Goal: Task Accomplishment & Management: Manage account settings

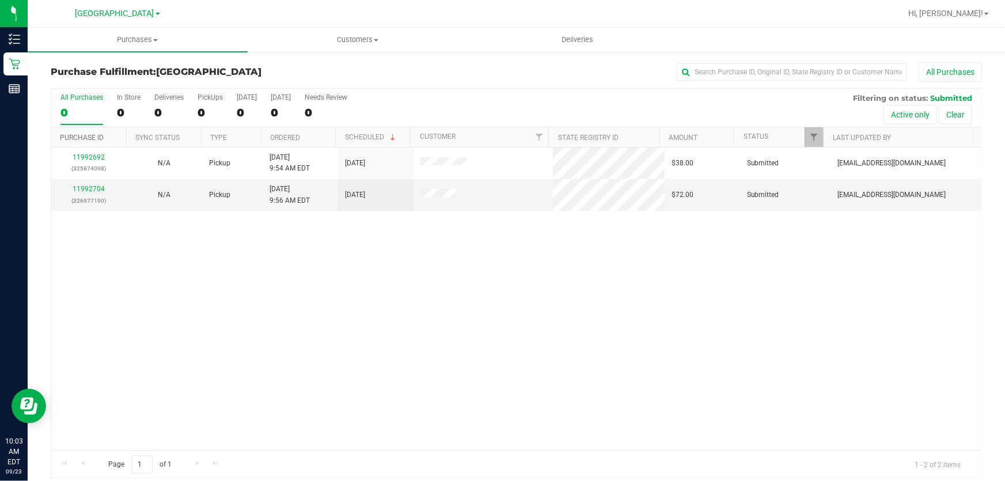
click at [81, 139] on link "Purchase ID" at bounding box center [82, 138] width 44 height 8
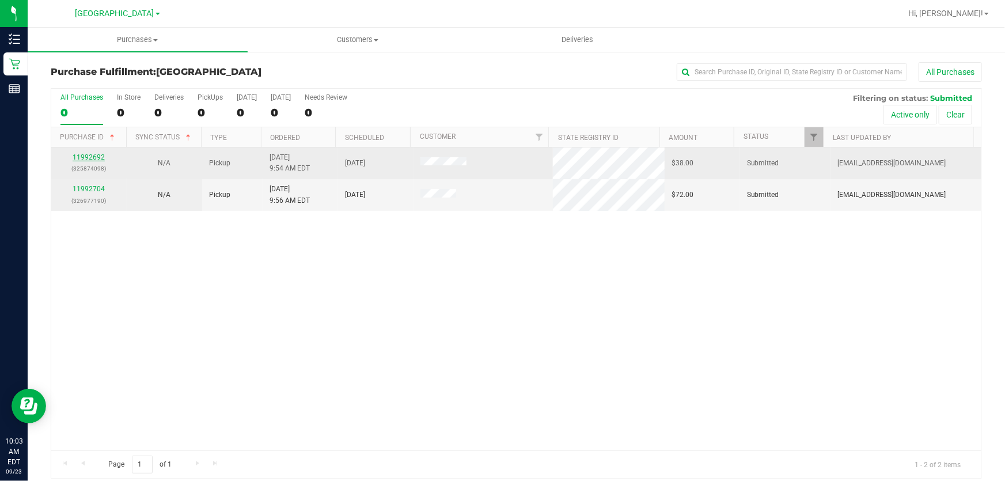
click at [82, 154] on link "11992692" at bounding box center [89, 157] width 32 height 8
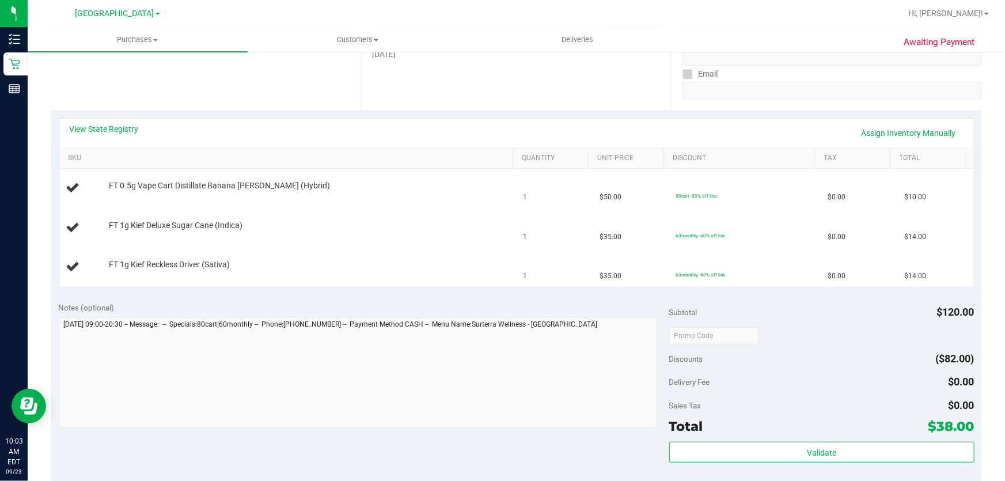
scroll to position [209, 0]
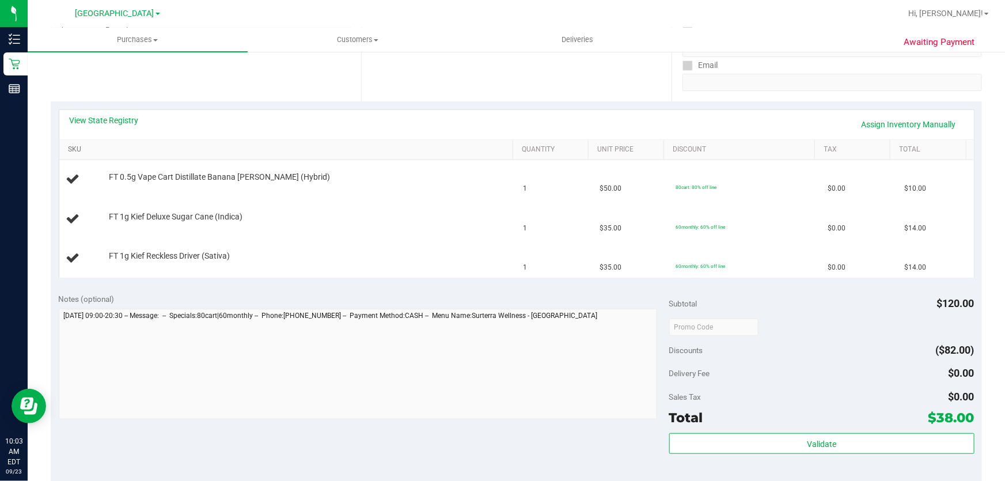
click at [80, 147] on link "SKU" at bounding box center [288, 149] width 440 height 9
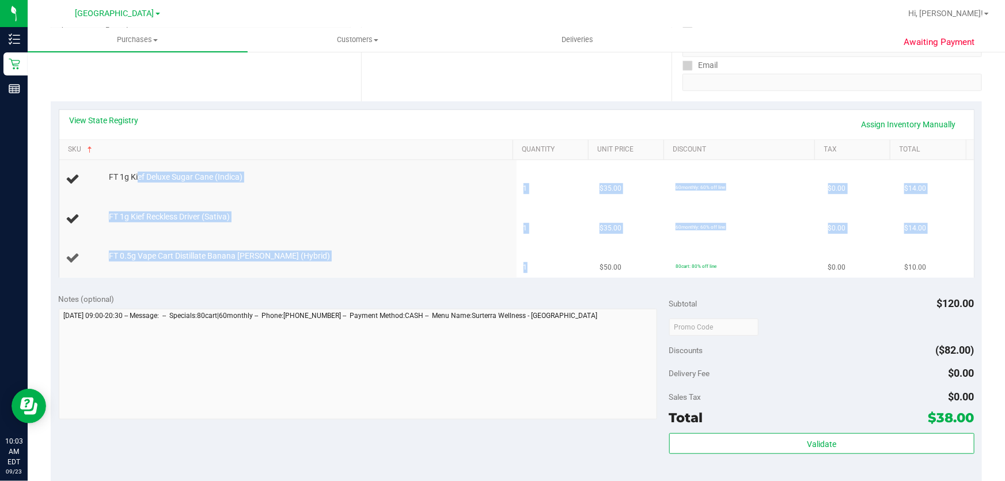
drag, startPoint x: 136, startPoint y: 176, endPoint x: 564, endPoint y: 274, distance: 439.0
click at [564, 274] on tbody "FT 1g Kief Deluxe Sugar Cane (Indica) 1 $35.00 60monthly: 60% off line $0.00 $1…" at bounding box center [516, 218] width 915 height 117
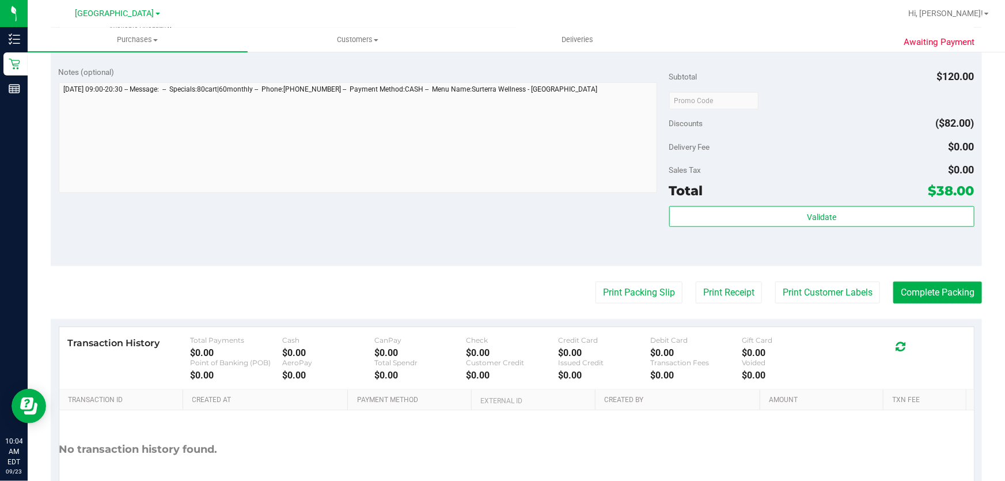
scroll to position [576, 0]
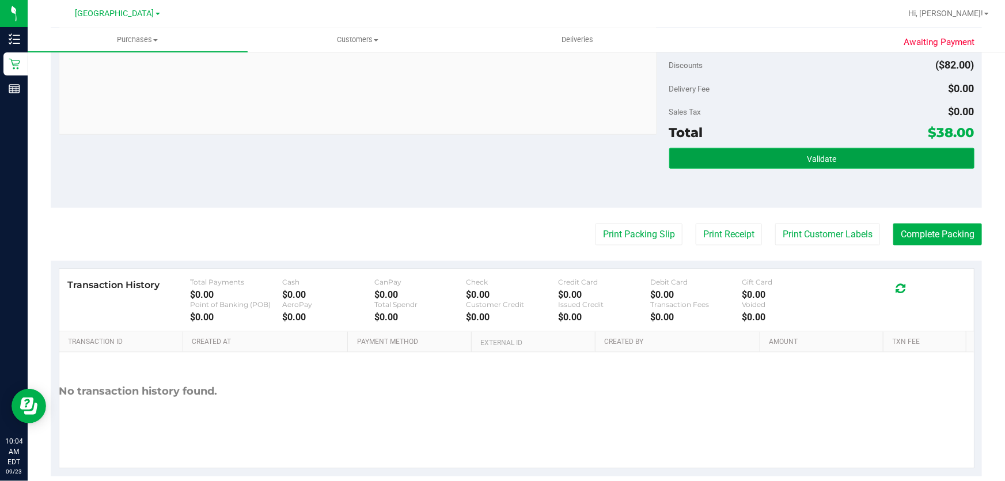
click at [816, 151] on button "Validate" at bounding box center [821, 158] width 305 height 21
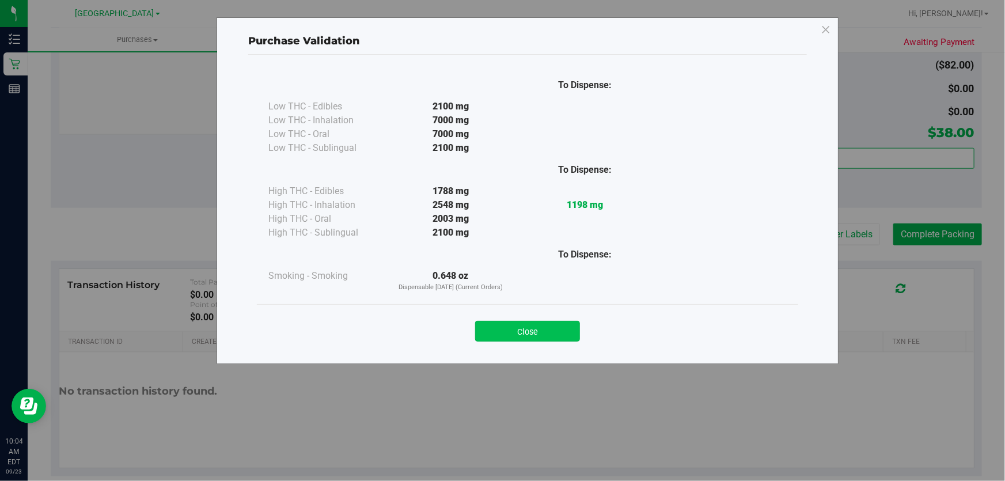
click at [555, 324] on button "Close" at bounding box center [527, 331] width 105 height 21
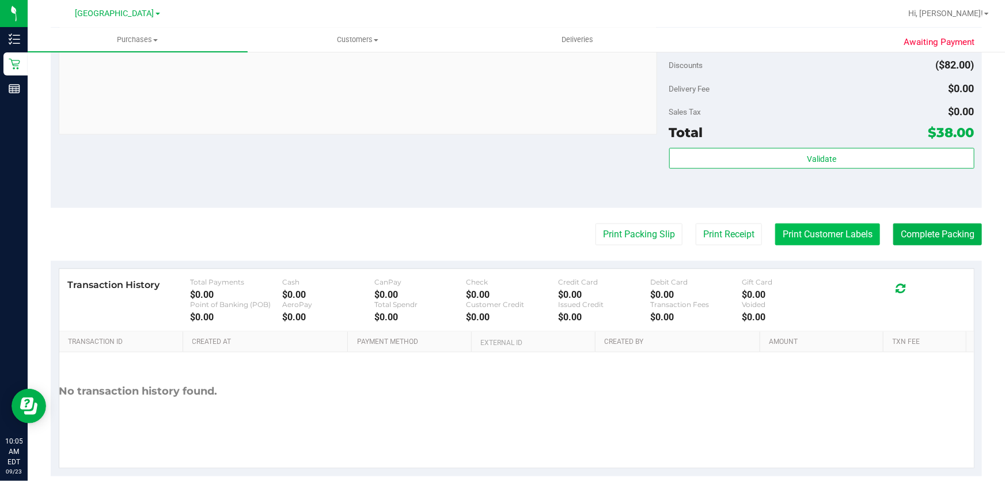
click at [844, 235] on button "Print Customer Labels" at bounding box center [827, 234] width 105 height 22
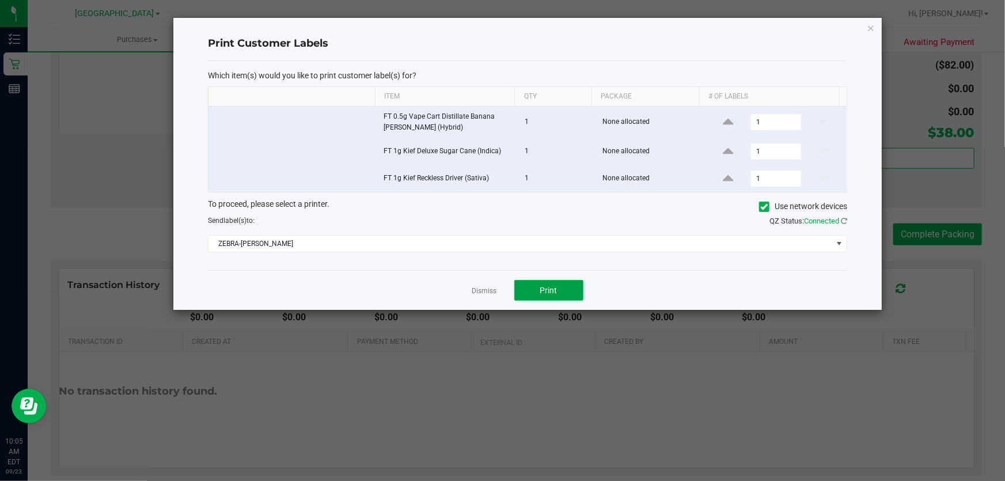
click at [558, 282] on button "Print" at bounding box center [548, 290] width 69 height 21
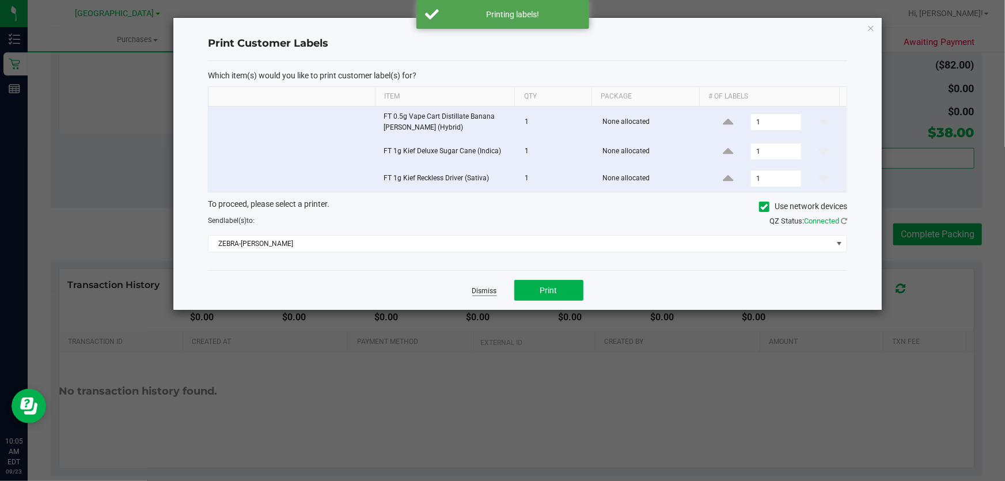
click at [488, 287] on link "Dismiss" at bounding box center [484, 291] width 25 height 10
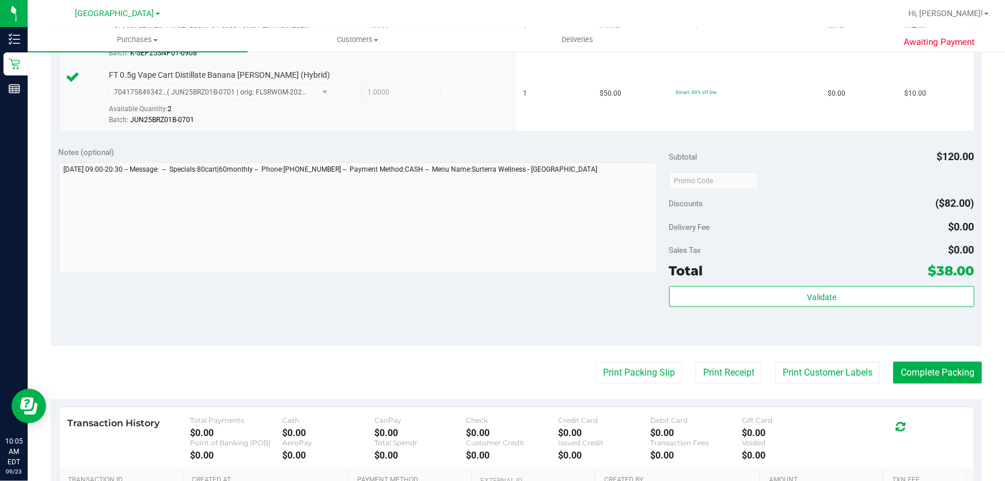
scroll to position [471, 0]
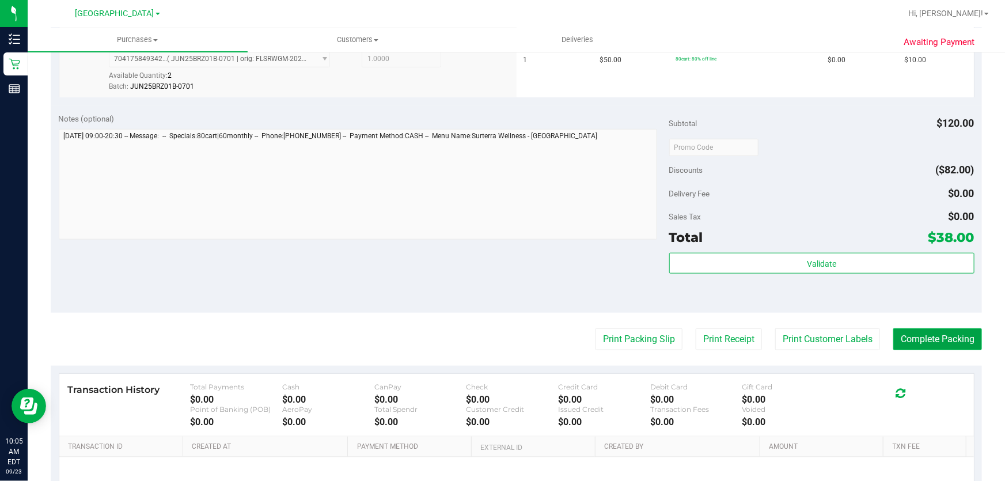
click at [963, 337] on button "Complete Packing" at bounding box center [937, 339] width 89 height 22
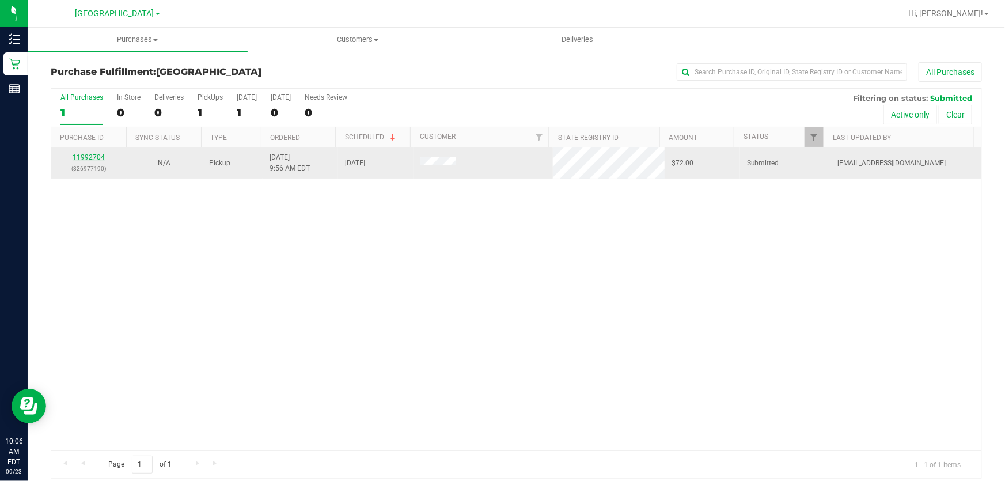
click at [92, 160] on link "11992704" at bounding box center [89, 157] width 32 height 8
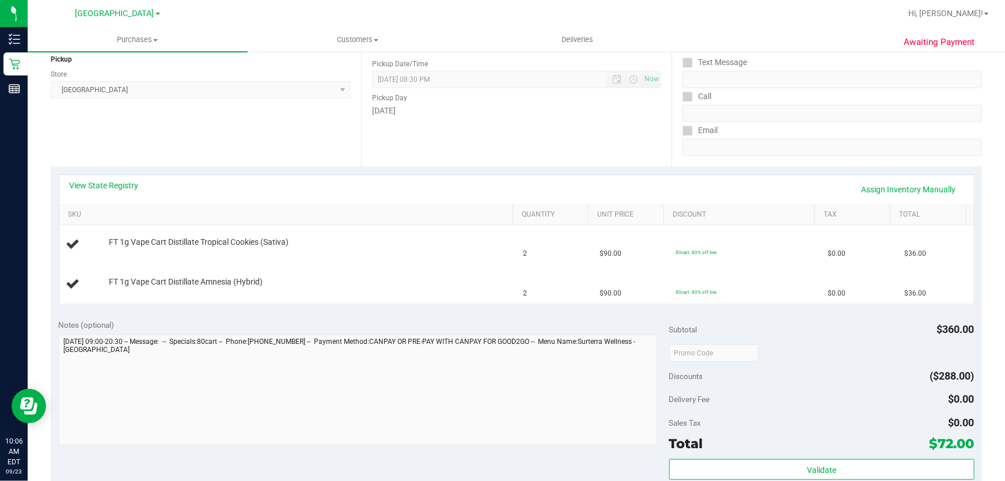
scroll to position [157, 0]
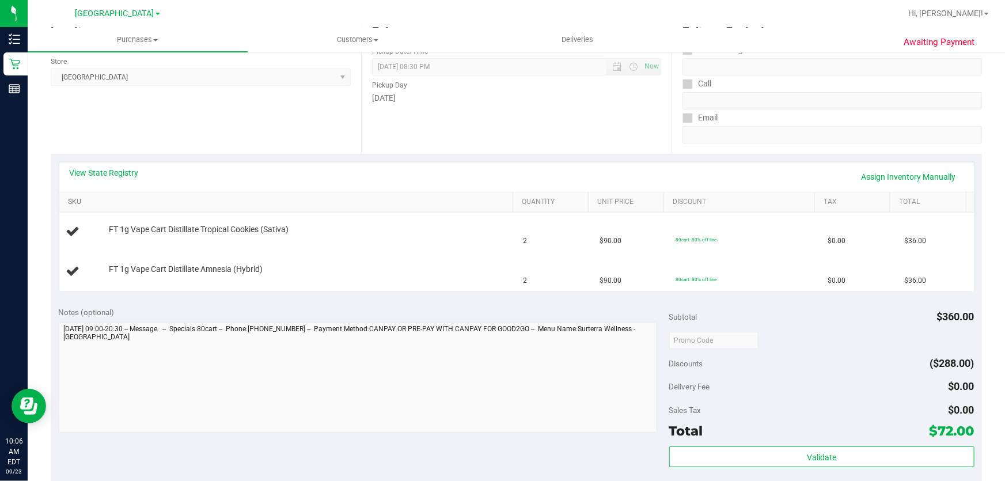
click at [86, 202] on link "SKU" at bounding box center [288, 202] width 440 height 9
drag, startPoint x: 138, startPoint y: 228, endPoint x: 589, endPoint y: 307, distance: 457.2
click at [589, 307] on purchase-details "Back Edit Purchase Cancel Purchase View Profile # 11992704 BioTrack ID: - Submi…" at bounding box center [516, 340] width 931 height 868
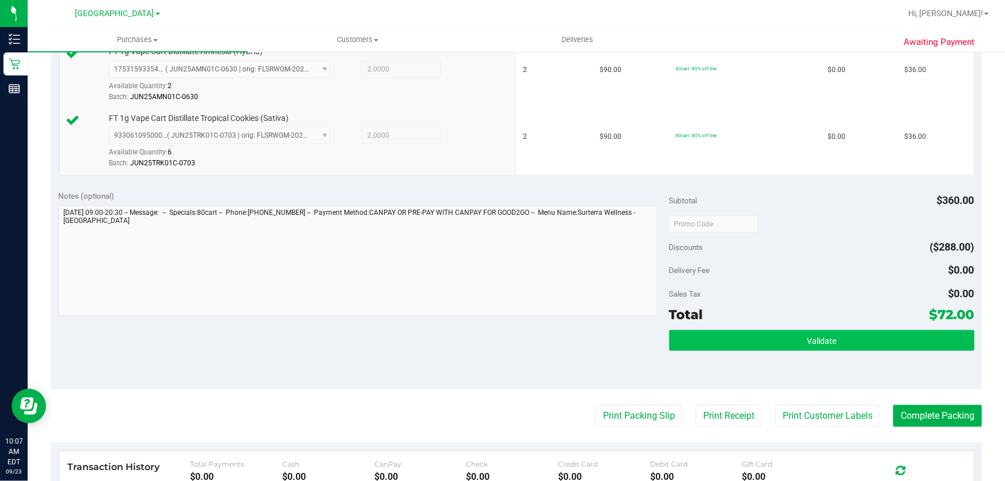
scroll to position [366, 0]
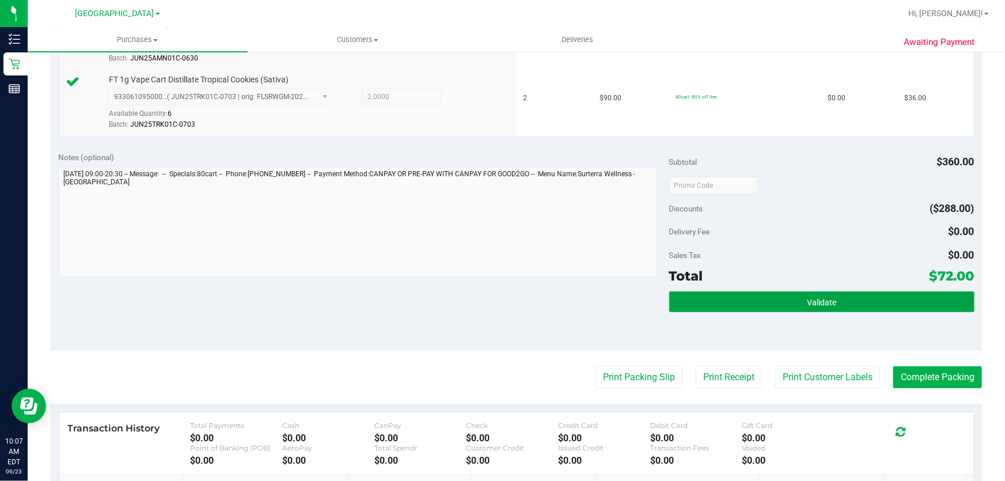
click at [766, 295] on button "Validate" at bounding box center [821, 301] width 305 height 21
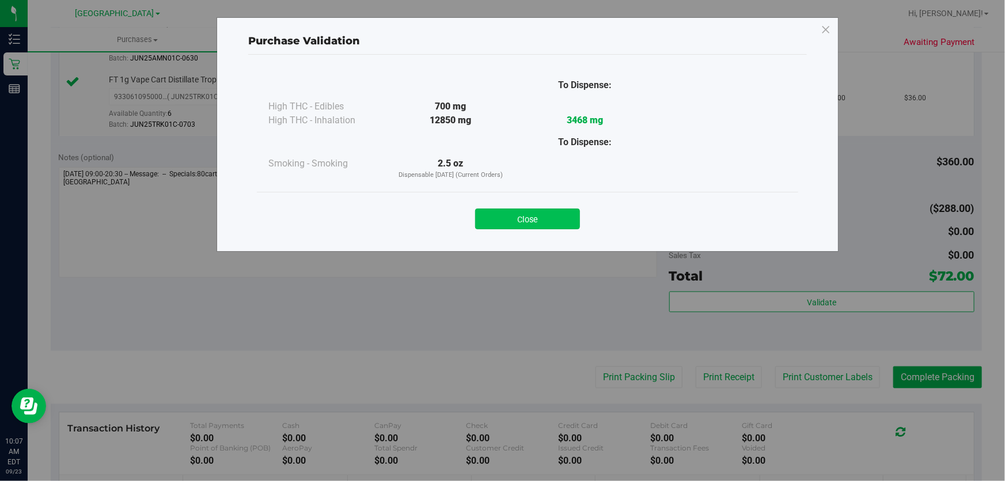
click at [525, 223] on button "Close" at bounding box center [527, 218] width 105 height 21
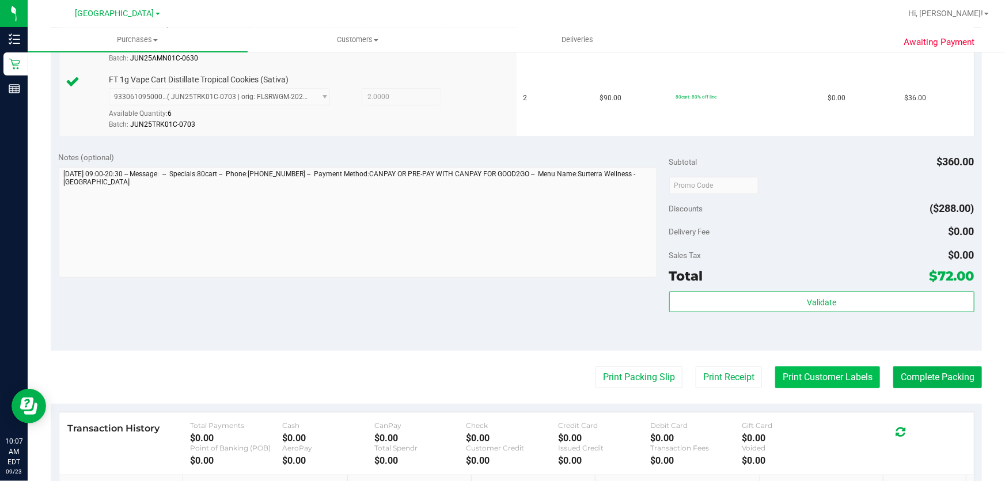
click at [806, 376] on button "Print Customer Labels" at bounding box center [827, 377] width 105 height 22
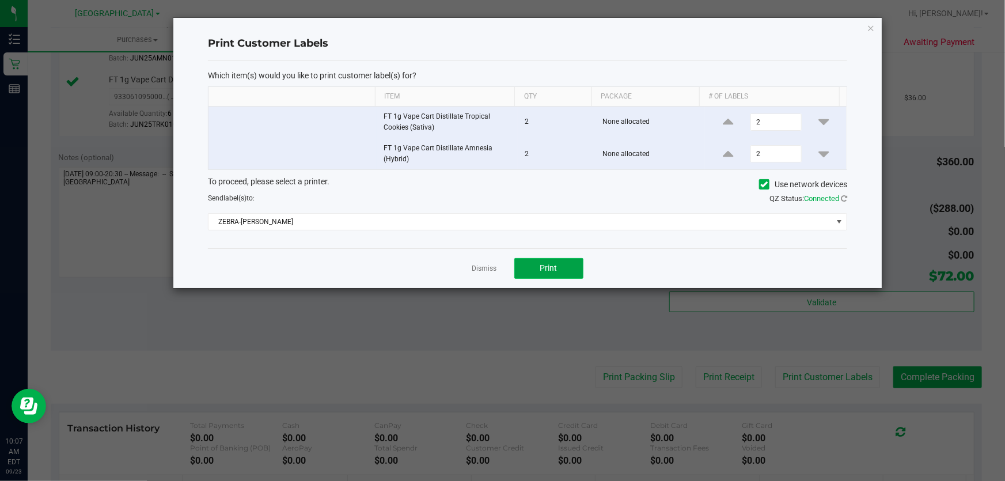
click at [529, 259] on button "Print" at bounding box center [548, 268] width 69 height 21
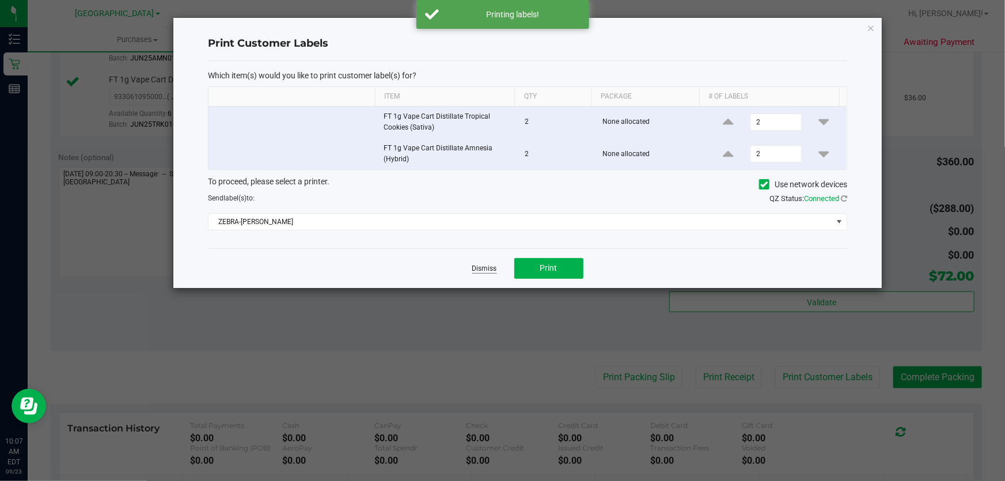
click at [492, 265] on link "Dismiss" at bounding box center [484, 269] width 25 height 10
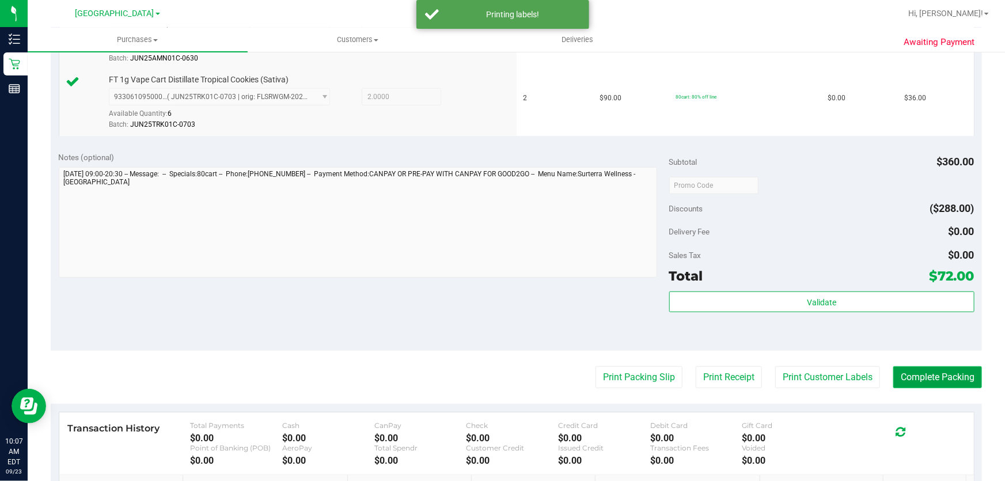
click at [914, 378] on button "Complete Packing" at bounding box center [937, 377] width 89 height 22
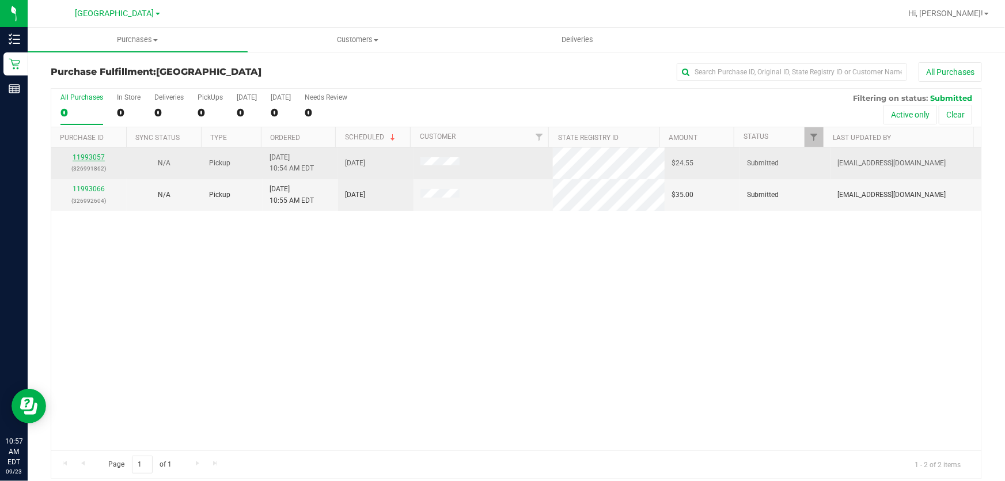
click at [91, 152] on div "11993057 (326991862)" at bounding box center [89, 163] width 62 height 22
click at [86, 157] on link "11993057" at bounding box center [89, 157] width 32 height 8
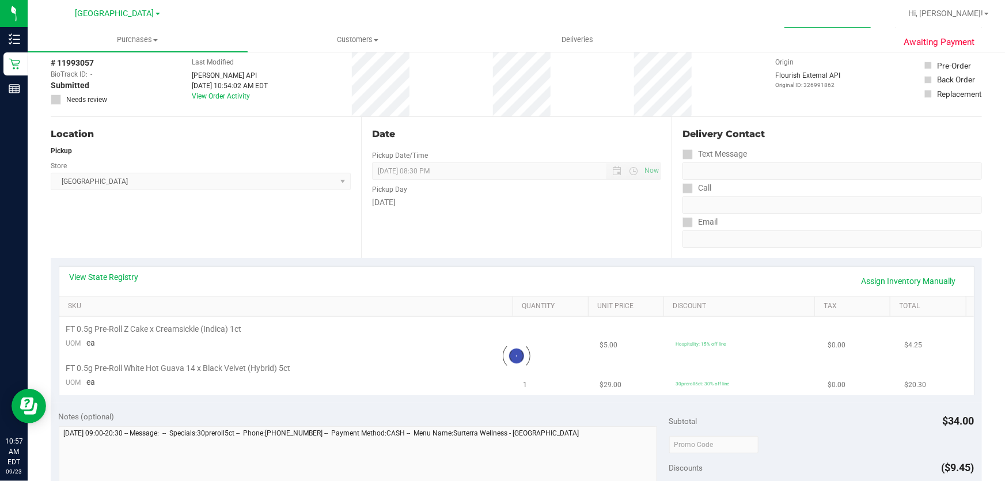
scroll to position [104, 0]
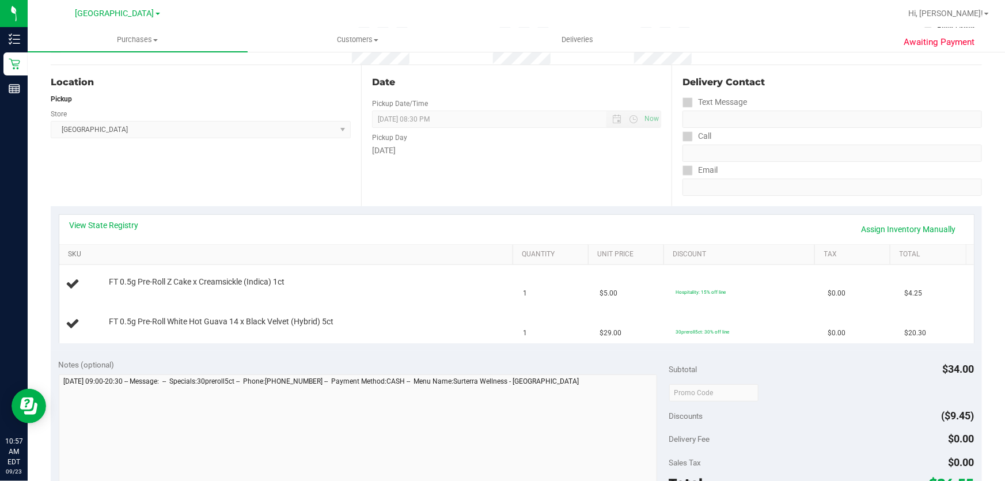
click at [82, 253] on link "SKU" at bounding box center [288, 254] width 440 height 9
drag, startPoint x: 155, startPoint y: 279, endPoint x: 576, endPoint y: 347, distance: 426.9
click at [576, 347] on div "View State Registry Assign Inventory Manually SKU Quantity Unit Price Discount …" at bounding box center [516, 278] width 931 height 145
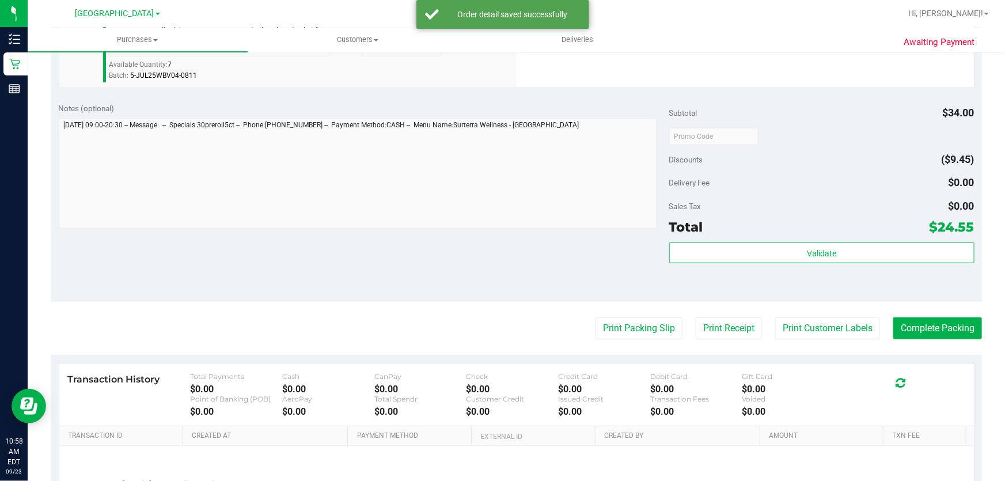
scroll to position [419, 0]
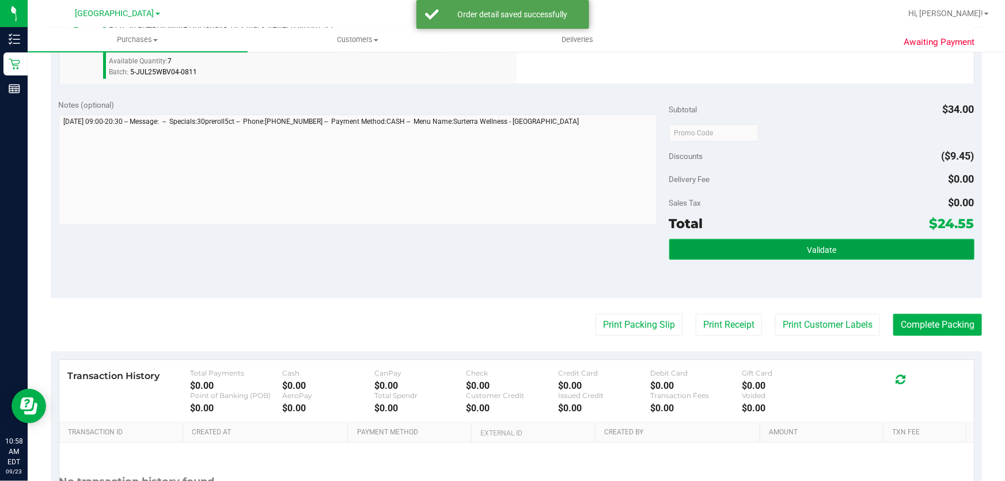
click at [826, 257] on button "Validate" at bounding box center [821, 249] width 305 height 21
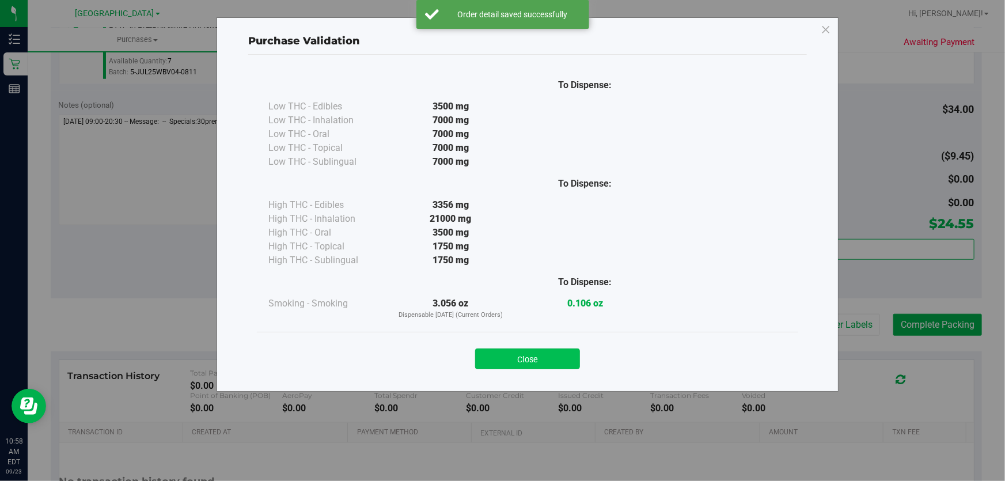
click at [530, 360] on button "Close" at bounding box center [527, 358] width 105 height 21
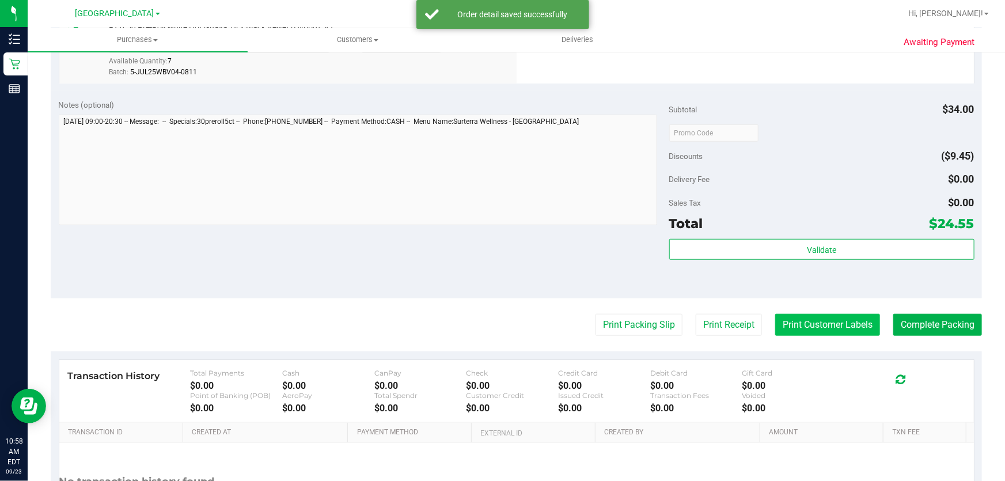
click at [823, 320] on button "Print Customer Labels" at bounding box center [827, 325] width 105 height 22
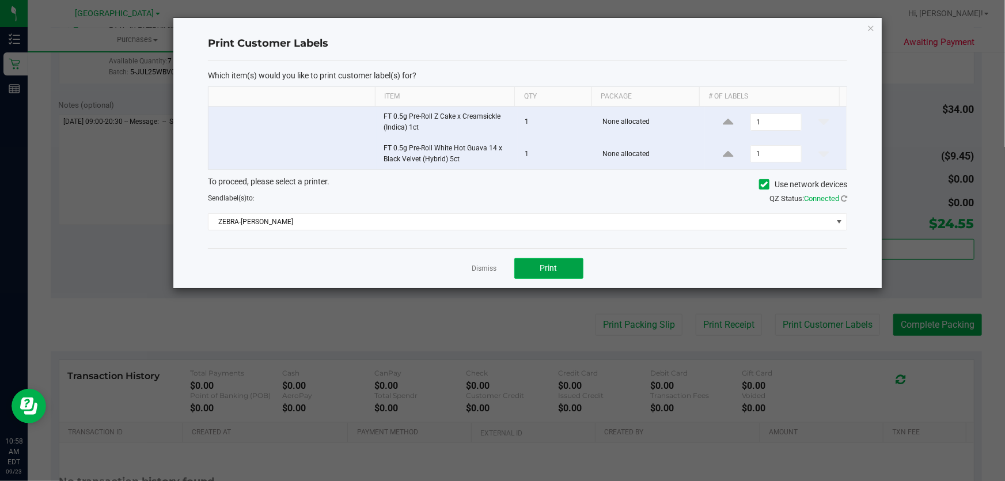
click at [534, 266] on button "Print" at bounding box center [548, 268] width 69 height 21
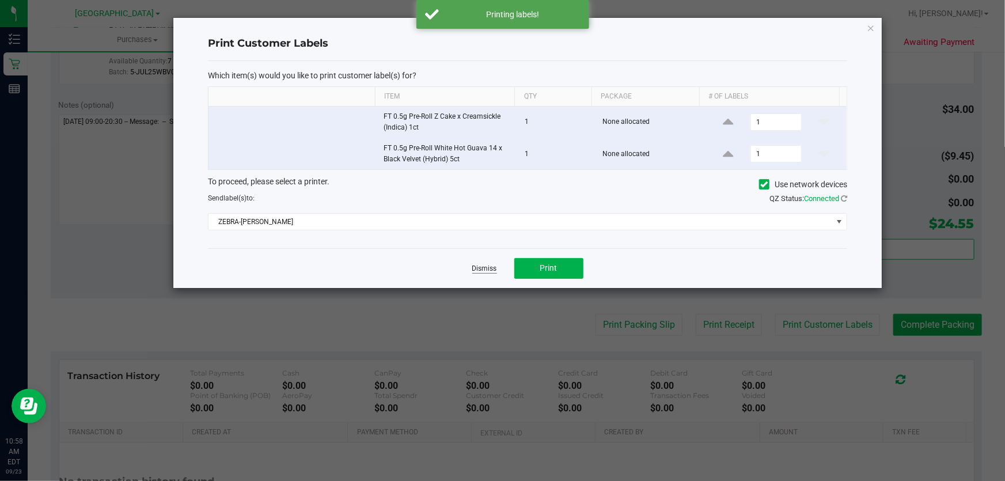
click at [481, 267] on link "Dismiss" at bounding box center [484, 269] width 25 height 10
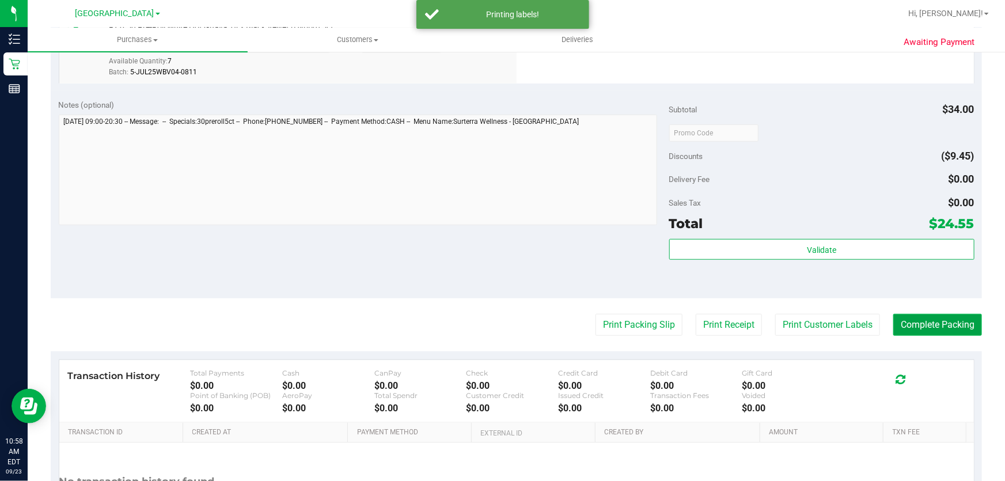
click at [909, 319] on button "Complete Packing" at bounding box center [937, 325] width 89 height 22
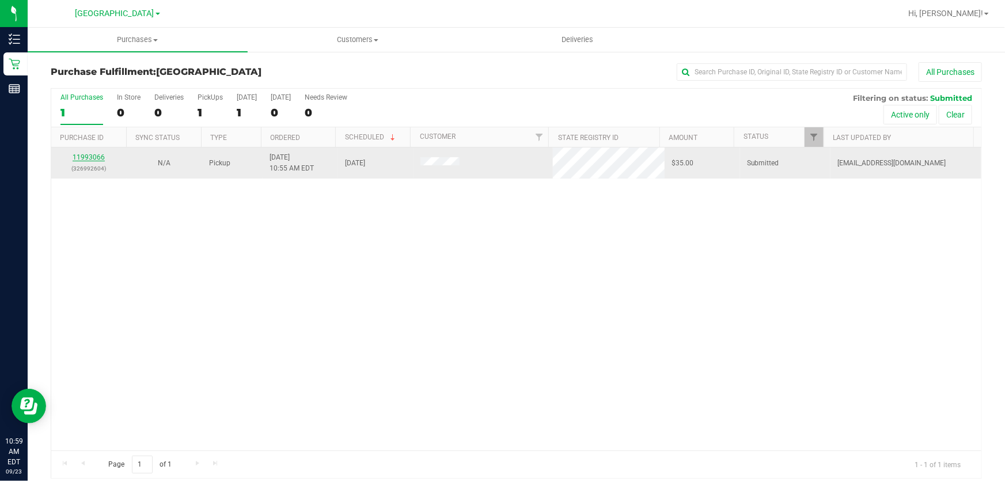
click at [84, 157] on link "11993066" at bounding box center [89, 157] width 32 height 8
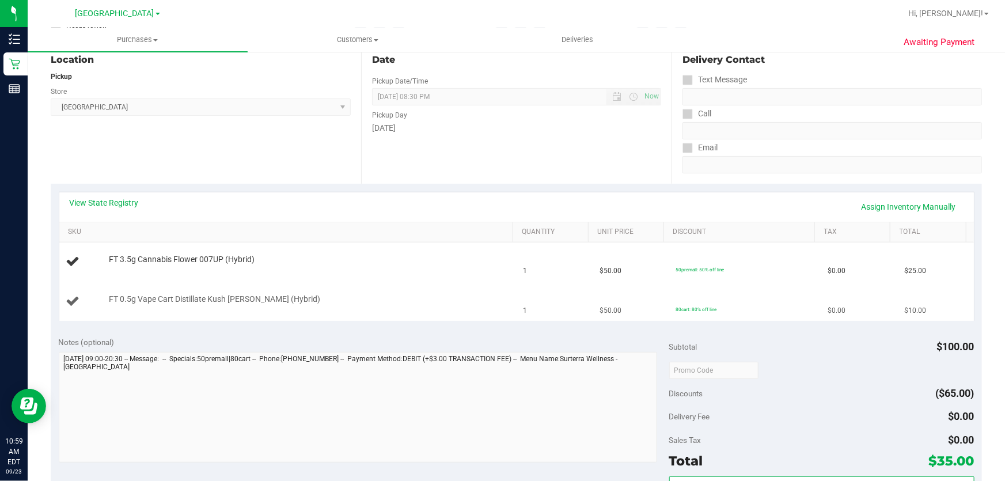
scroll to position [157, 0]
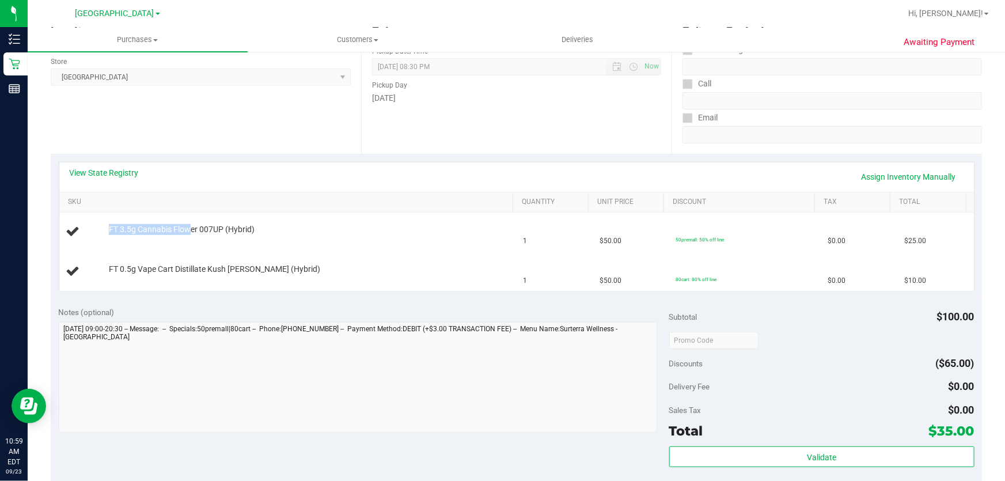
drag, startPoint x: 187, startPoint y: 230, endPoint x: 601, endPoint y: 290, distance: 418.3
click at [601, 290] on div "View State Registry Assign Inventory Manually SKU Quantity Unit Price Discount …" at bounding box center [516, 226] width 931 height 145
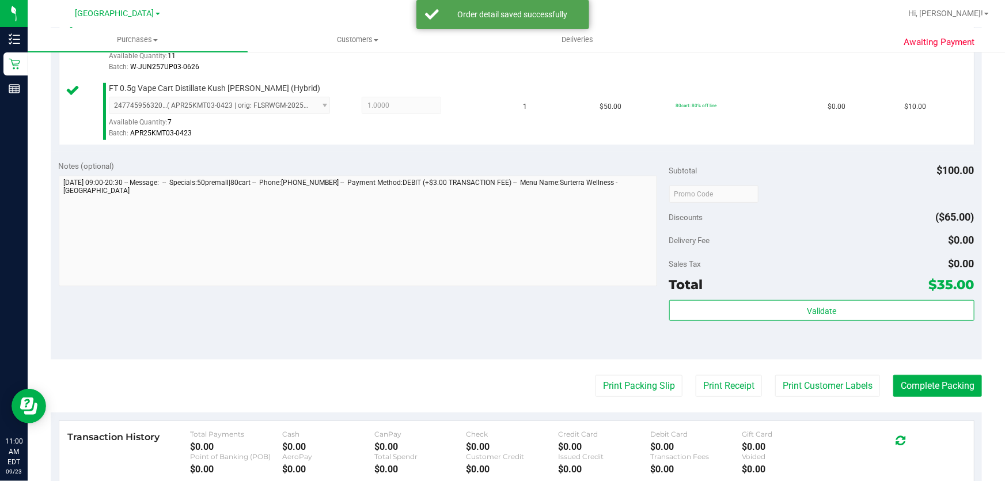
scroll to position [366, 0]
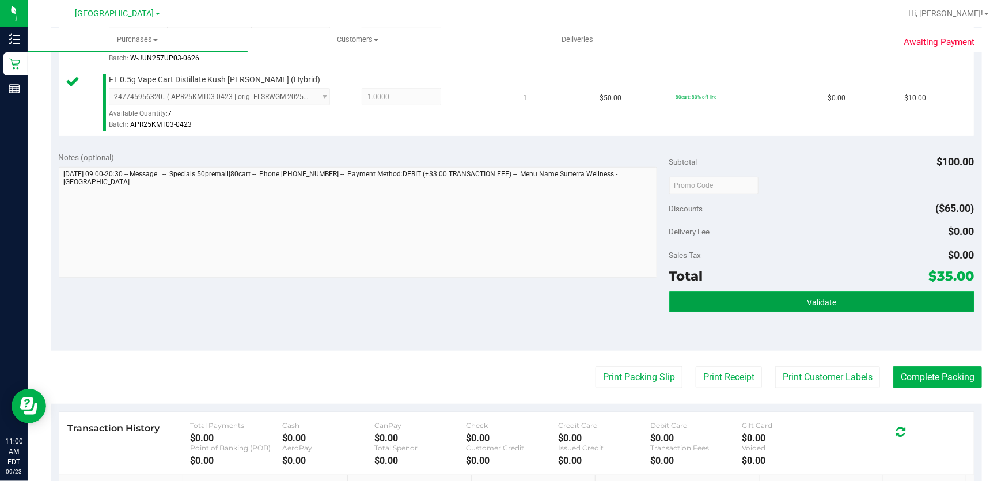
click at [830, 298] on button "Validate" at bounding box center [821, 301] width 305 height 21
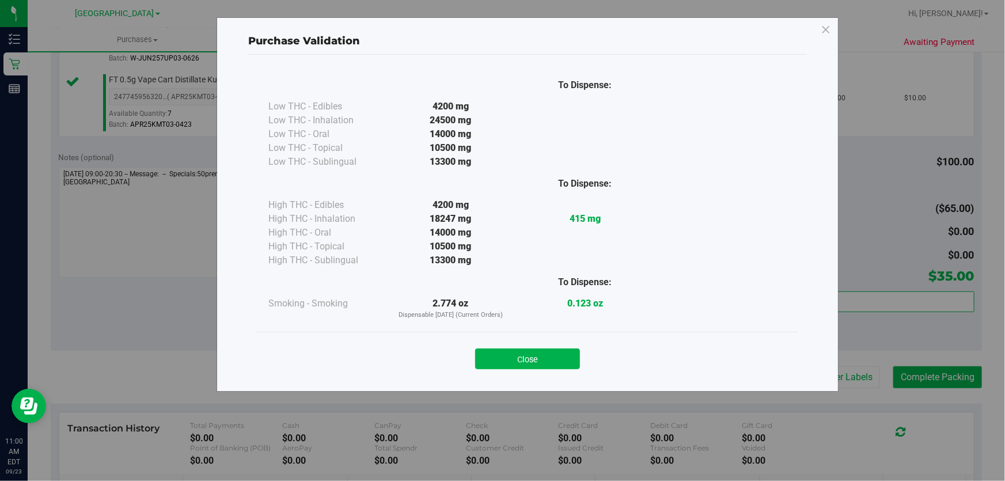
drag, startPoint x: 547, startPoint y: 355, endPoint x: 633, endPoint y: 357, distance: 87.0
click at [545, 355] on button "Close" at bounding box center [527, 358] width 105 height 21
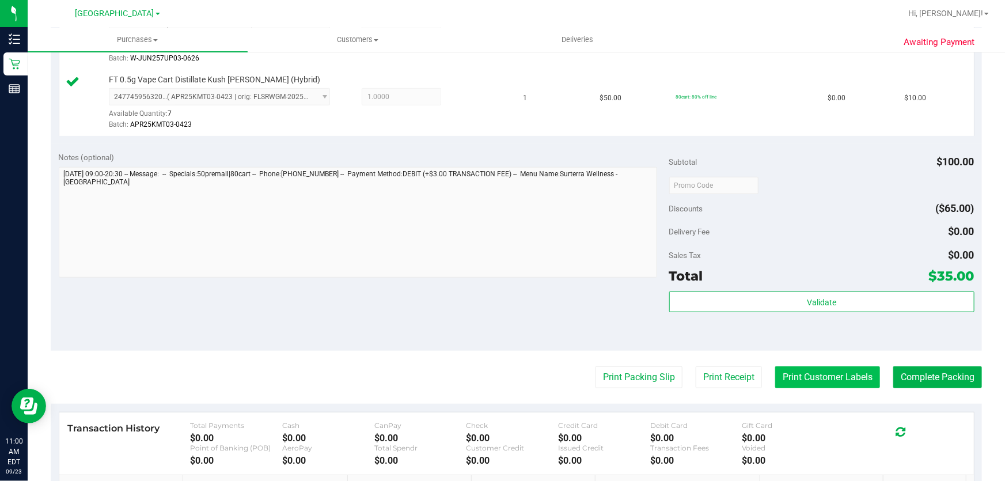
click at [801, 372] on button "Print Customer Labels" at bounding box center [827, 377] width 105 height 22
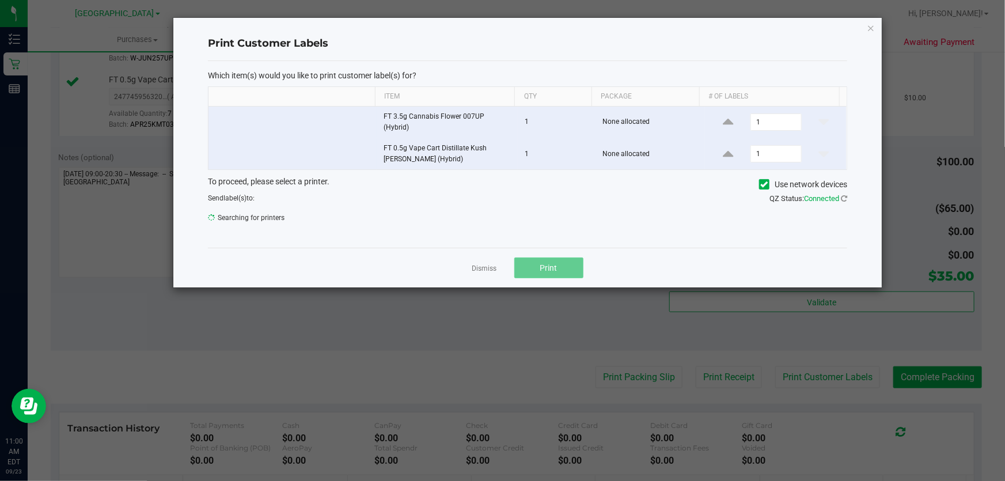
click at [563, 272] on button "Print" at bounding box center [548, 267] width 69 height 21
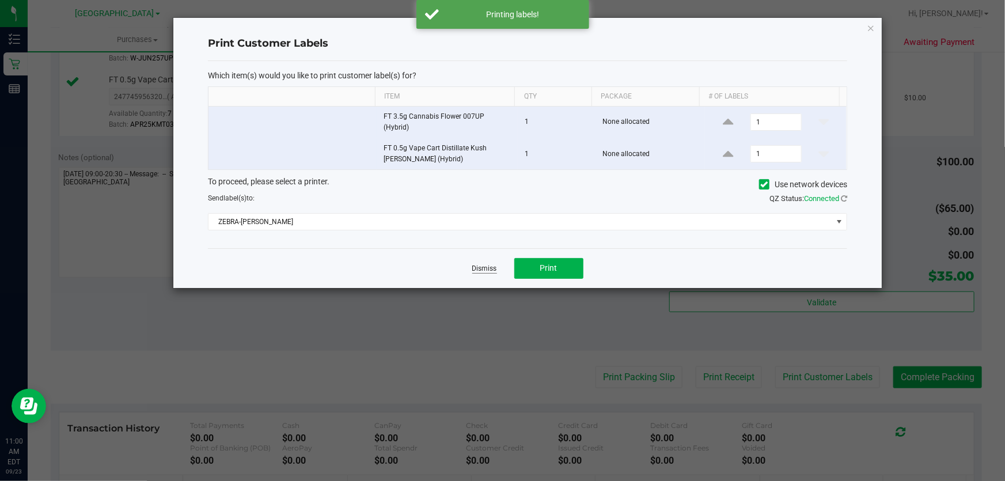
click at [491, 265] on link "Dismiss" at bounding box center [484, 269] width 25 height 10
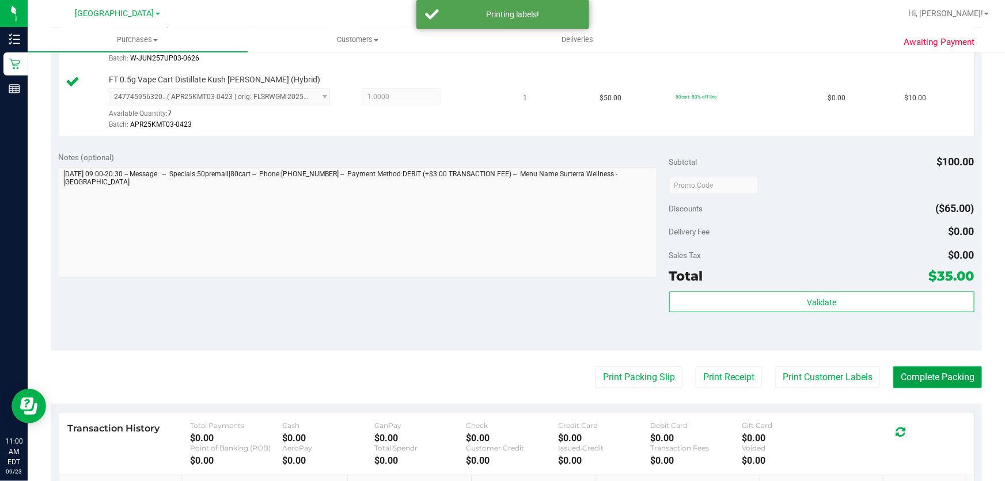
click at [939, 382] on button "Complete Packing" at bounding box center [937, 377] width 89 height 22
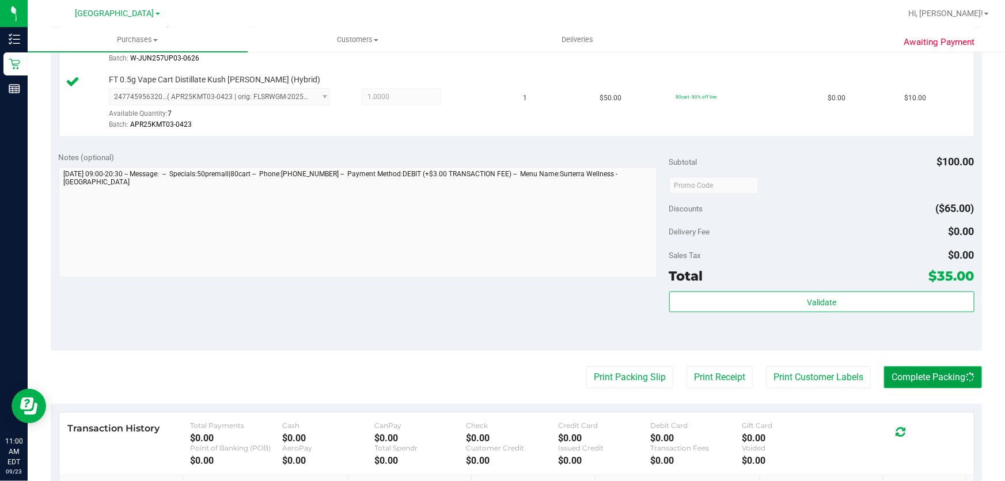
click at [888, 375] on button "Complete Packing" at bounding box center [933, 377] width 98 height 22
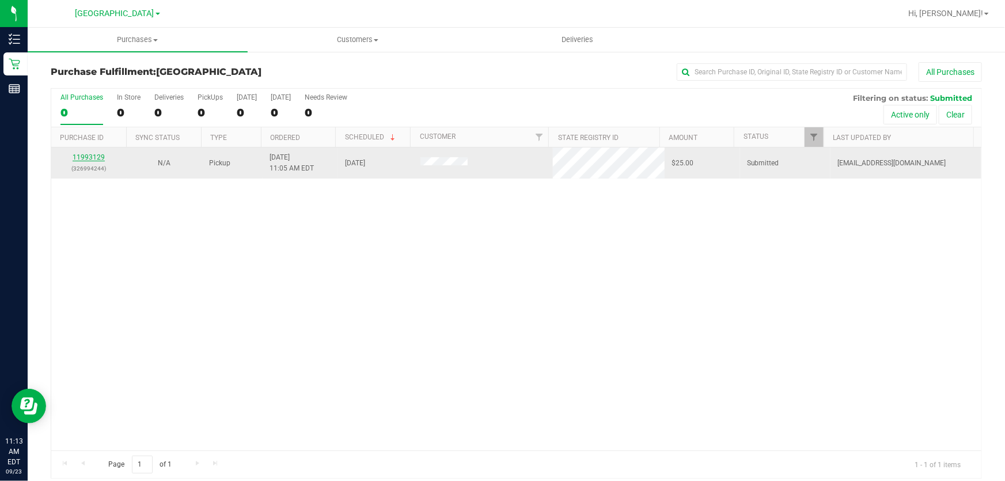
click at [92, 159] on link "11993129" at bounding box center [89, 157] width 32 height 8
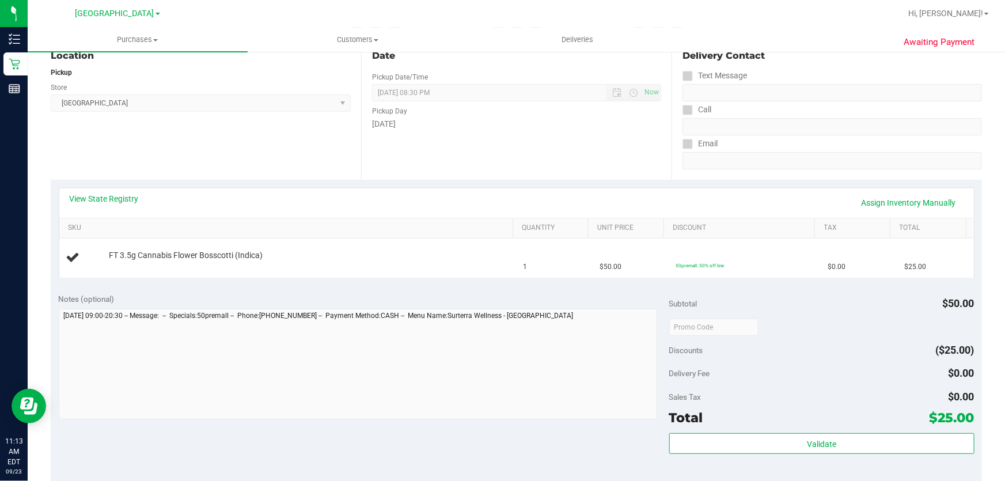
scroll to position [157, 0]
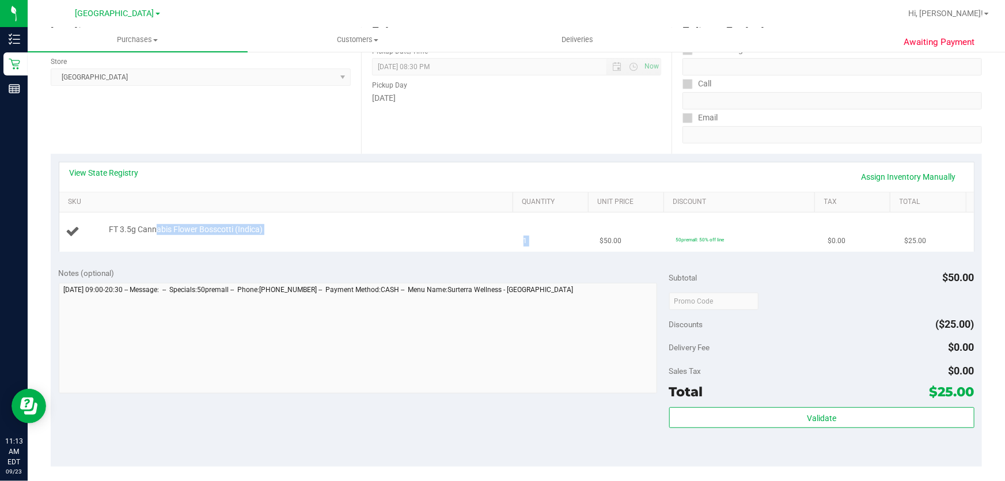
drag, startPoint x: 154, startPoint y: 225, endPoint x: 593, endPoint y: 231, distance: 438.9
click at [593, 231] on tr "FT 3.5g Cannabis Flower Bosscotti (Indica) 1 $50.00 50premall: 50% off line $0.…" at bounding box center [516, 232] width 915 height 39
click at [545, 238] on td "1" at bounding box center [555, 232] width 76 height 39
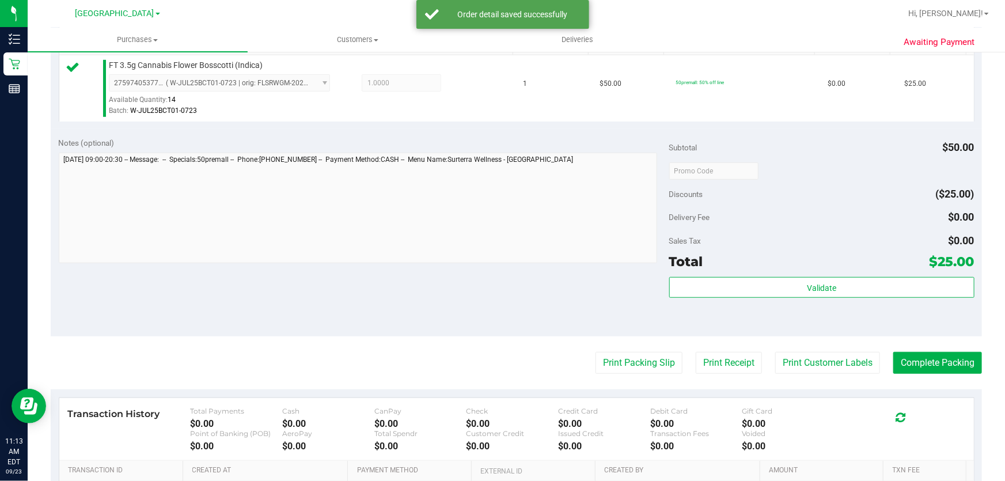
scroll to position [459, 0]
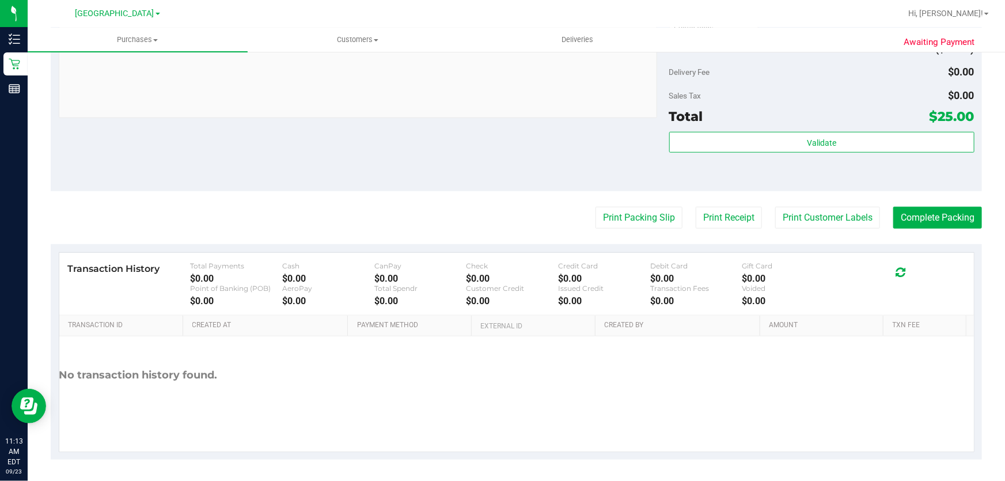
click at [823, 169] on div "Validate" at bounding box center [821, 158] width 305 height 52
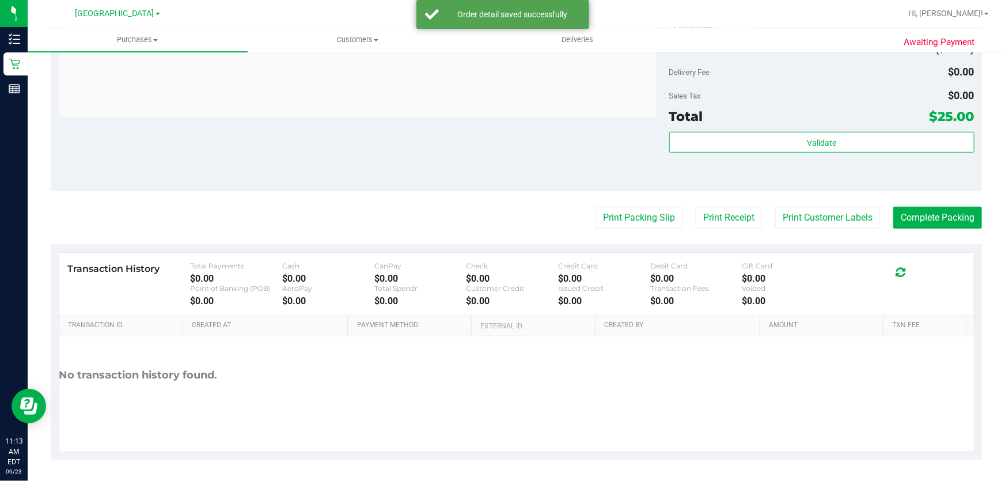
click at [824, 161] on div "Validate" at bounding box center [821, 158] width 305 height 52
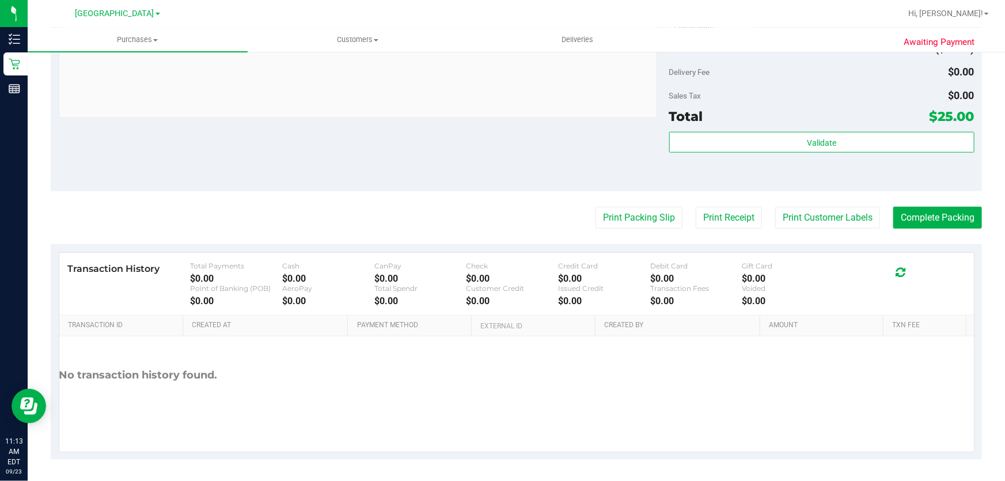
click at [827, 157] on div "Validate" at bounding box center [821, 158] width 305 height 52
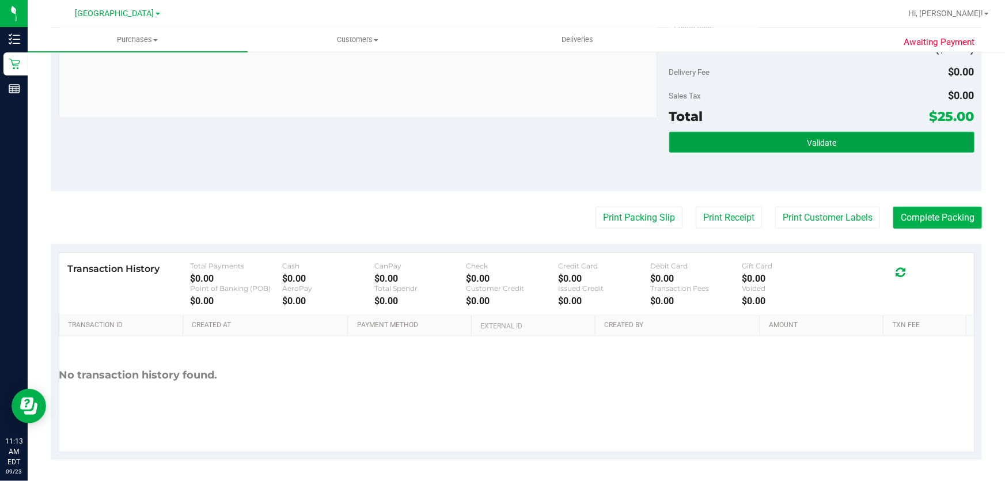
click at [833, 149] on button "Validate" at bounding box center [821, 142] width 305 height 21
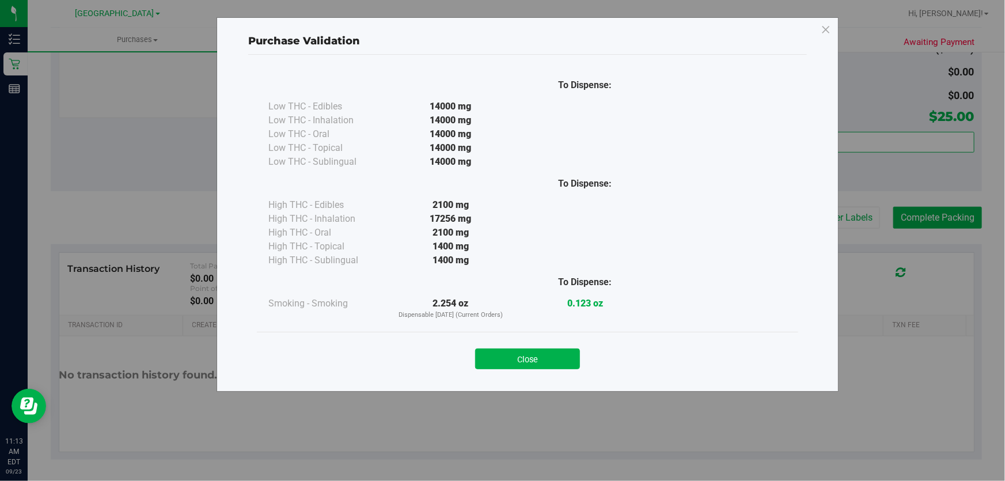
drag, startPoint x: 542, startPoint y: 362, endPoint x: 552, endPoint y: 346, distance: 18.6
click at [542, 361] on button "Close" at bounding box center [527, 358] width 105 height 21
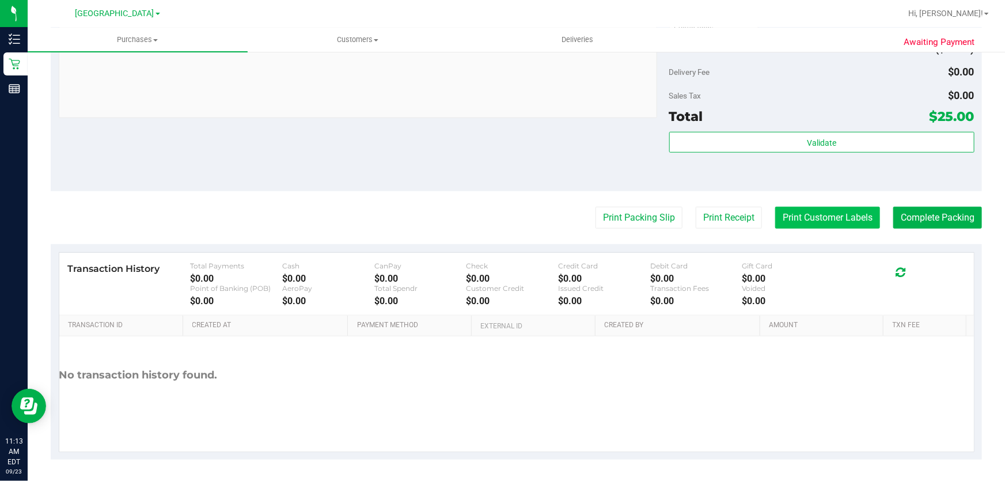
click at [796, 222] on button "Print Customer Labels" at bounding box center [827, 218] width 105 height 22
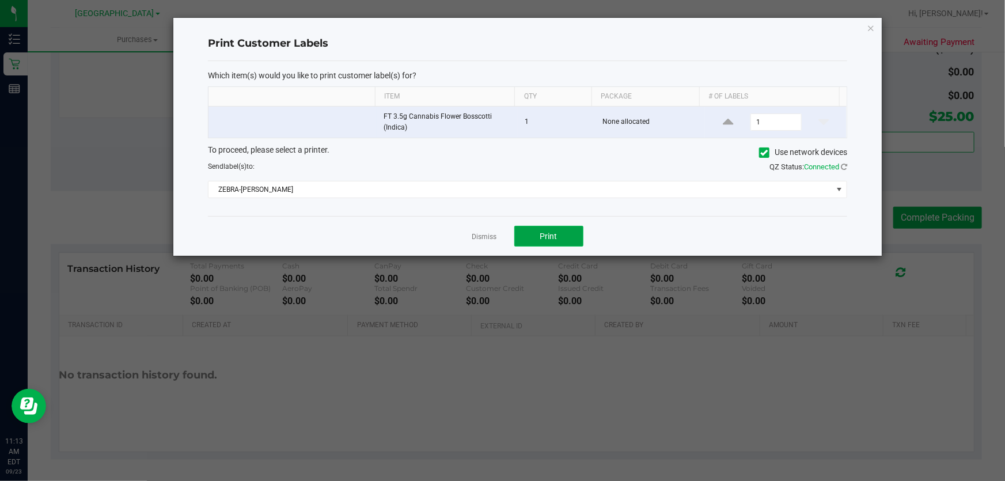
click at [564, 233] on button "Print" at bounding box center [548, 236] width 69 height 21
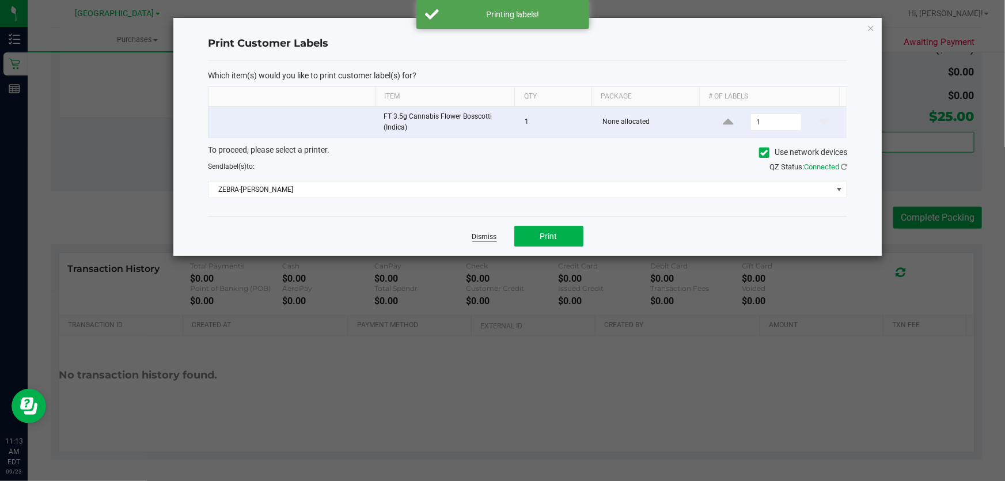
click at [488, 233] on link "Dismiss" at bounding box center [484, 237] width 25 height 10
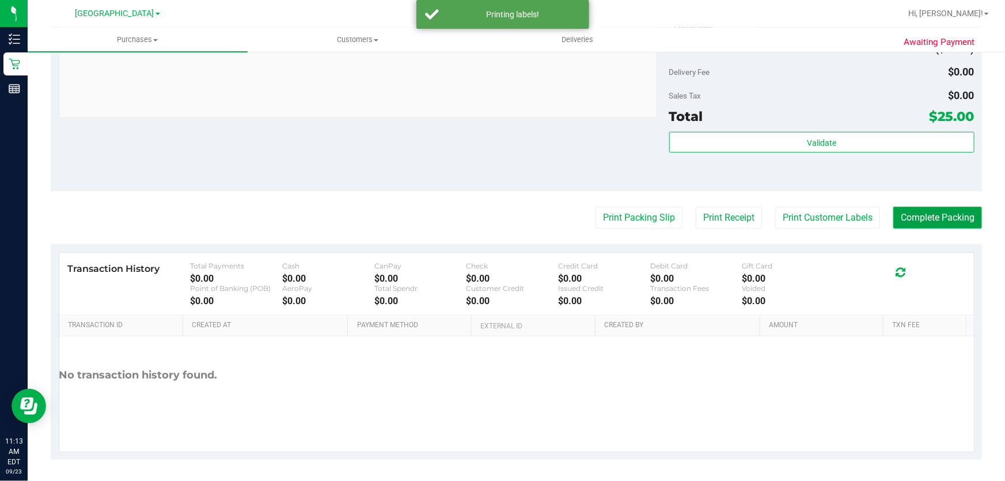
click at [909, 225] on button "Complete Packing" at bounding box center [937, 218] width 89 height 22
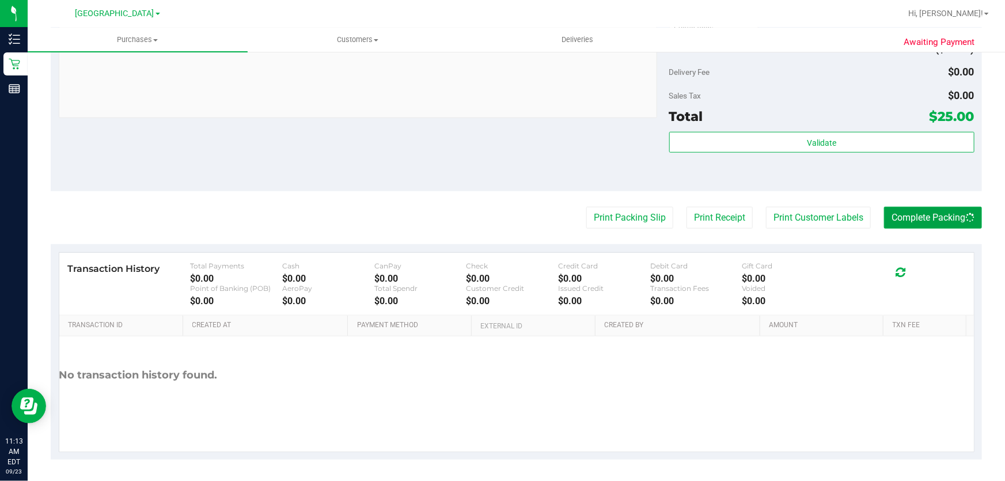
click at [924, 225] on button "Complete Packing" at bounding box center [933, 218] width 98 height 22
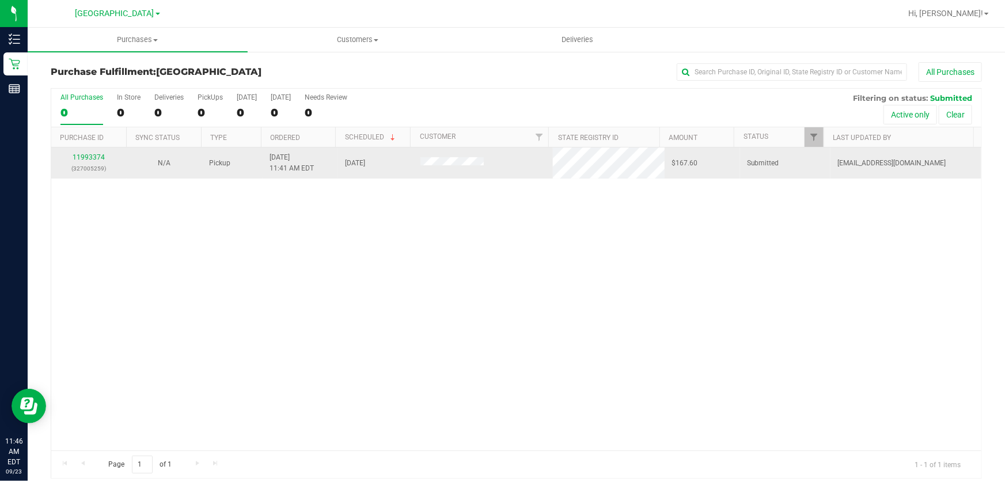
click at [75, 152] on div "11993374 (327005259)" at bounding box center [89, 163] width 62 height 22
click at [97, 154] on link "11993374" at bounding box center [89, 157] width 32 height 8
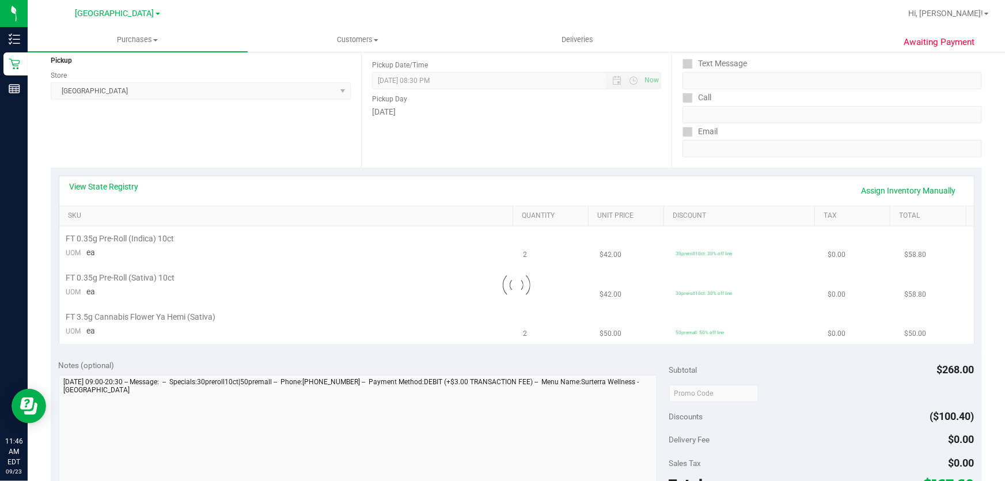
scroll to position [157, 0]
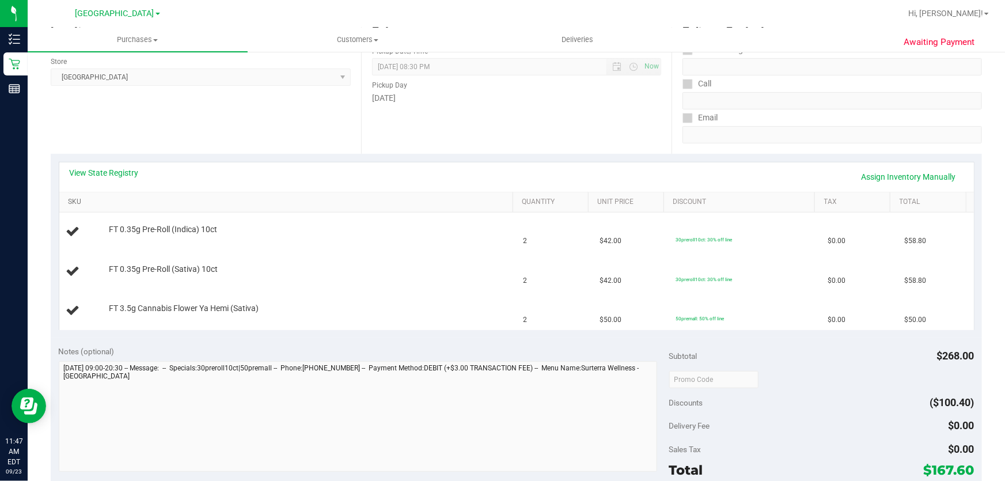
click at [73, 202] on link "SKU" at bounding box center [288, 202] width 440 height 9
drag, startPoint x: 138, startPoint y: 234, endPoint x: 420, endPoint y: 283, distance: 285.7
click at [420, 283] on tbody "FT 3.5g Cannabis Flower Ya Hemi (Sativa) 2 $50.00 50premall: 50% off line $0.00…" at bounding box center [516, 271] width 915 height 117
click at [183, 227] on span "FT 3.5g Cannabis Flower Ya Hemi (Sativa)" at bounding box center [184, 229] width 150 height 11
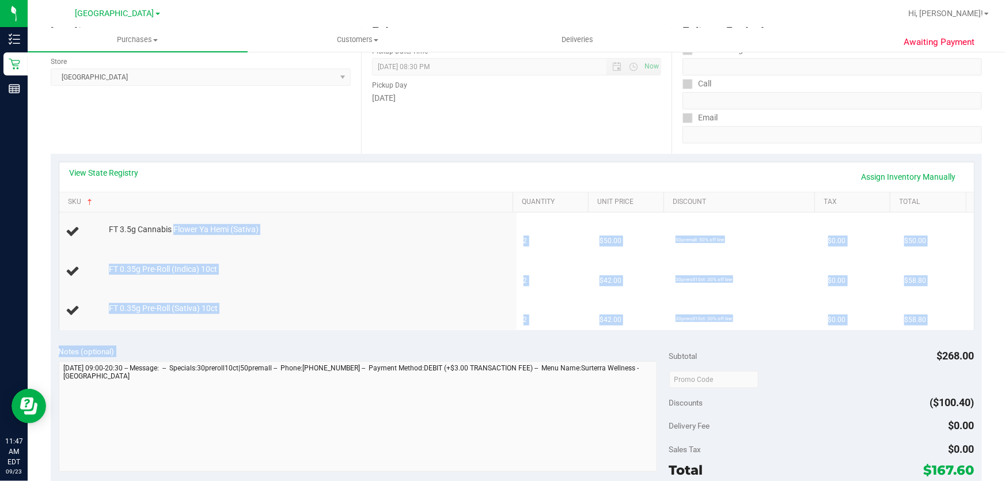
click at [616, 364] on purchase-details "Back Edit Purchase Cancel Purchase View Profile # 11993374 BioTrack ID: - Submi…" at bounding box center [516, 360] width 931 height 908
click at [88, 169] on link "View State Registry" at bounding box center [104, 173] width 69 height 12
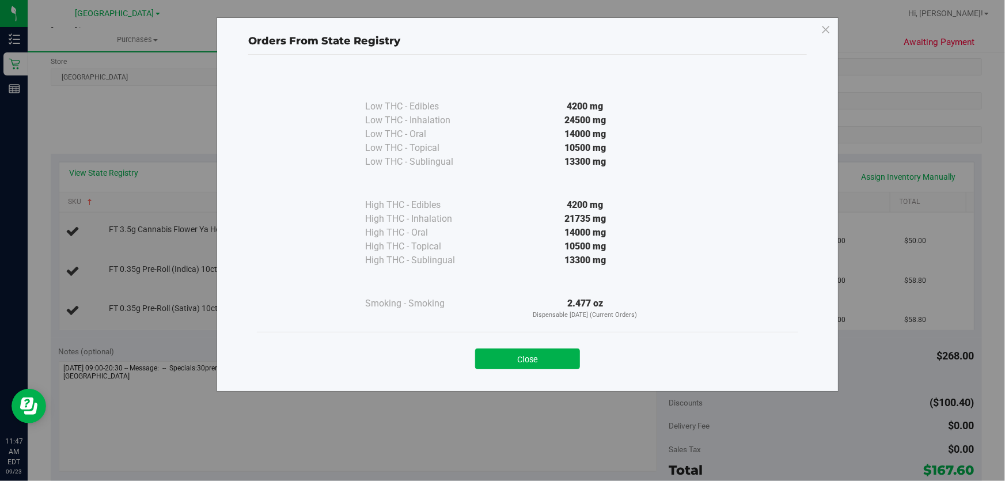
click at [537, 373] on div "Close" at bounding box center [527, 355] width 541 height 47
click at [533, 363] on button "Close" at bounding box center [527, 358] width 105 height 21
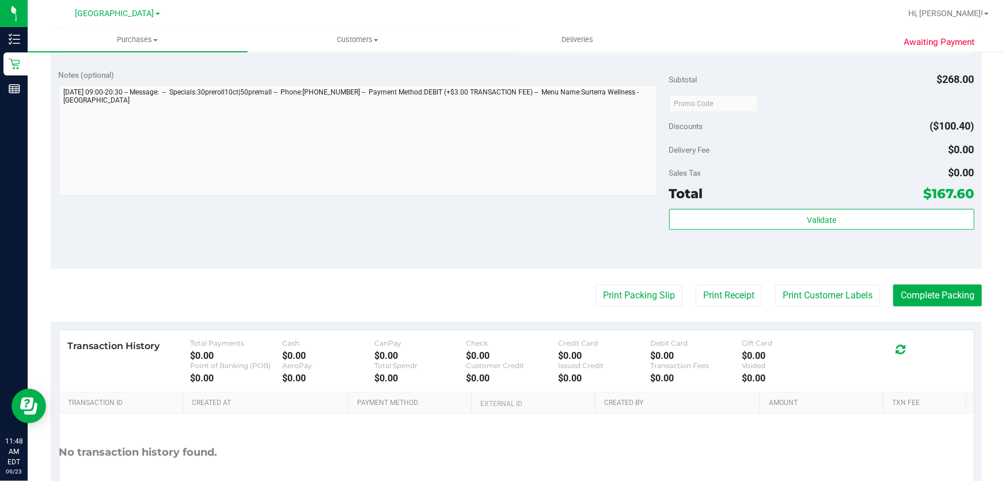
scroll to position [523, 0]
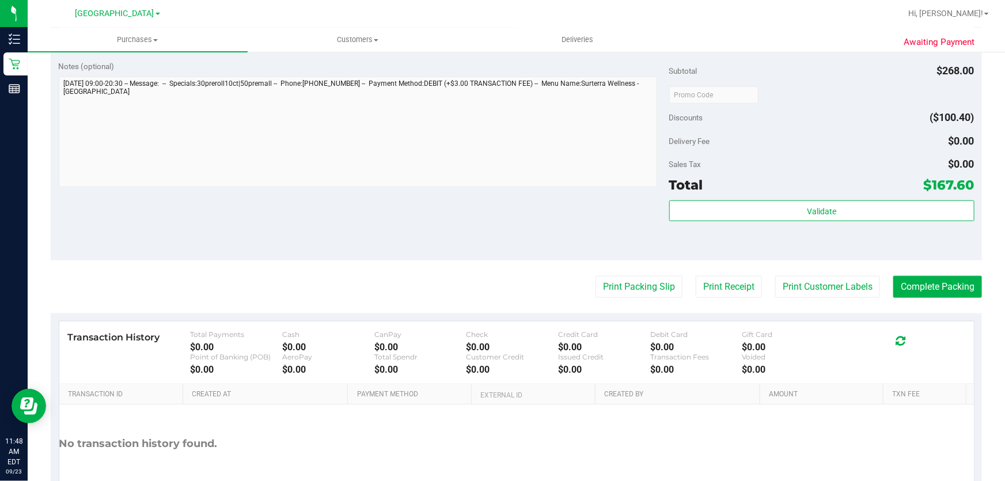
click at [802, 186] on div "Total $167.60" at bounding box center [821, 184] width 305 height 21
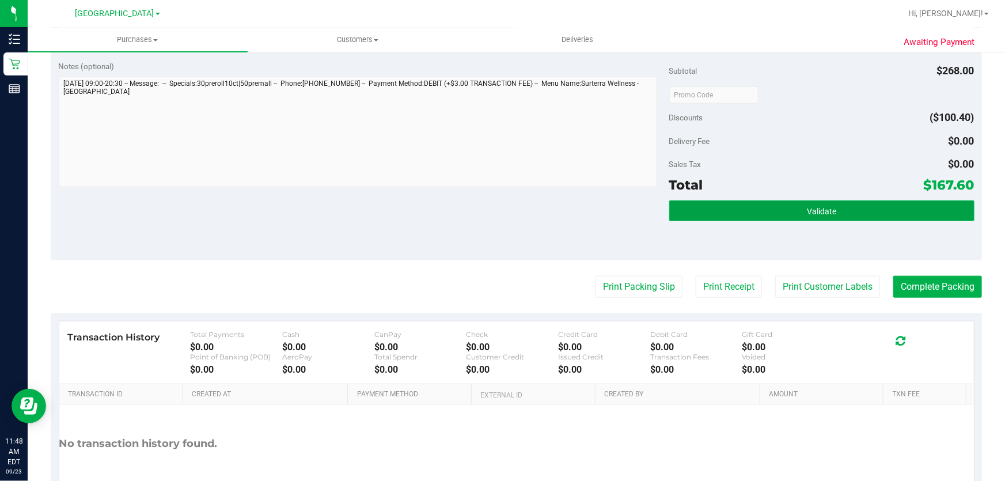
click at [807, 210] on span "Validate" at bounding box center [821, 211] width 29 height 9
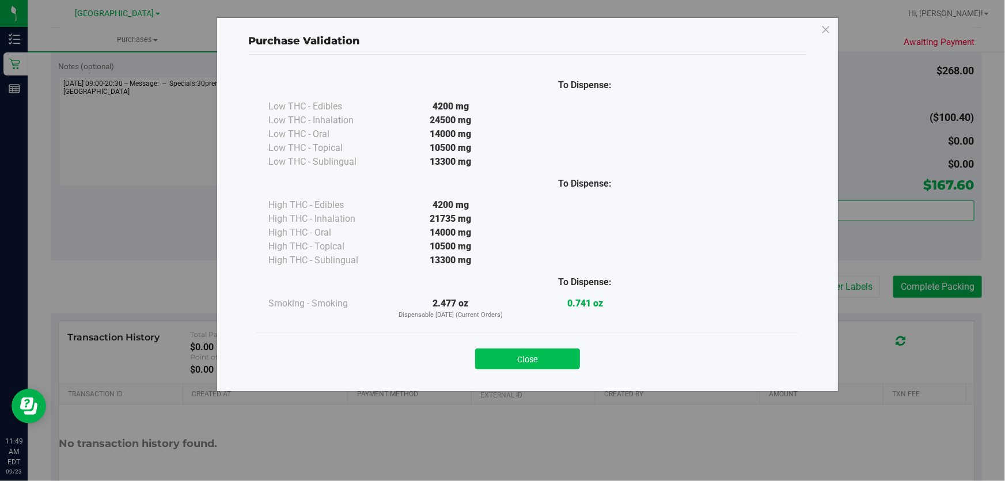
click at [528, 364] on button "Close" at bounding box center [527, 358] width 105 height 21
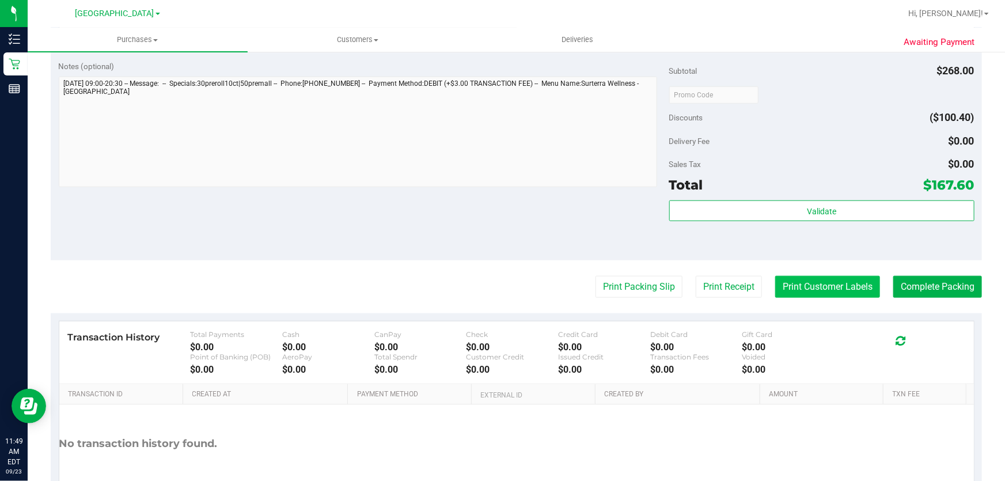
click at [837, 283] on button "Print Customer Labels" at bounding box center [827, 287] width 105 height 22
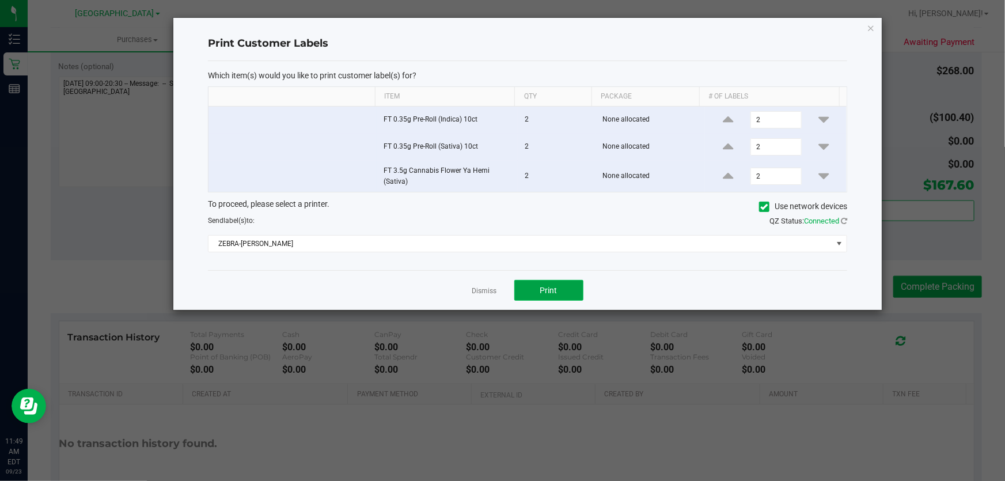
click at [551, 287] on span "Print" at bounding box center [548, 290] width 17 height 9
click at [496, 280] on div "Dismiss Print" at bounding box center [527, 290] width 639 height 40
click at [492, 284] on app-cancel-button "Dismiss" at bounding box center [484, 290] width 25 height 12
click at [483, 295] on app-cancel-button "Dismiss" at bounding box center [484, 290] width 25 height 12
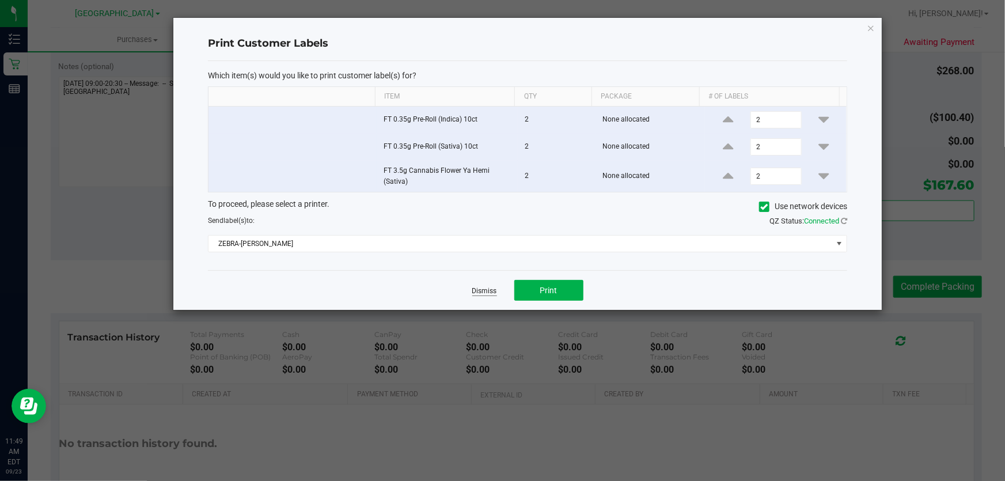
click at [490, 292] on link "Dismiss" at bounding box center [484, 291] width 25 height 10
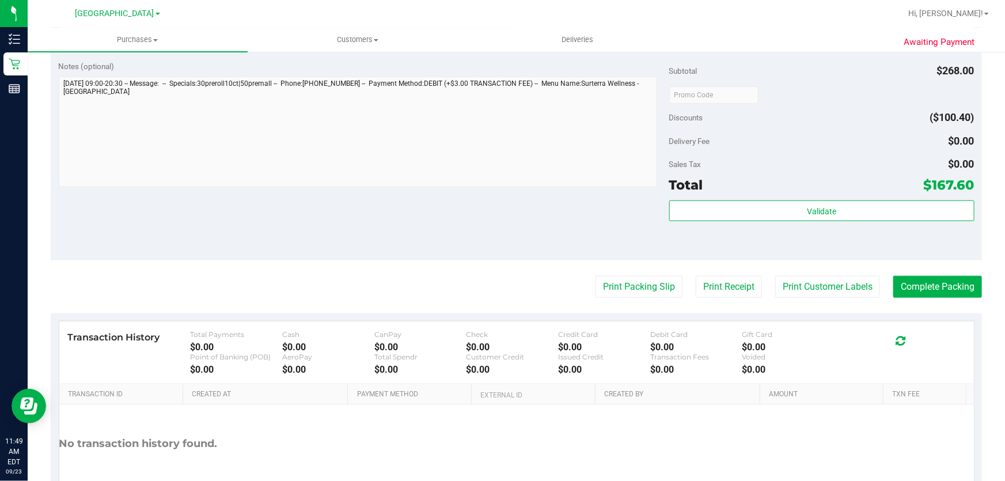
click at [439, 216] on div "Notes (optional) Subtotal $268.00 Discounts ($100.40) Delivery Fee $0.00 Sales …" at bounding box center [516, 156] width 931 height 207
click at [932, 281] on button "Complete Packing" at bounding box center [937, 287] width 89 height 22
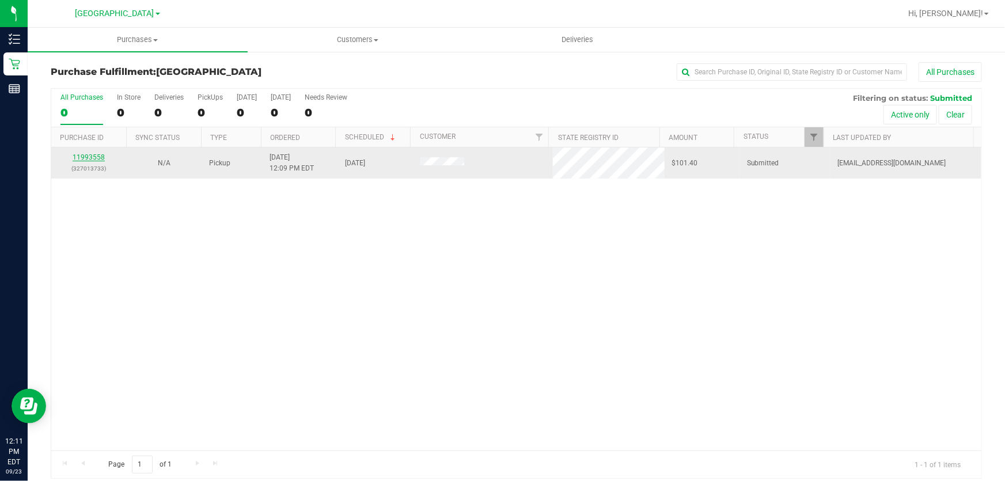
click at [77, 160] on link "11993558" at bounding box center [89, 157] width 32 height 8
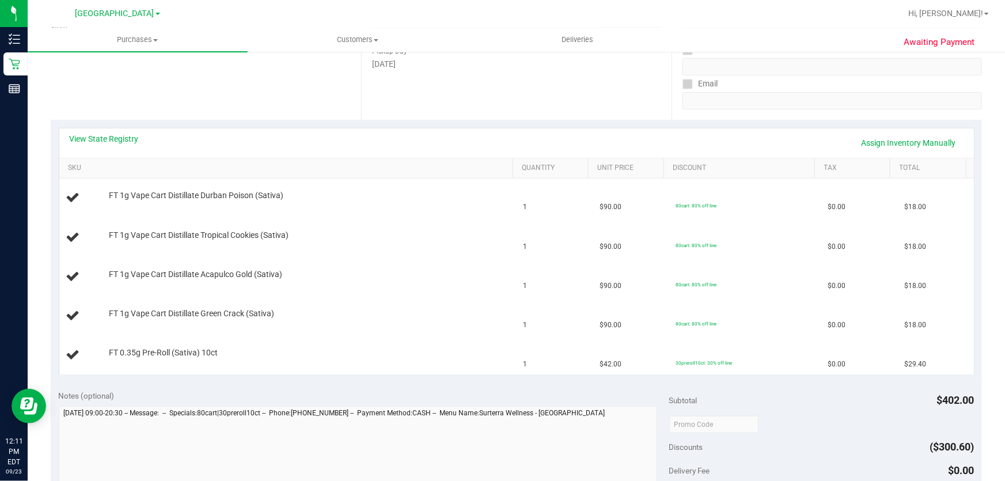
scroll to position [209, 0]
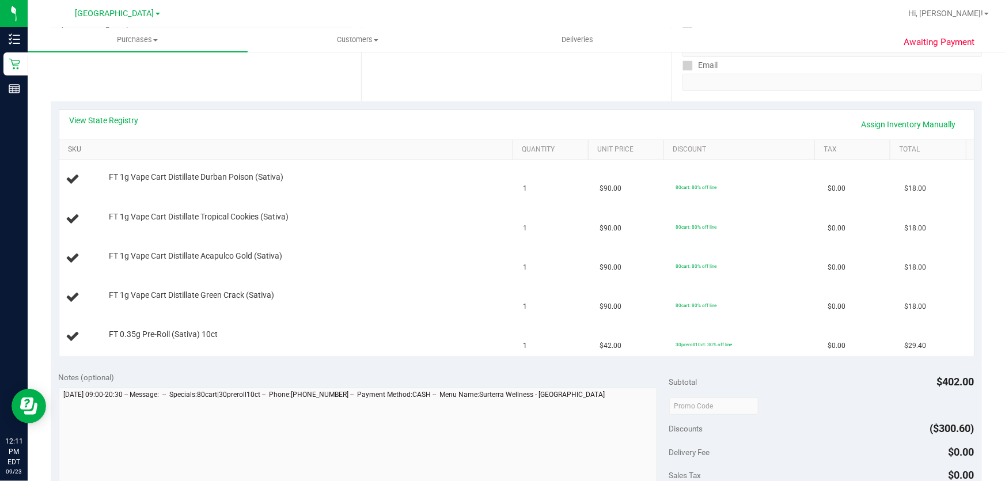
click at [85, 150] on link "SKU" at bounding box center [288, 149] width 440 height 9
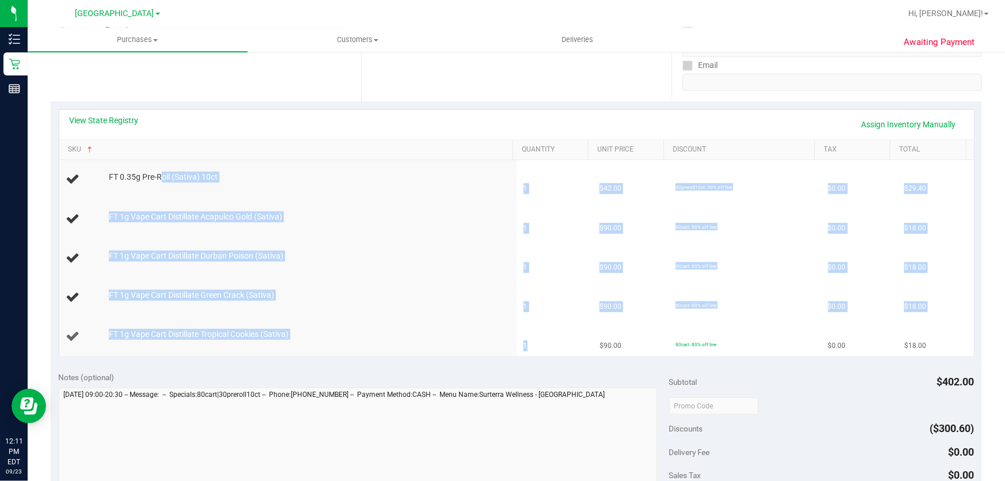
drag, startPoint x: 161, startPoint y: 178, endPoint x: 522, endPoint y: 335, distance: 393.1
click at [522, 335] on tbody "FT 0.35g Pre-Roll (Sativa) 10ct 1 $42.00 30preroll10ct: 30% off line $0.00 $29.…" at bounding box center [516, 258] width 915 height 196
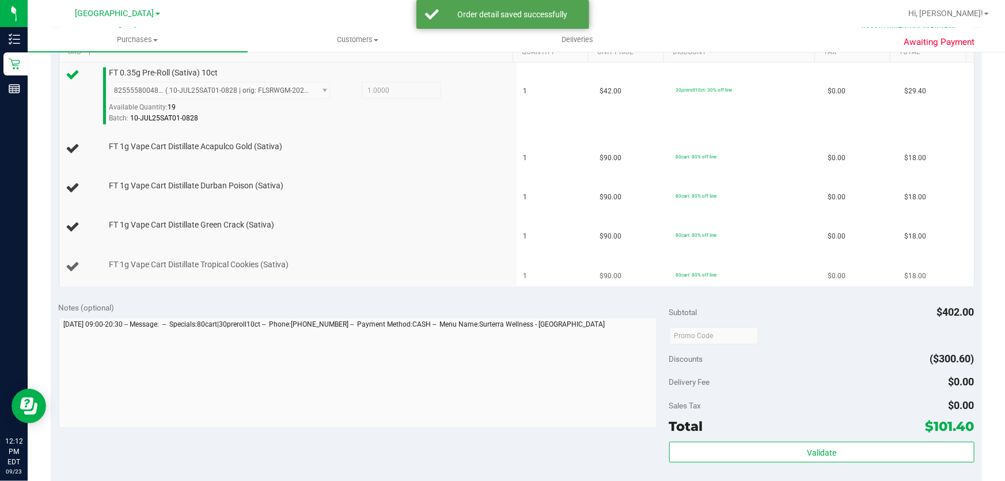
scroll to position [314, 0]
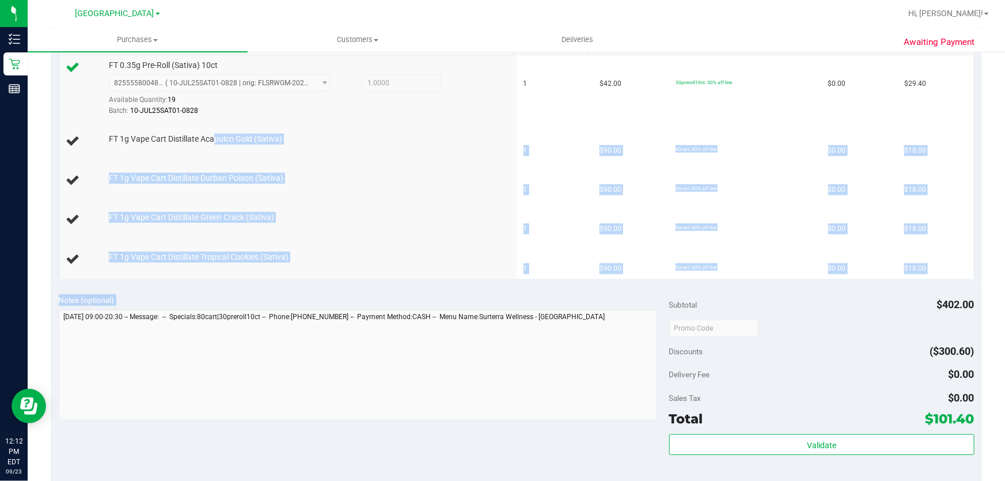
click at [607, 313] on purchase-details "Back Edit Purchase Cancel Purchase View Profile # 11993558 BioTrack ID: - Submi…" at bounding box center [516, 255] width 931 height 1014
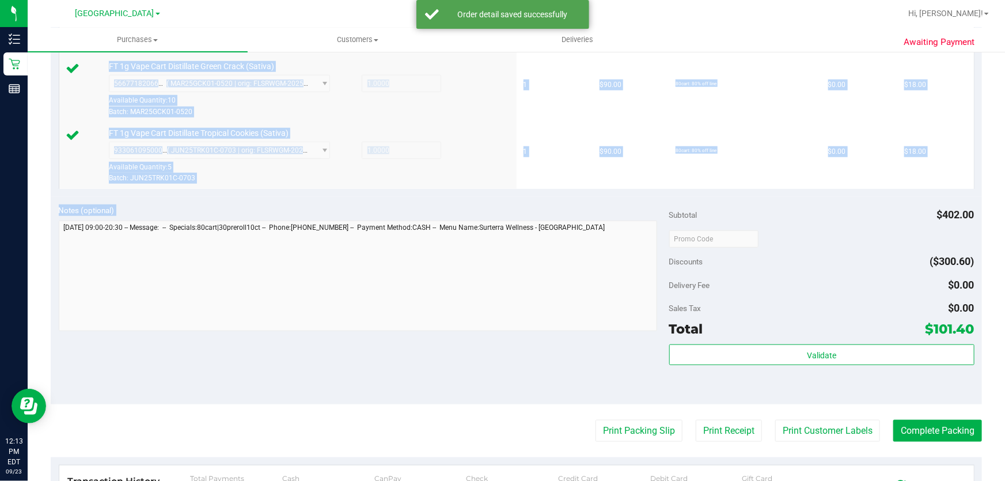
scroll to position [523, 0]
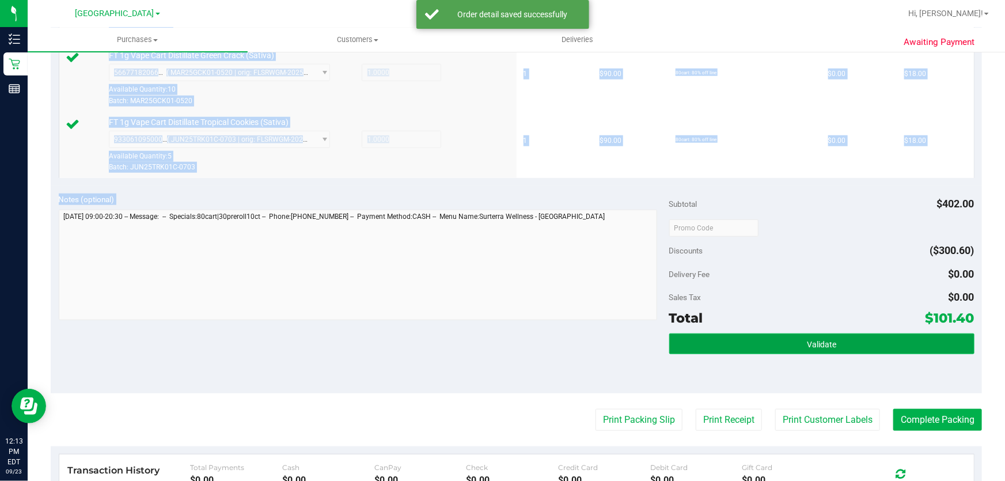
click at [832, 348] on button "Validate" at bounding box center [821, 343] width 305 height 21
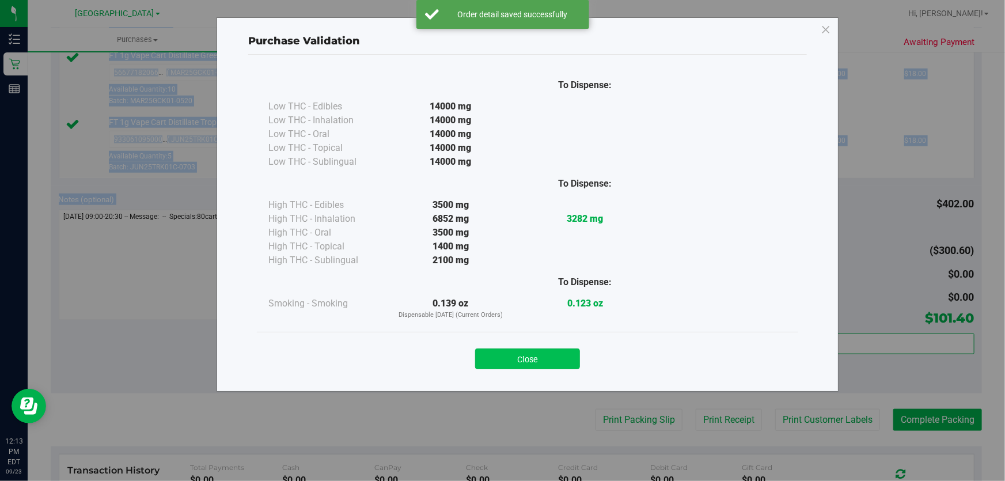
click at [552, 362] on button "Close" at bounding box center [527, 358] width 105 height 21
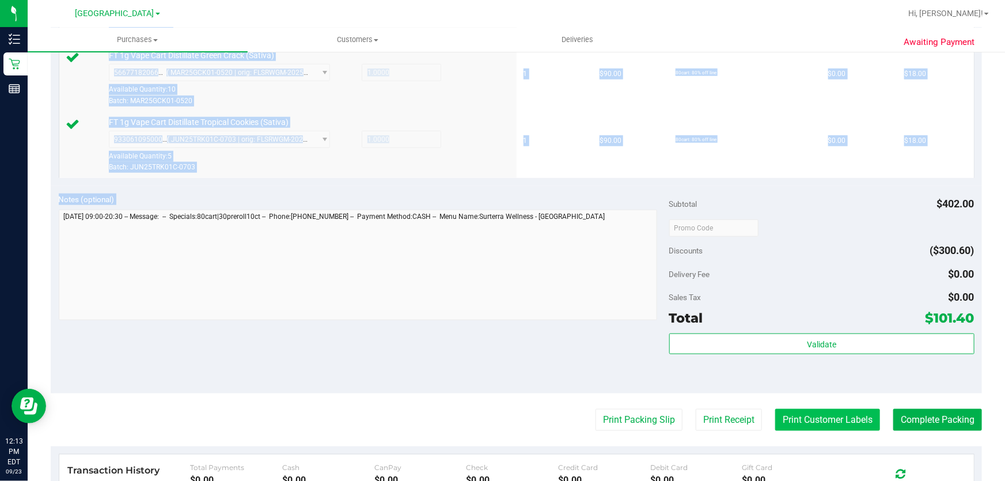
click at [826, 420] on button "Print Customer Labels" at bounding box center [827, 420] width 105 height 22
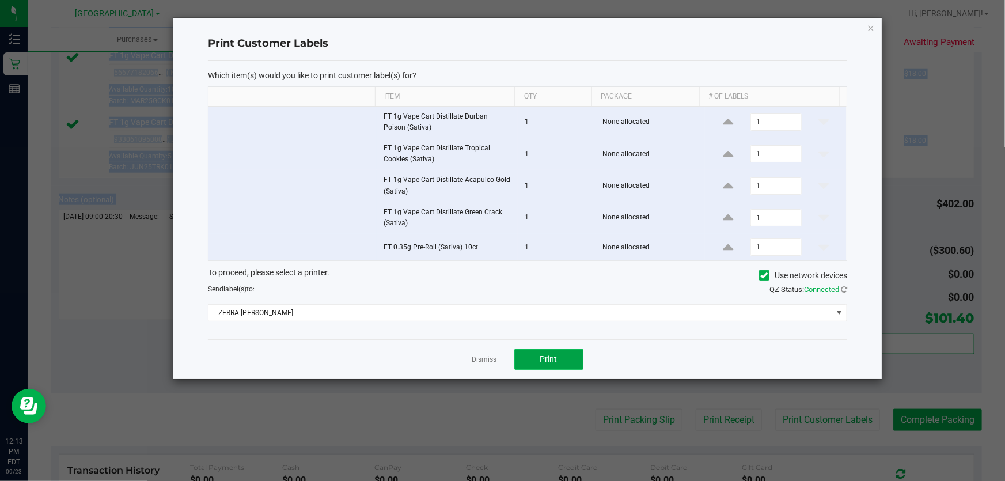
click at [556, 358] on span "Print" at bounding box center [548, 358] width 17 height 9
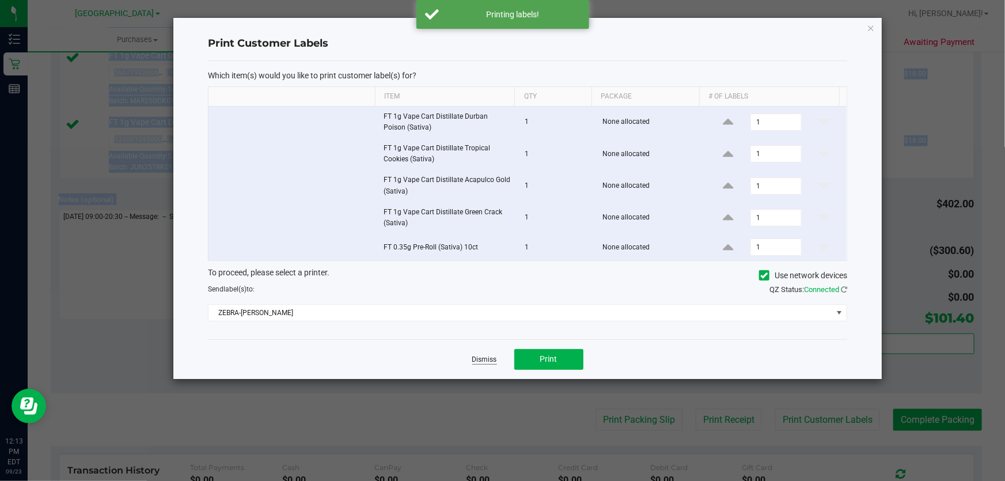
click at [484, 357] on link "Dismiss" at bounding box center [484, 360] width 25 height 10
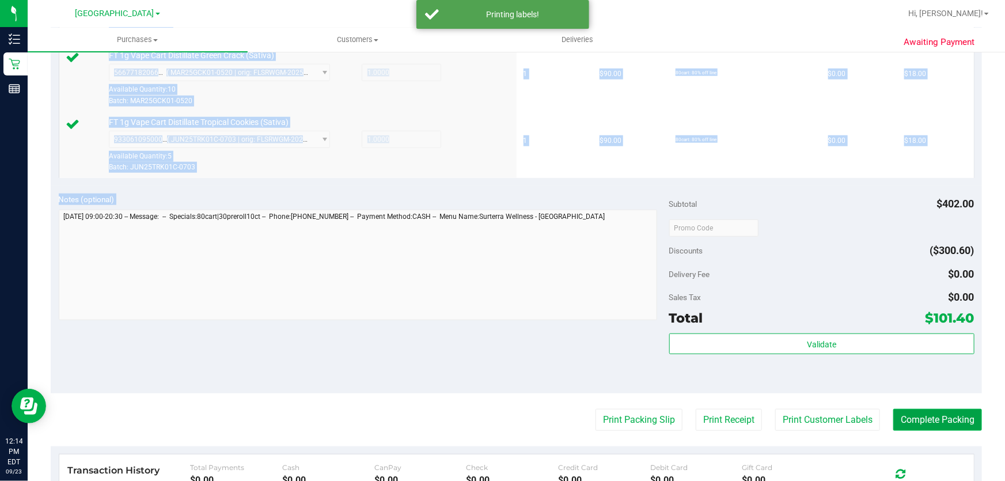
click at [935, 423] on button "Complete Packing" at bounding box center [937, 420] width 89 height 22
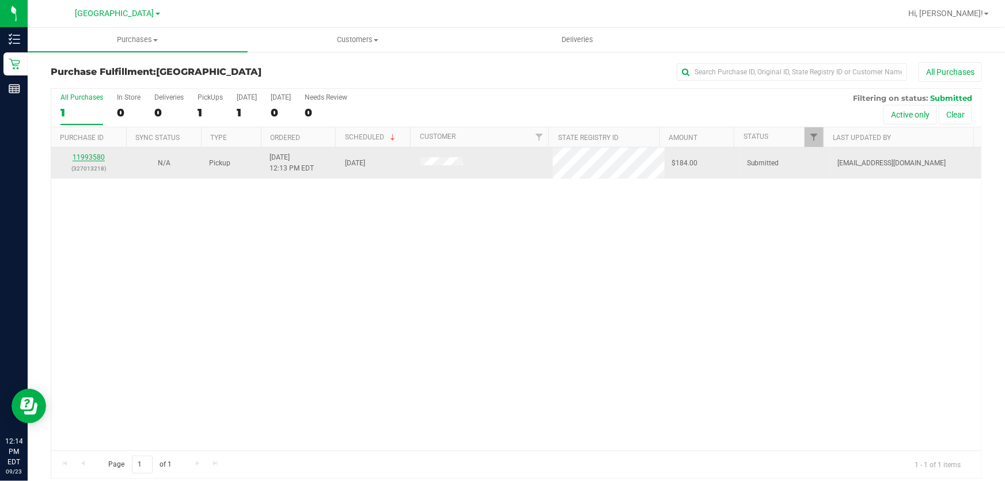
click at [92, 154] on link "11993580" at bounding box center [89, 157] width 32 height 8
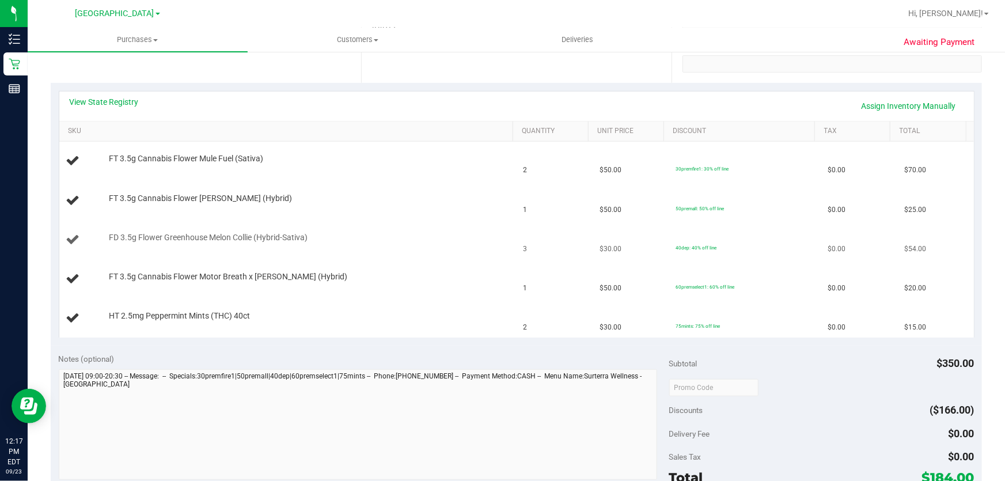
scroll to position [209, 0]
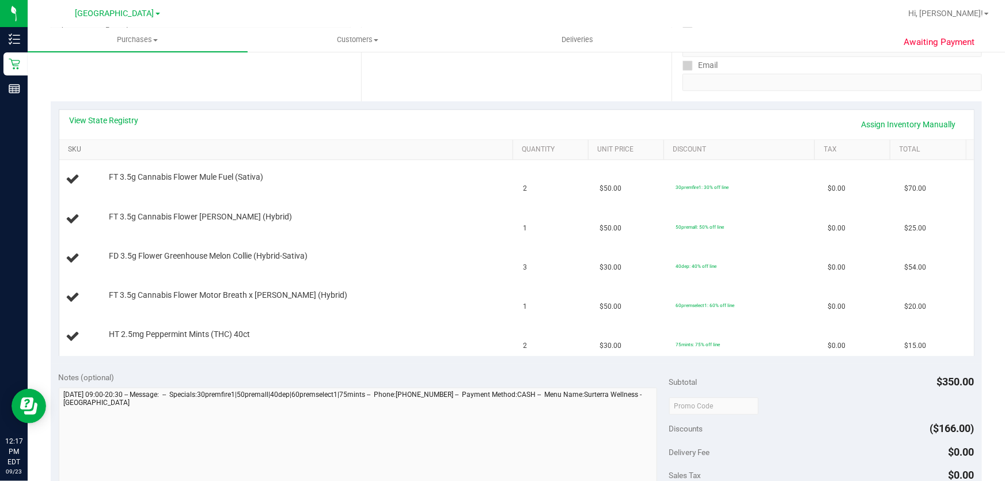
click at [82, 150] on link "SKU" at bounding box center [288, 149] width 440 height 9
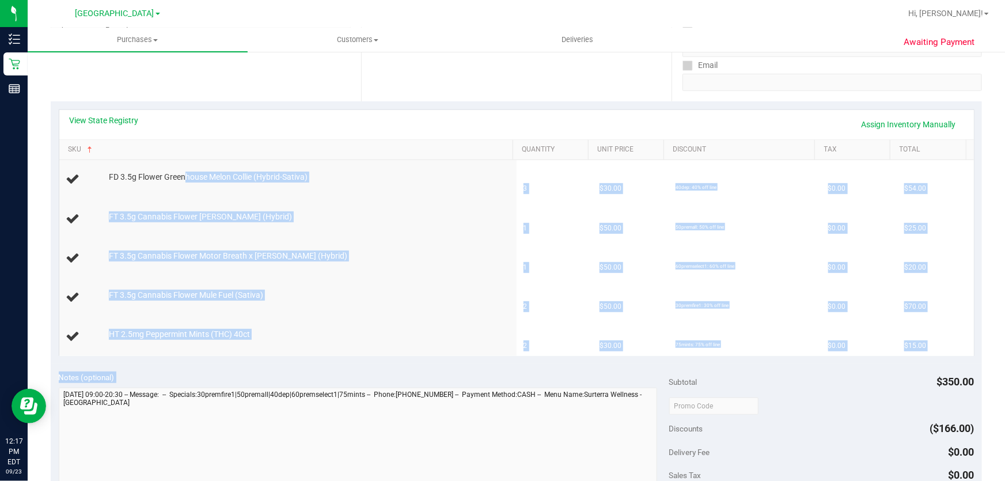
click at [512, 388] on purchase-details "Back Edit Purchase Cancel Purchase View Profile # 11993580 BioTrack ID: - Submi…" at bounding box center [516, 346] width 931 height 987
click at [89, 121] on link "View State Registry" at bounding box center [104, 121] width 69 height 12
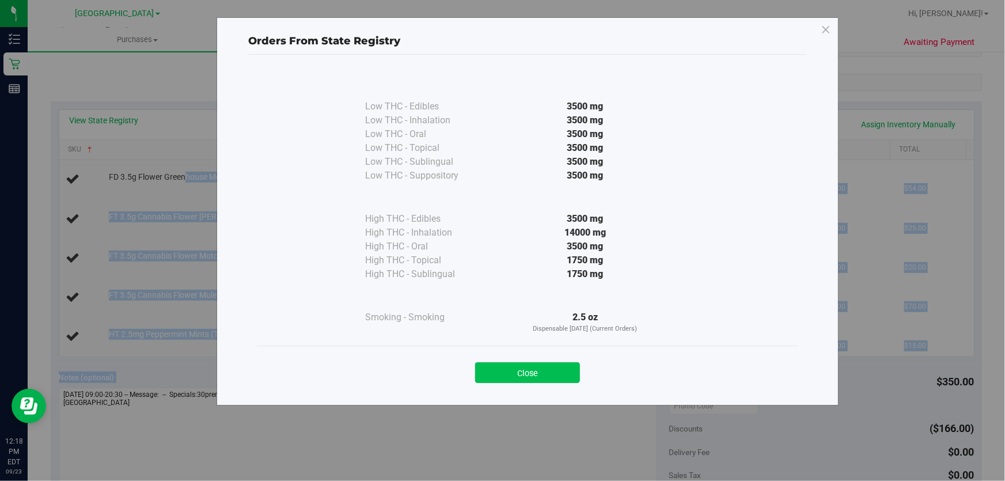
click at [535, 366] on button "Close" at bounding box center [527, 372] width 105 height 21
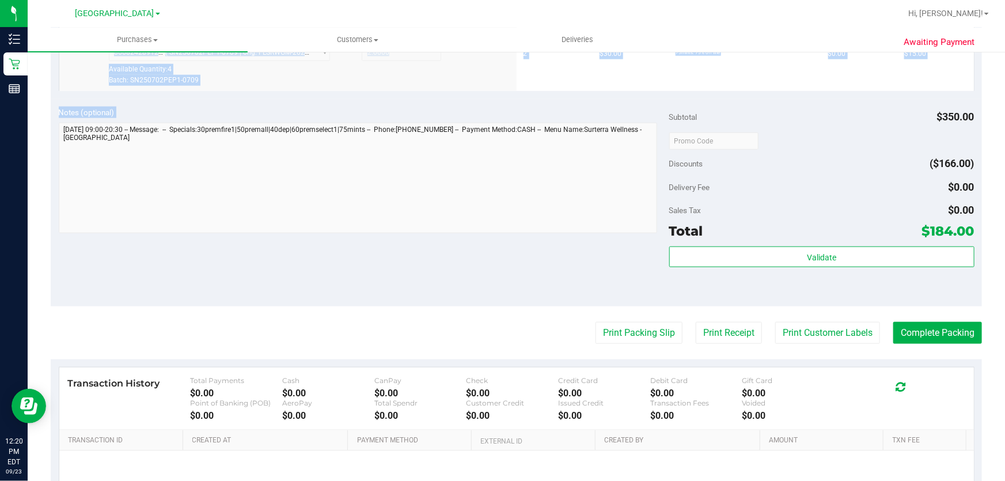
scroll to position [725, 0]
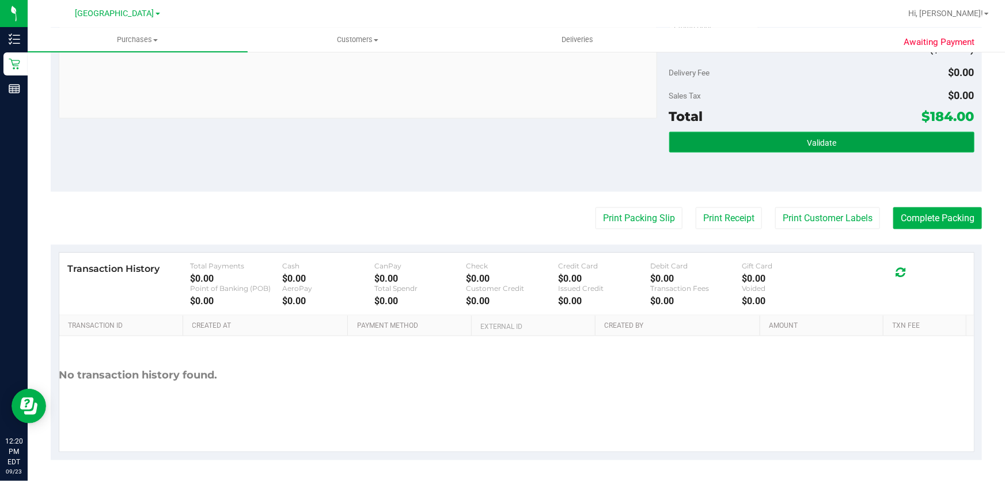
click at [830, 134] on button "Validate" at bounding box center [821, 142] width 305 height 21
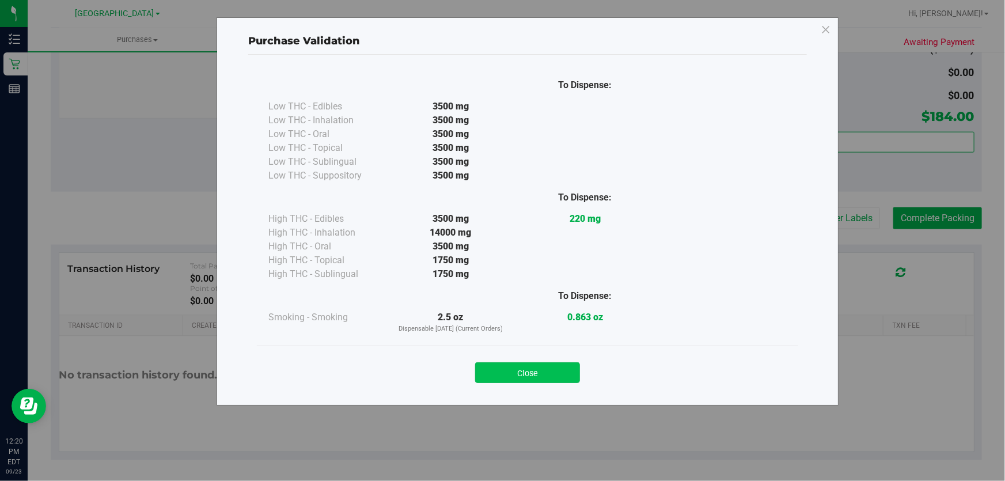
click at [518, 369] on button "Close" at bounding box center [527, 372] width 105 height 21
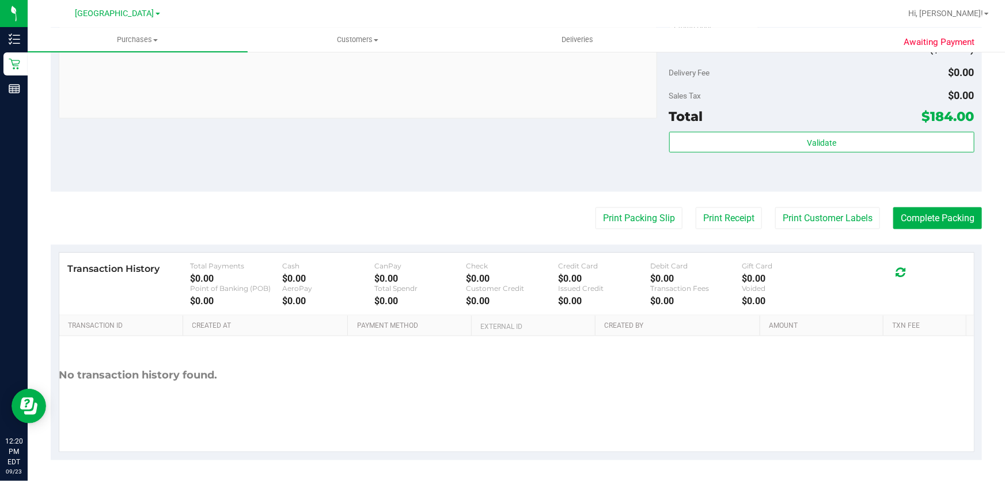
click at [805, 210] on button "Print Customer Labels" at bounding box center [827, 218] width 105 height 22
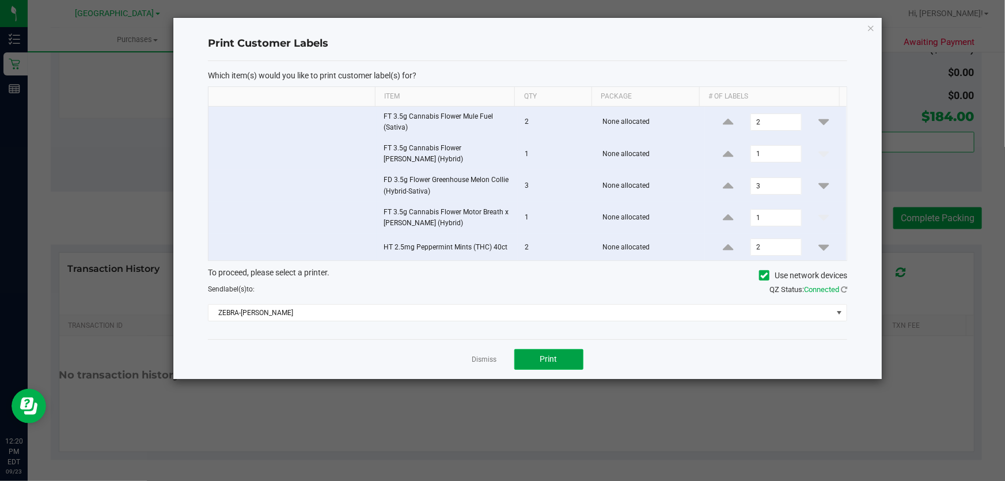
click at [551, 357] on span "Print" at bounding box center [548, 358] width 17 height 9
click at [494, 363] on link "Dismiss" at bounding box center [484, 360] width 25 height 10
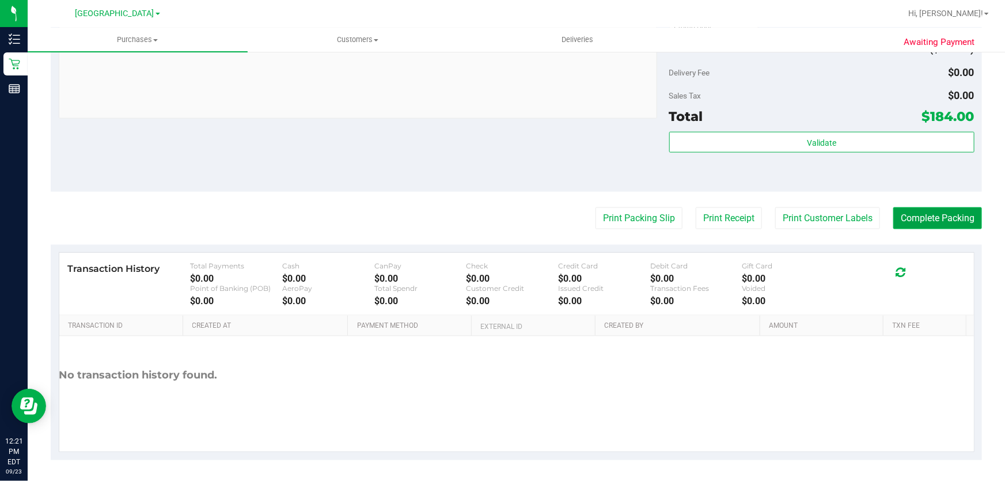
click at [929, 219] on button "Complete Packing" at bounding box center [937, 218] width 89 height 22
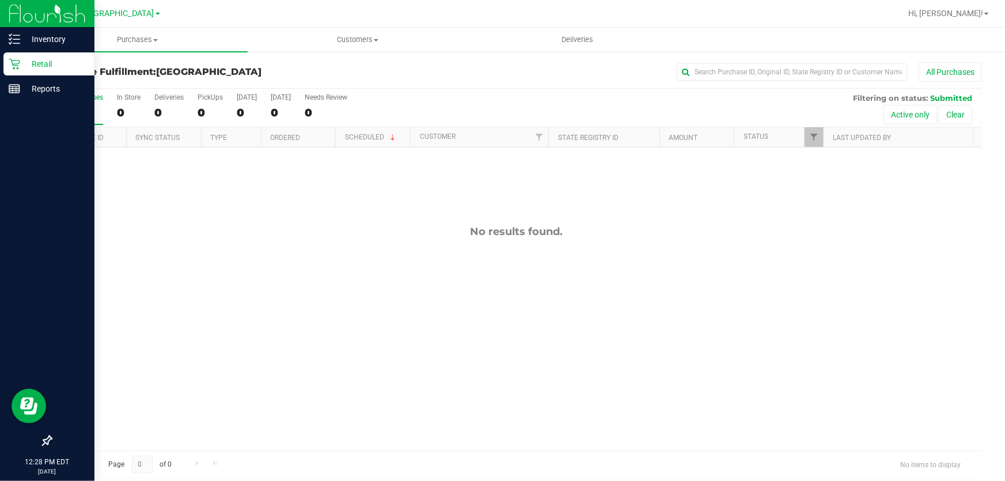
click at [39, 62] on p "Retail" at bounding box center [54, 64] width 69 height 14
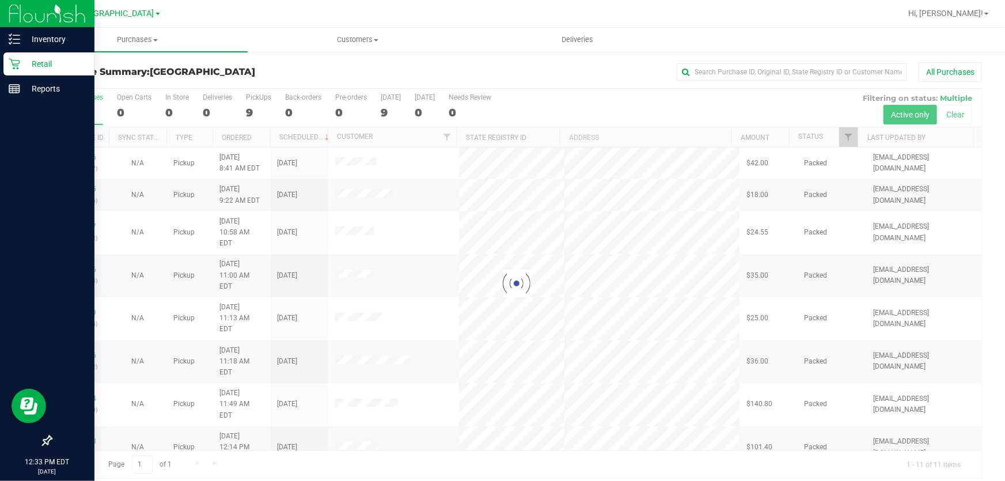
click at [52, 58] on p "Retail" at bounding box center [54, 64] width 69 height 14
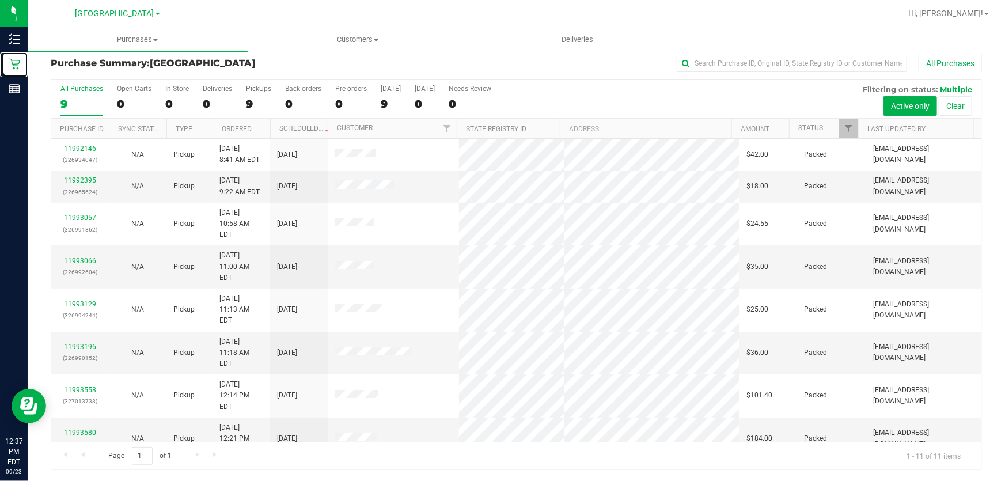
scroll to position [46, 0]
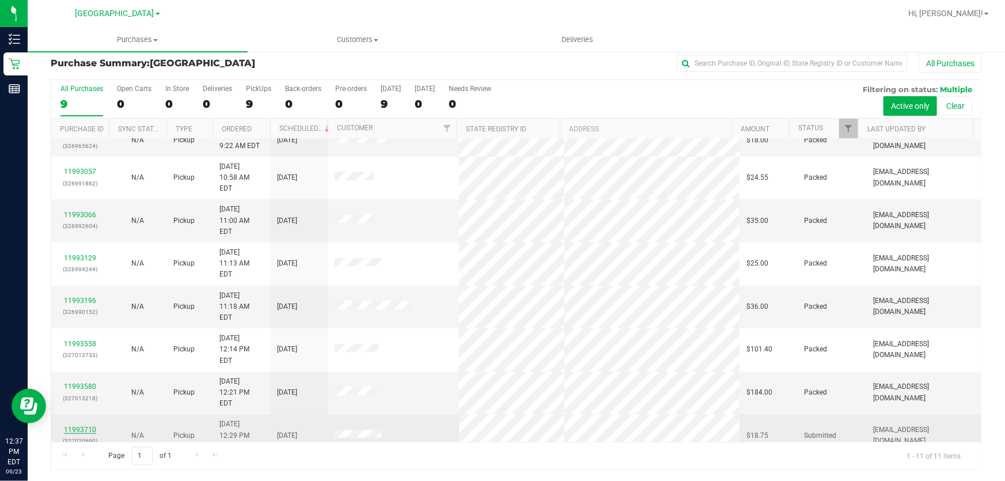
click at [88, 426] on link "11993710" at bounding box center [80, 430] width 32 height 8
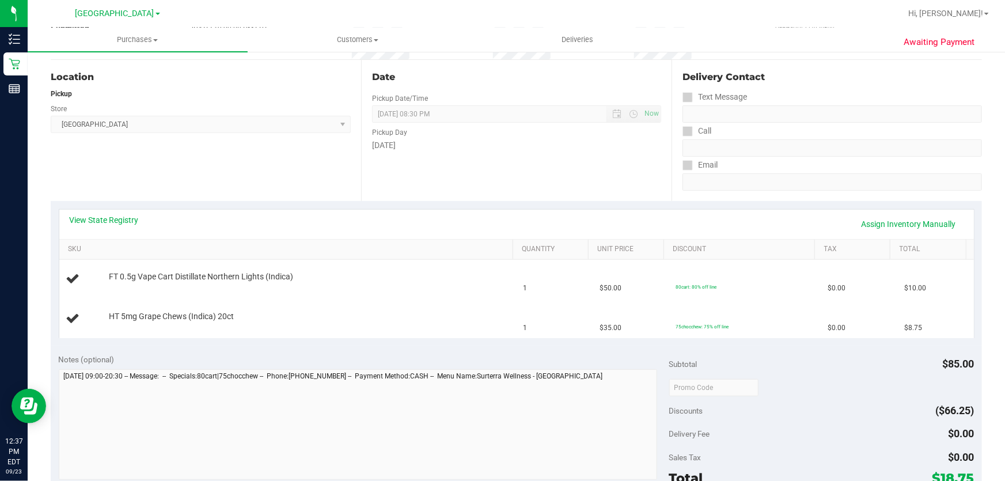
scroll to position [113, 0]
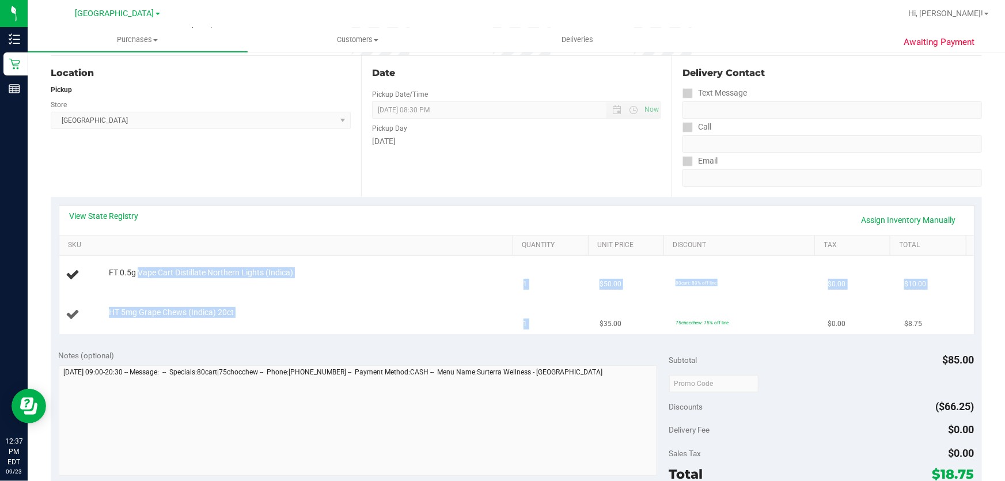
drag, startPoint x: 136, startPoint y: 268, endPoint x: 595, endPoint y: 306, distance: 460.5
click at [595, 306] on tbody "FT 0.5g Vape Cart Distillate Northern Lights (Indica) 1 $50.00 80cart: 80% off …" at bounding box center [516, 295] width 915 height 78
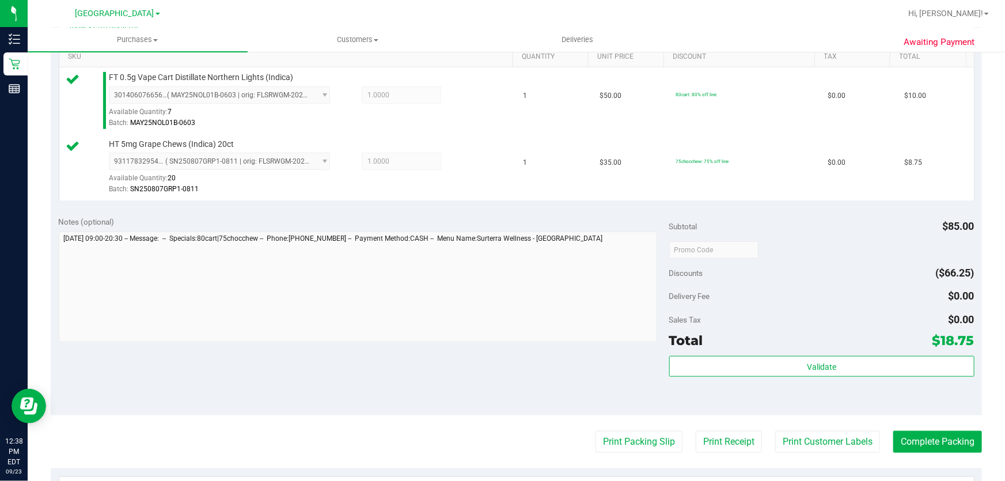
scroll to position [323, 0]
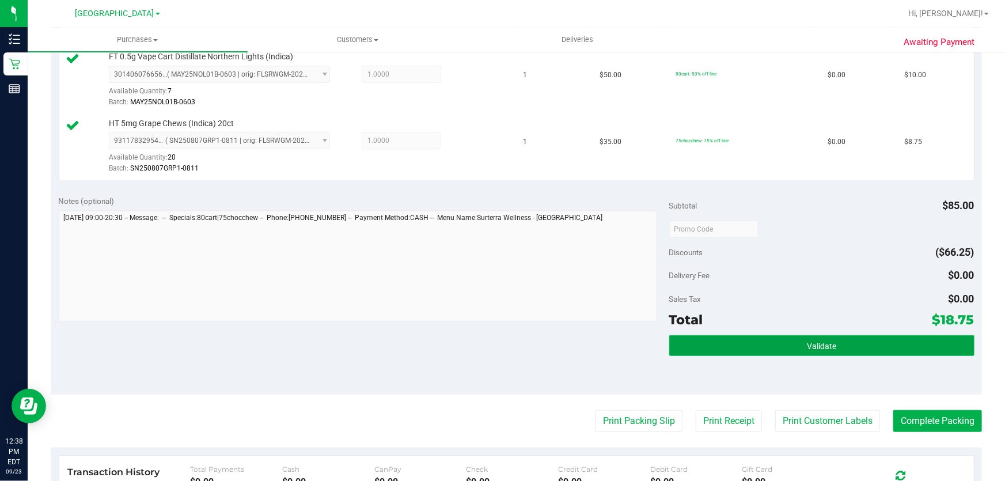
click at [810, 342] on span "Validate" at bounding box center [821, 346] width 29 height 9
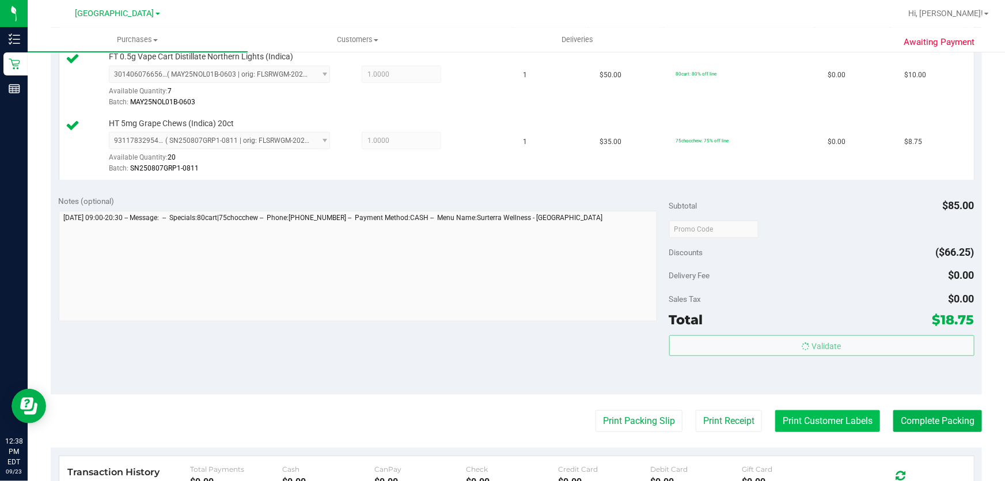
click at [810, 424] on button "Print Customer Labels" at bounding box center [827, 421] width 105 height 22
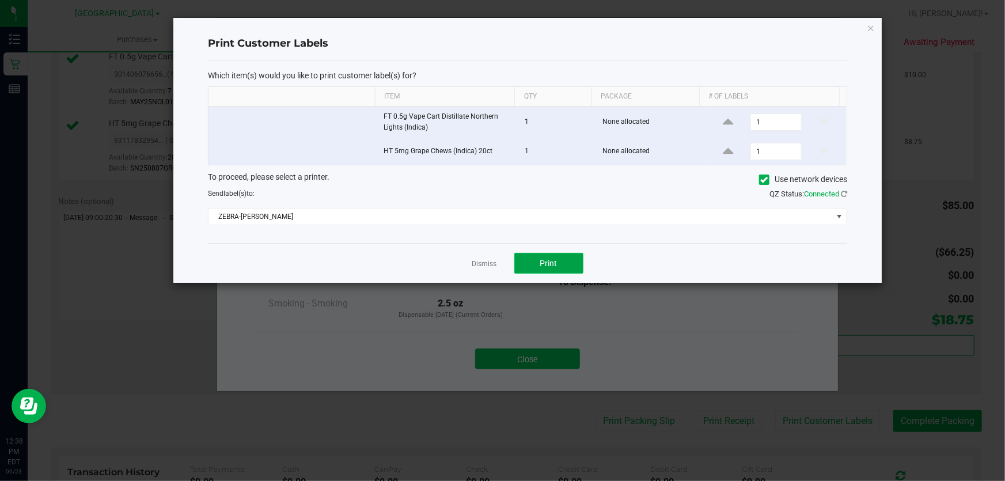
click at [557, 259] on button "Print" at bounding box center [548, 263] width 69 height 21
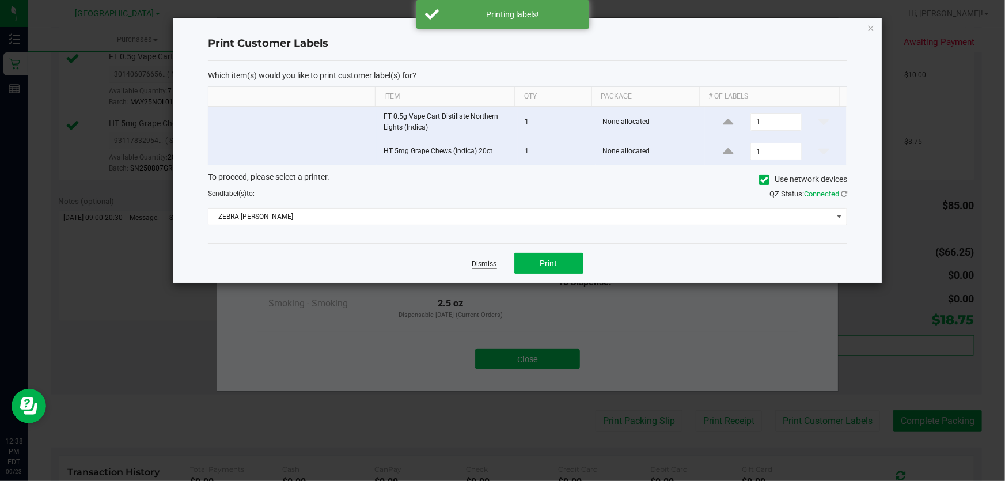
click at [490, 260] on link "Dismiss" at bounding box center [484, 264] width 25 height 10
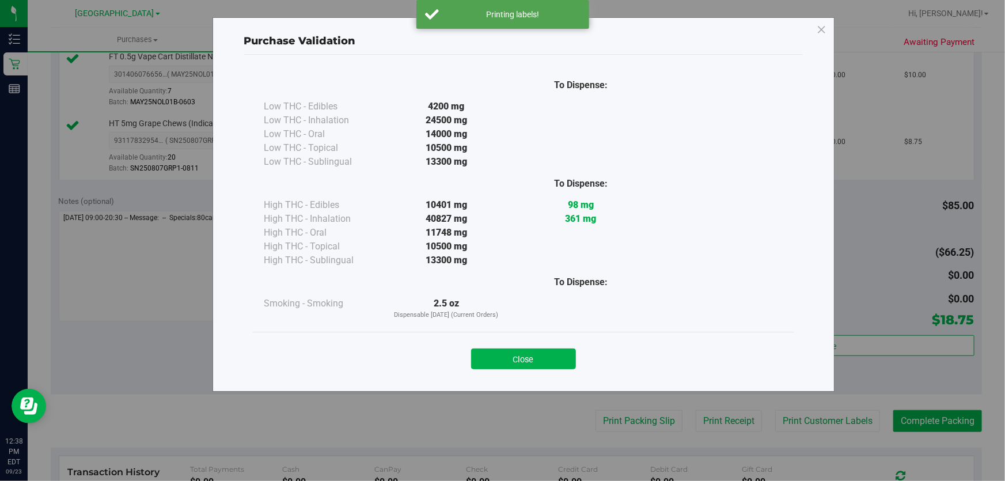
click at [576, 359] on div "Close" at bounding box center [523, 355] width 524 height 29
click at [552, 350] on button "Close" at bounding box center [523, 358] width 105 height 21
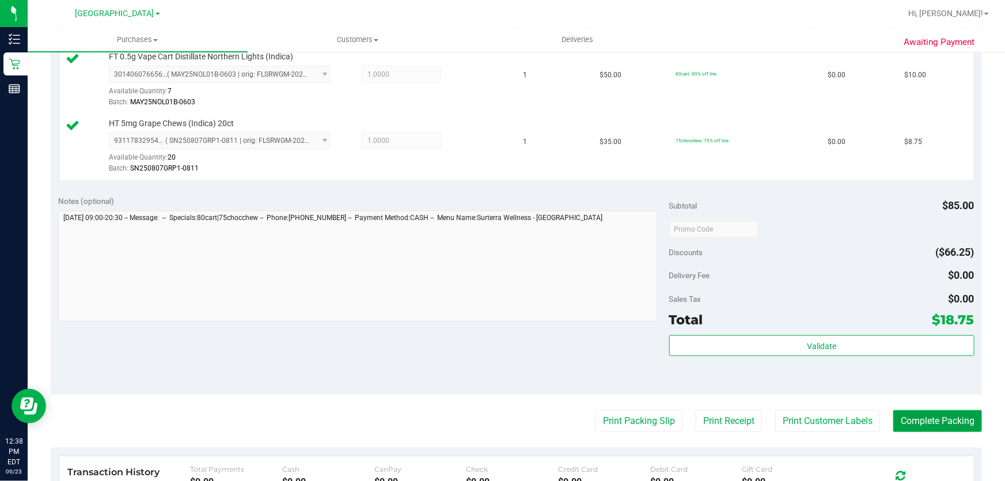
click at [949, 420] on button "Complete Packing" at bounding box center [937, 421] width 89 height 22
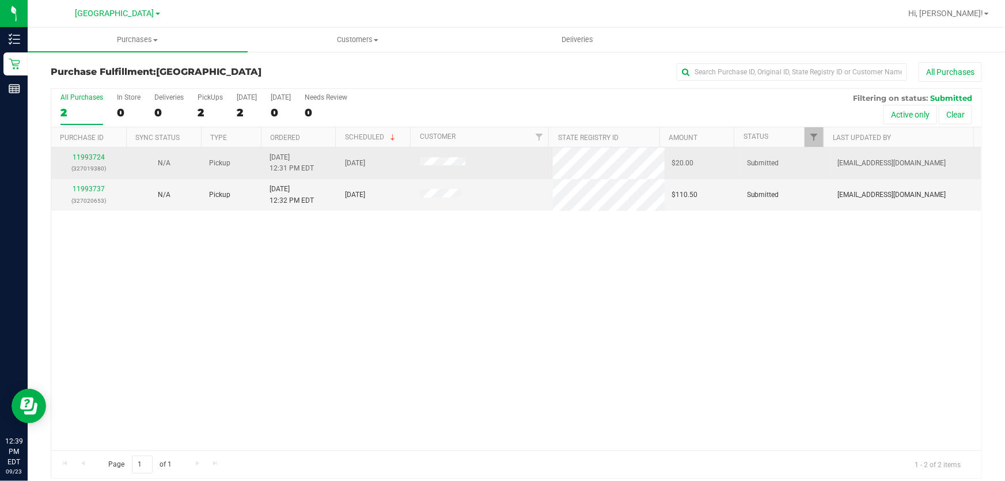
click at [84, 164] on p "(327019380)" at bounding box center [89, 168] width 62 height 11
click at [89, 155] on link "11993724" at bounding box center [89, 157] width 32 height 8
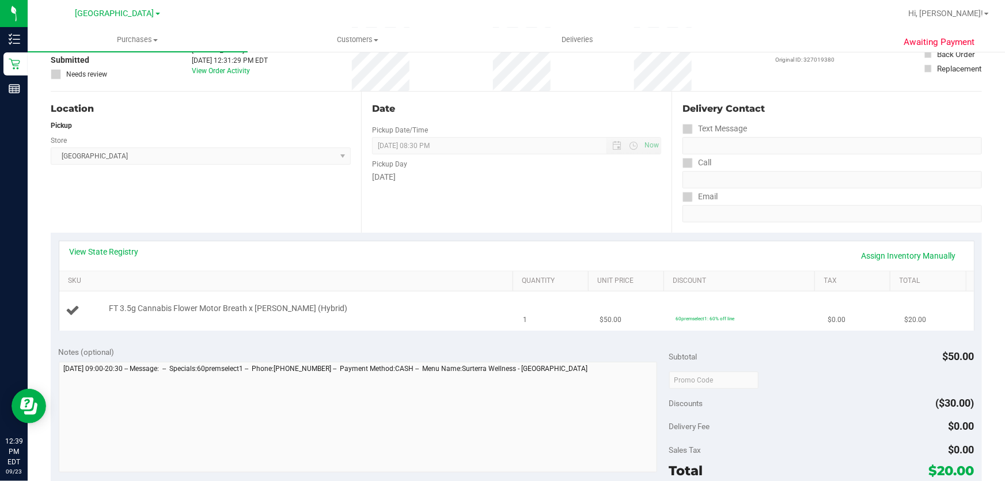
scroll to position [104, 0]
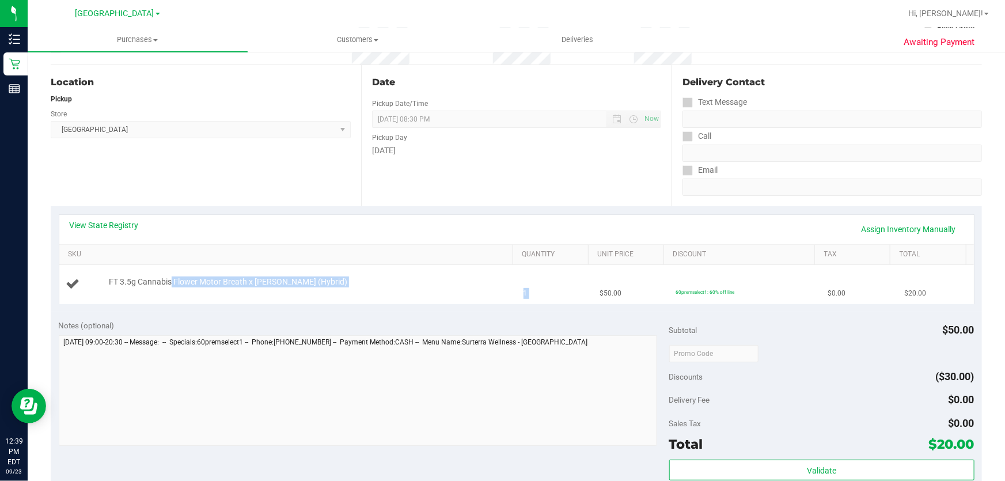
drag, startPoint x: 169, startPoint y: 282, endPoint x: 583, endPoint y: 291, distance: 414.2
click at [583, 291] on tr "FT 3.5g Cannabis Flower Motor Breath x [PERSON_NAME] (Hybrid) 1 $50.00 60premse…" at bounding box center [516, 284] width 915 height 39
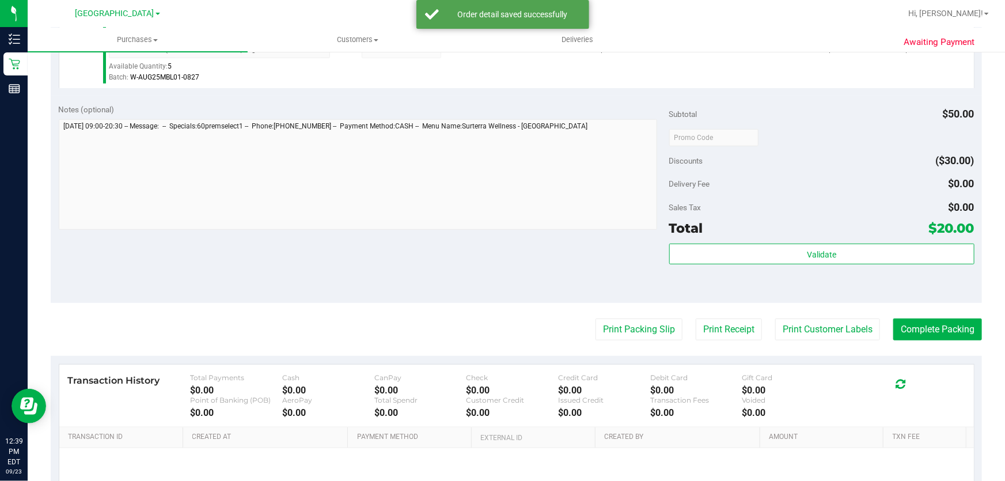
scroll to position [366, 0]
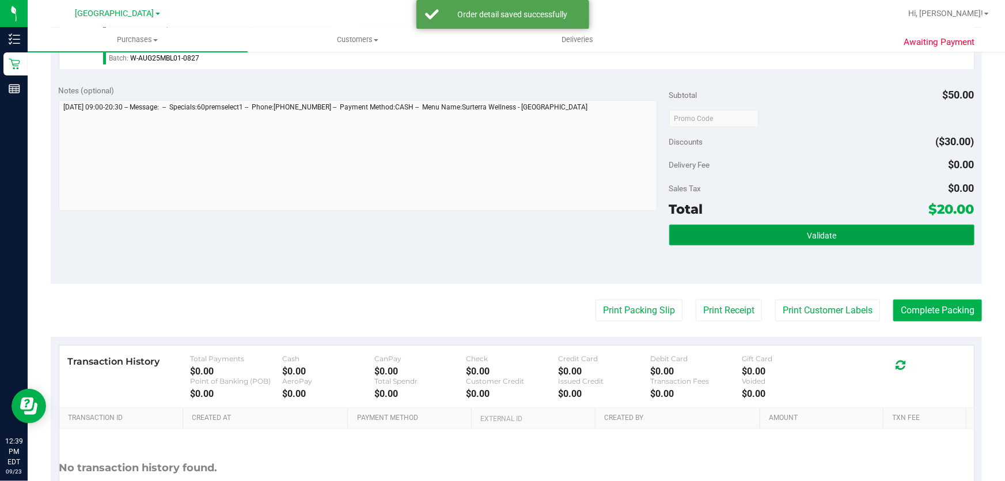
click at [879, 229] on button "Validate" at bounding box center [821, 235] width 305 height 21
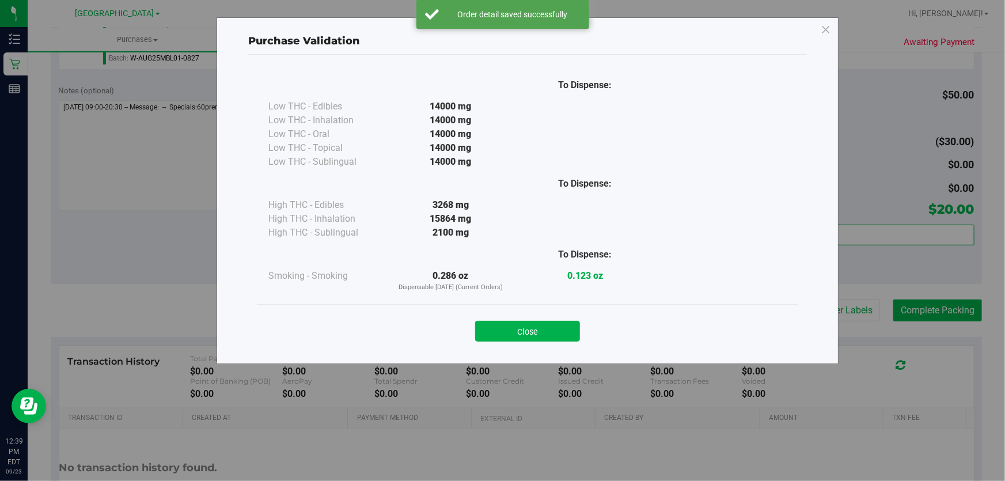
click at [534, 333] on button "Close" at bounding box center [527, 331] width 105 height 21
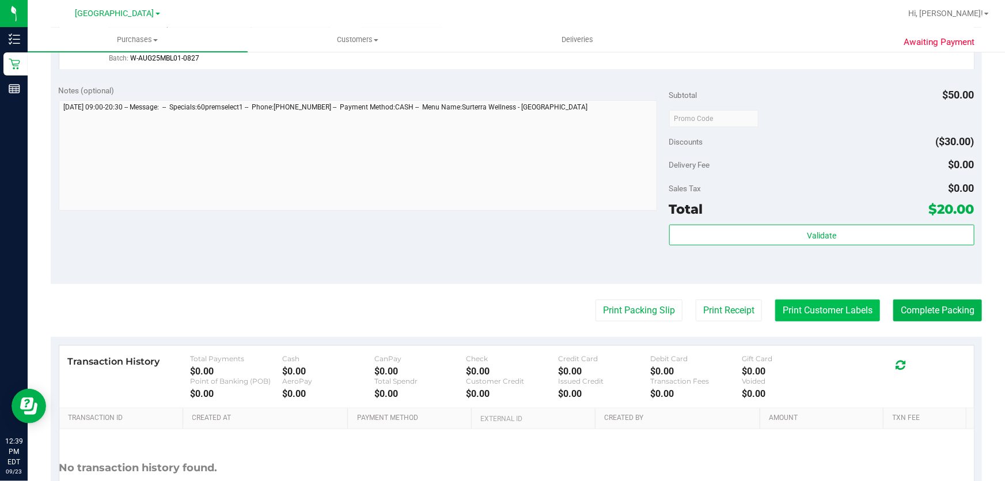
click at [775, 301] on button "Print Customer Labels" at bounding box center [827, 310] width 105 height 22
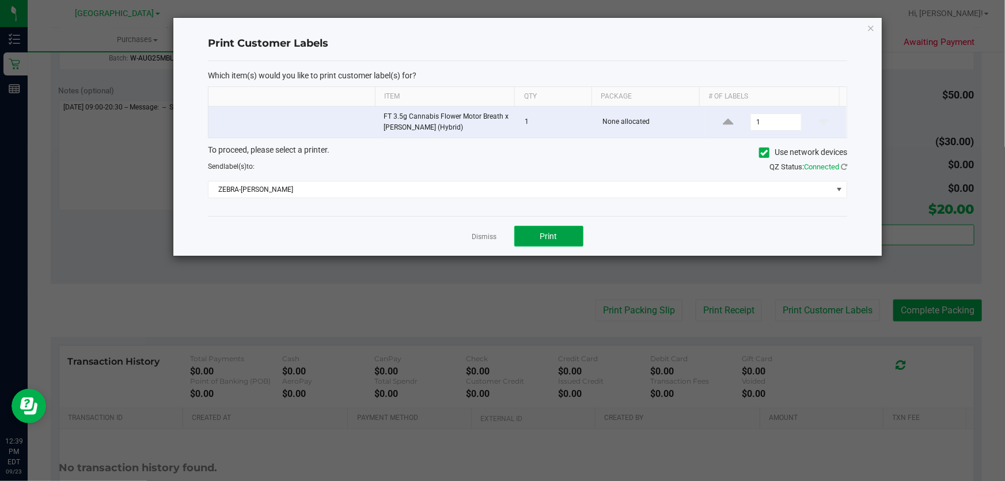
click at [566, 236] on button "Print" at bounding box center [548, 236] width 69 height 21
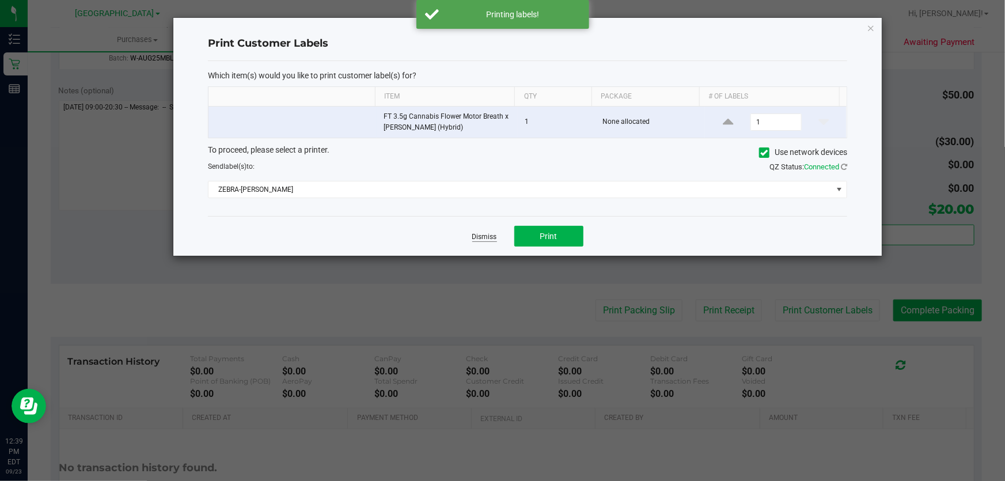
click at [481, 237] on link "Dismiss" at bounding box center [484, 237] width 25 height 10
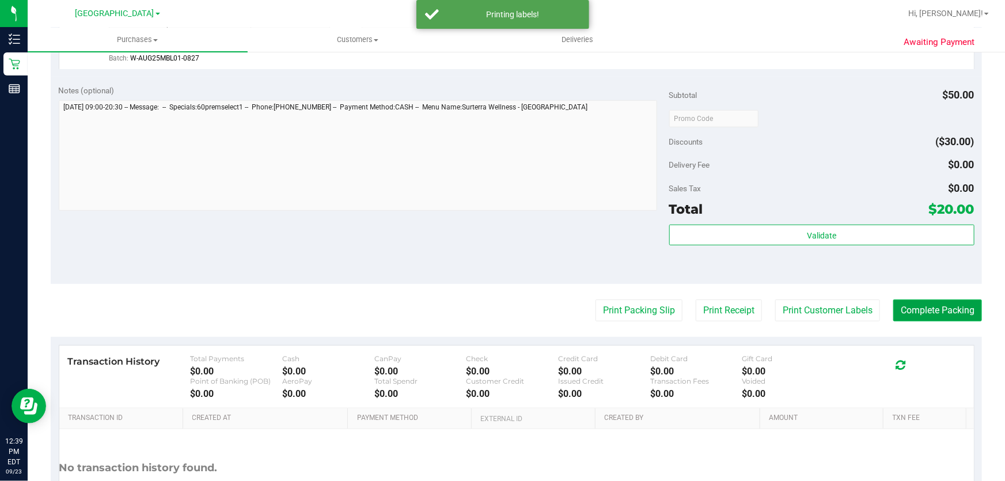
click at [899, 305] on button "Complete Packing" at bounding box center [937, 310] width 89 height 22
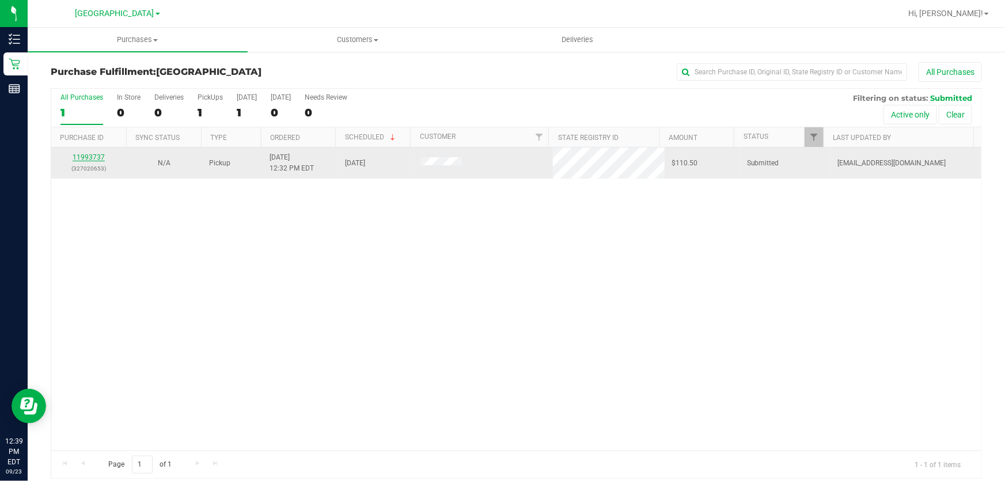
click at [92, 159] on link "11993737" at bounding box center [89, 157] width 32 height 8
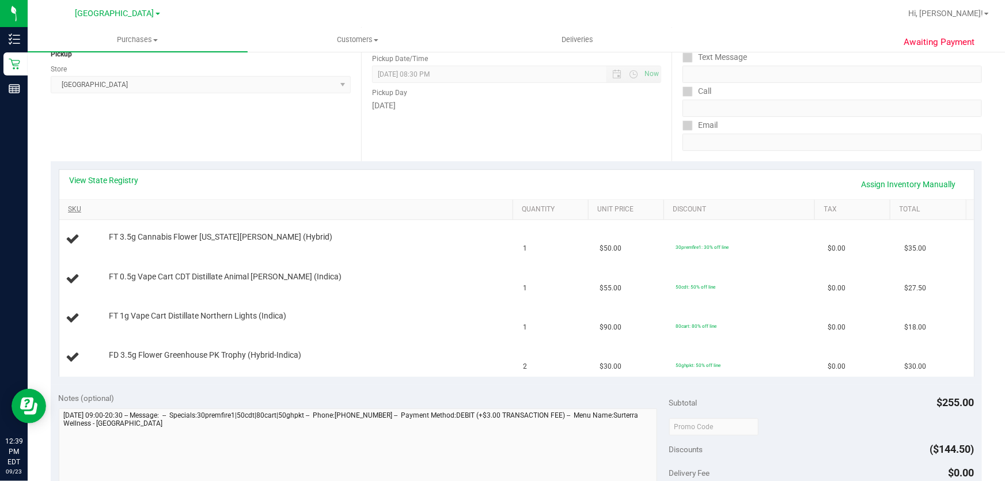
scroll to position [157, 0]
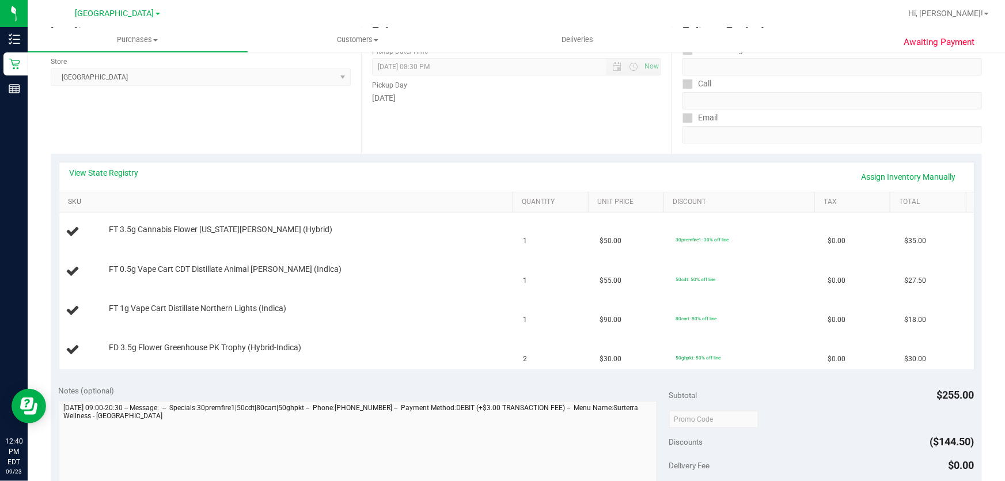
click at [73, 202] on link "SKU" at bounding box center [288, 202] width 440 height 9
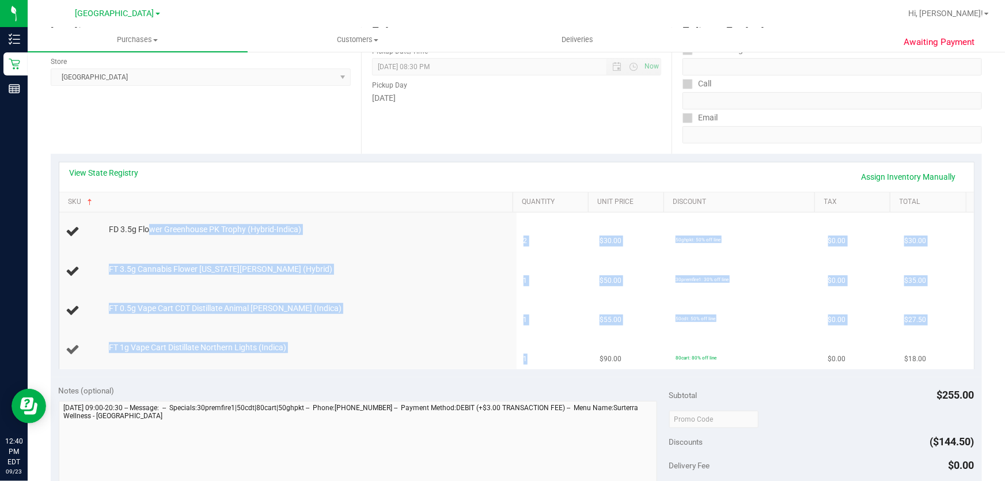
drag, startPoint x: 149, startPoint y: 231, endPoint x: 553, endPoint y: 360, distance: 424.9
click at [553, 360] on tbody "FD 3.5g Flower Greenhouse PK Trophy (Hybrid-Indica) 2 $30.00 50ghpkt: 50% off l…" at bounding box center [516, 291] width 915 height 157
click at [108, 169] on link "View State Registry" at bounding box center [104, 173] width 69 height 12
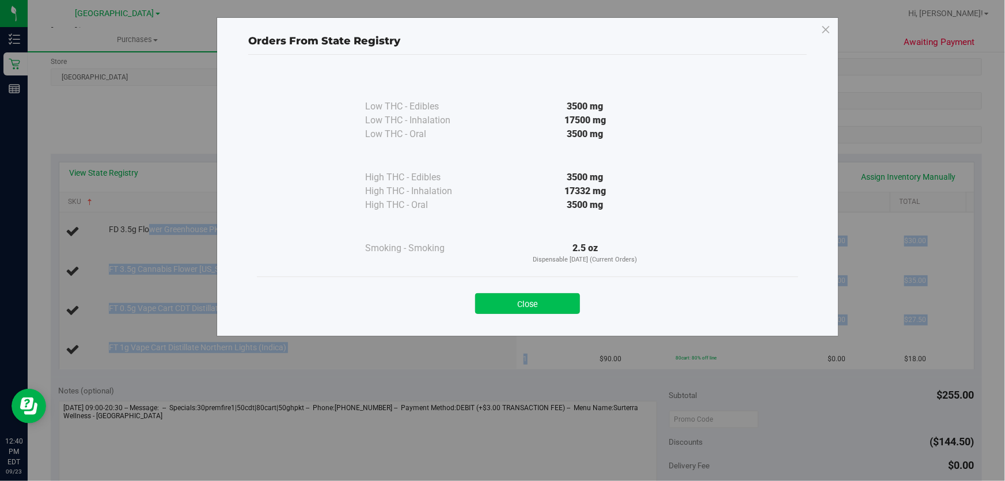
click at [521, 311] on button "Close" at bounding box center [527, 303] width 105 height 21
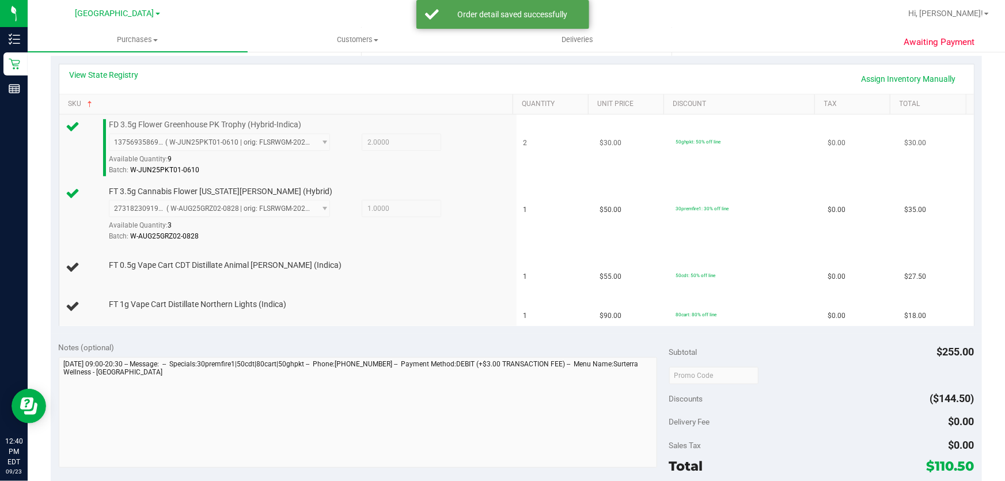
scroll to position [314, 0]
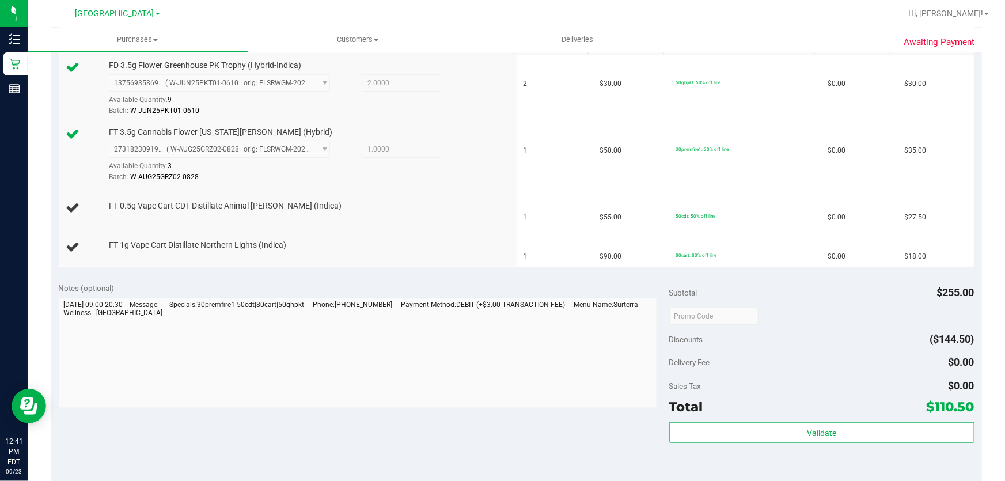
drag, startPoint x: 258, startPoint y: 207, endPoint x: 655, endPoint y: 274, distance: 402.3
click at [655, 274] on purchase-details "Back Edit Purchase Cancel Purchase View Profile # 11993737 BioTrack ID: - Submi…" at bounding box center [516, 248] width 931 height 1001
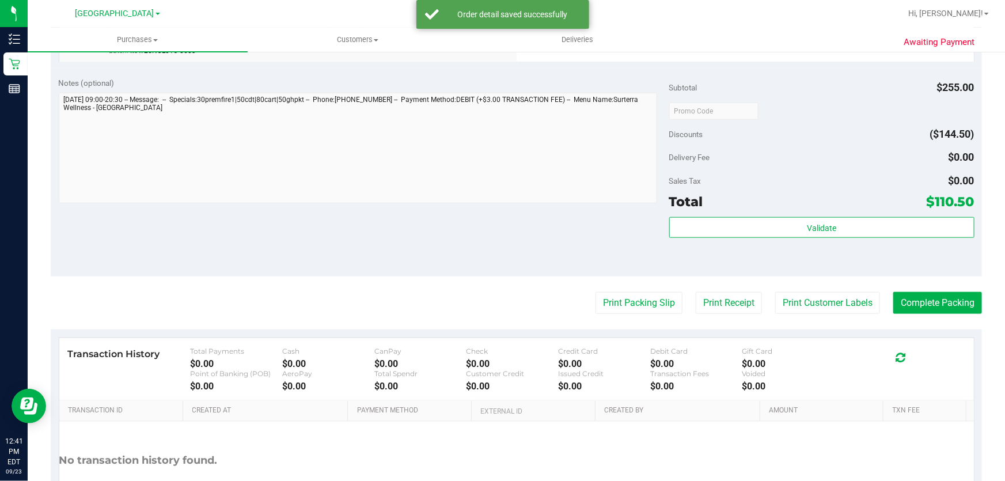
scroll to position [576, 0]
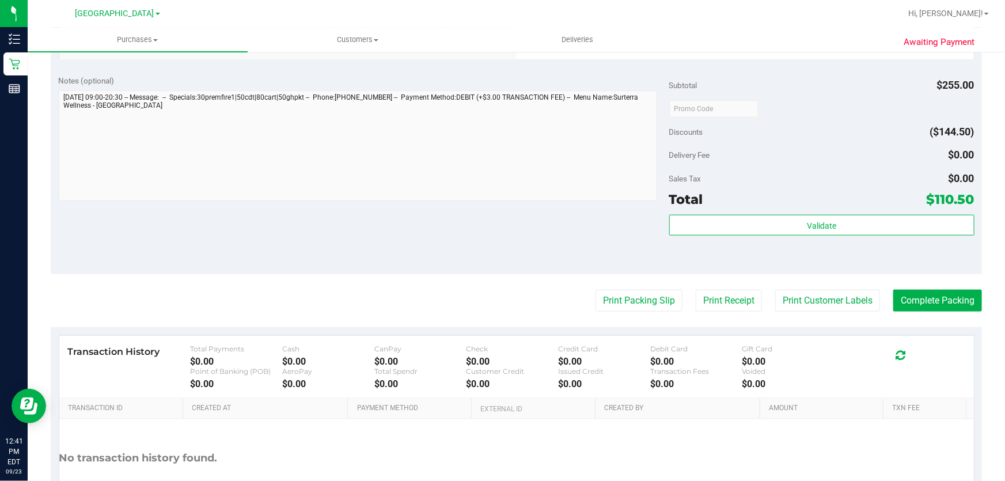
click at [806, 235] on div "Validate" at bounding box center [821, 226] width 305 height 22
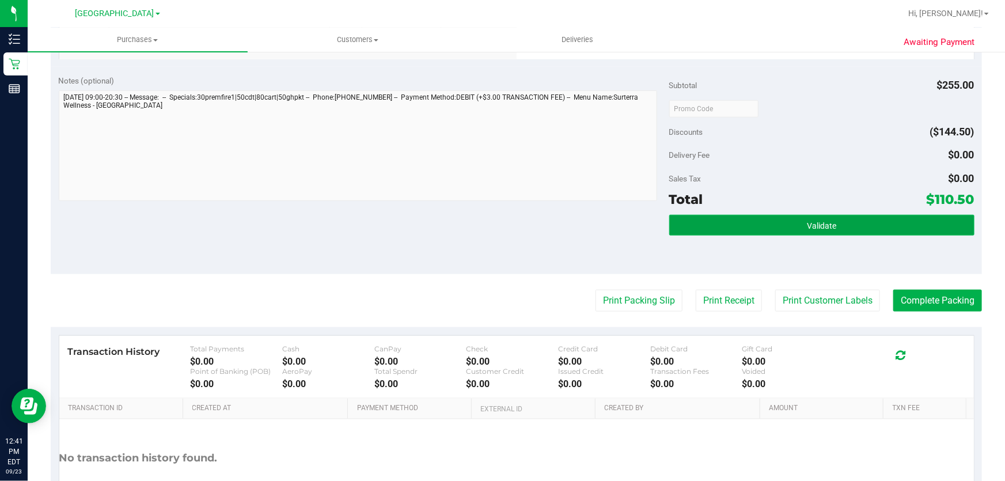
click at [808, 230] on button "Validate" at bounding box center [821, 225] width 305 height 21
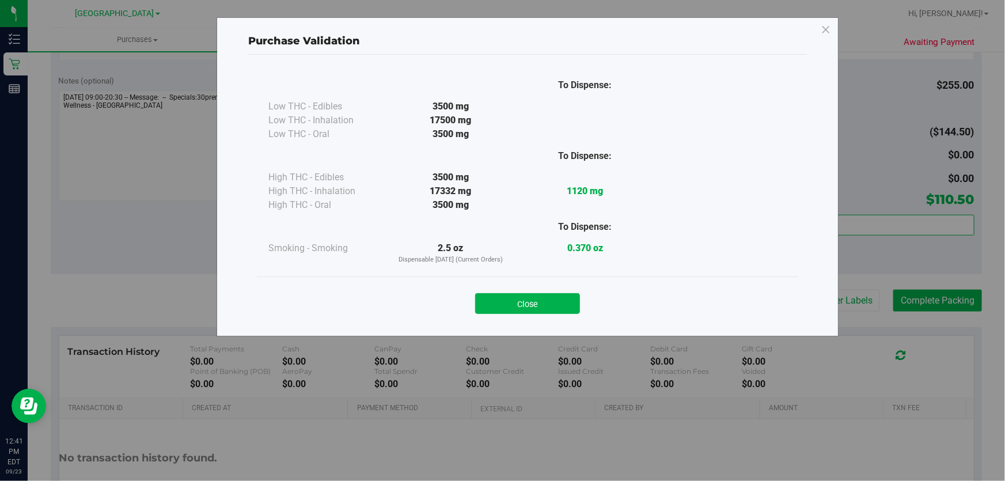
click at [562, 291] on div "Close" at bounding box center [527, 300] width 524 height 29
click at [551, 295] on button "Close" at bounding box center [527, 303] width 105 height 21
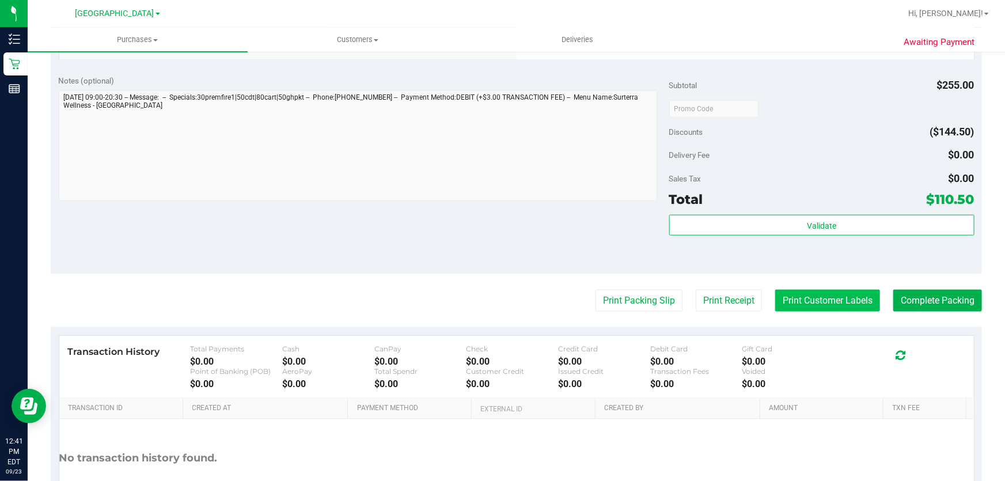
click at [812, 306] on button "Print Customer Labels" at bounding box center [827, 301] width 105 height 22
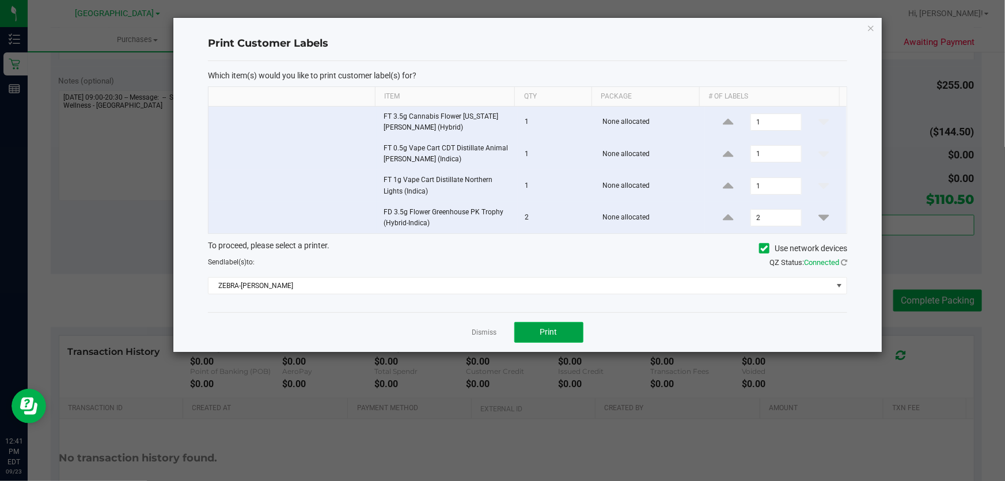
click at [552, 329] on span "Print" at bounding box center [548, 331] width 17 height 9
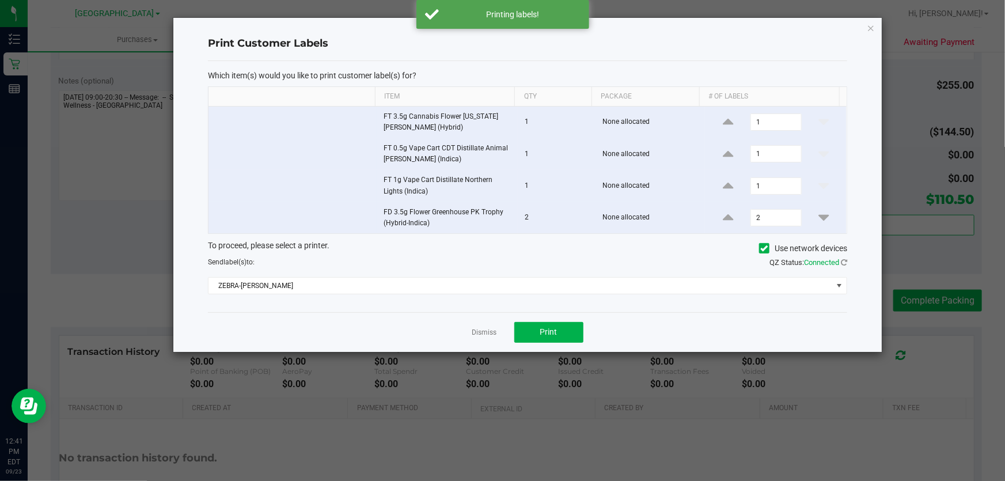
click at [490, 332] on link "Dismiss" at bounding box center [484, 333] width 25 height 10
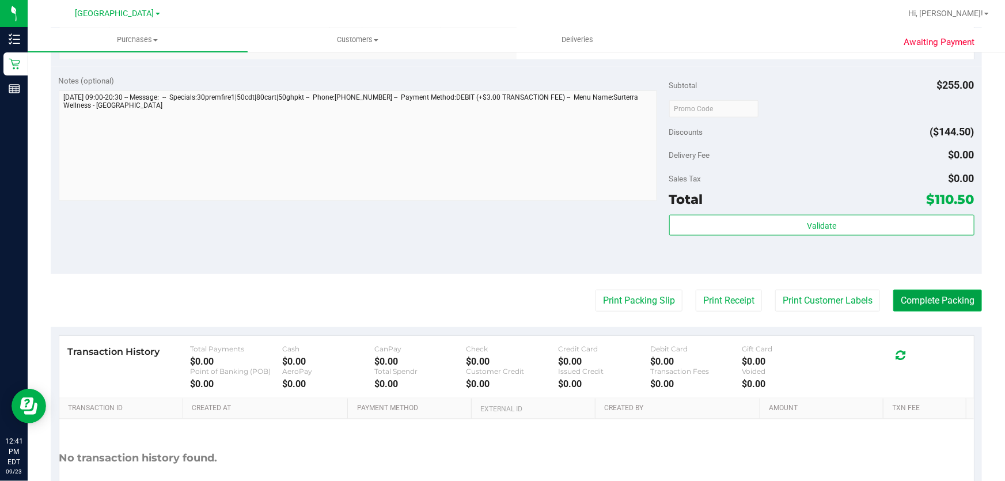
click at [924, 298] on button "Complete Packing" at bounding box center [937, 301] width 89 height 22
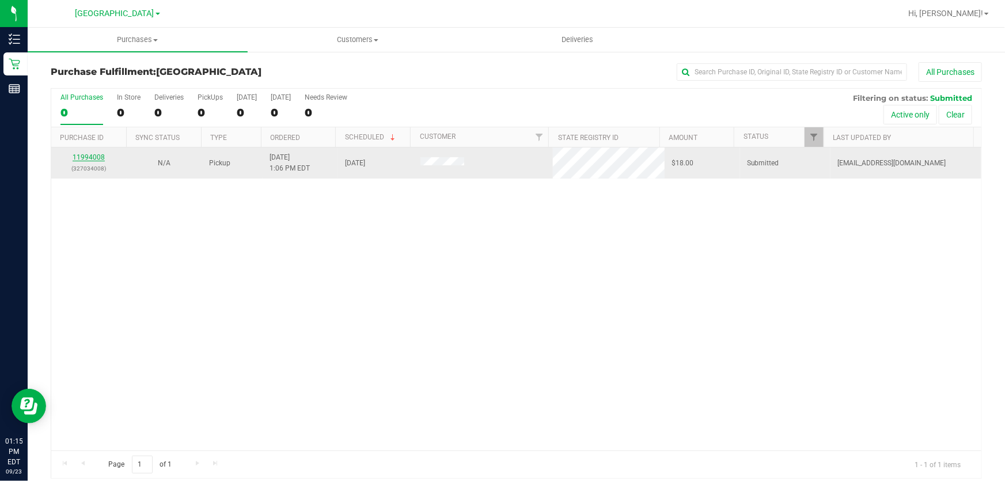
click at [76, 153] on link "11994008" at bounding box center [89, 157] width 32 height 8
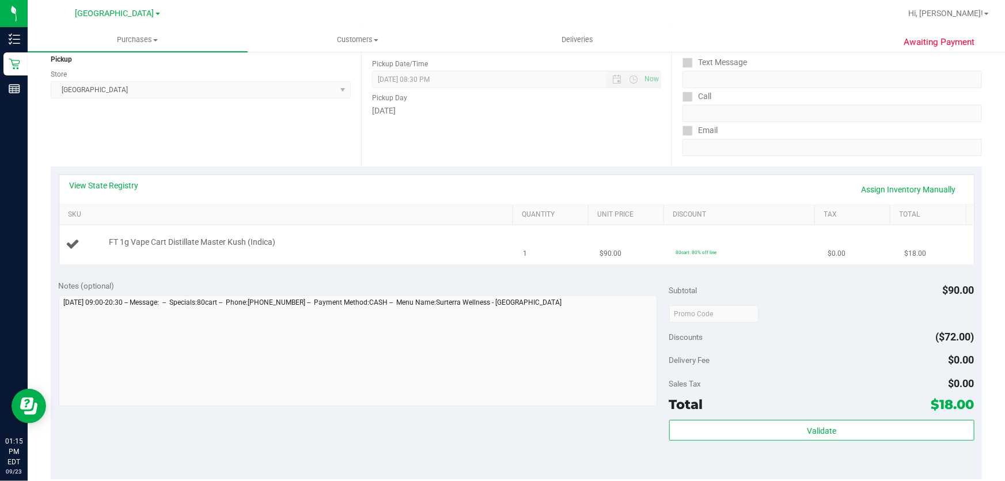
scroll to position [157, 0]
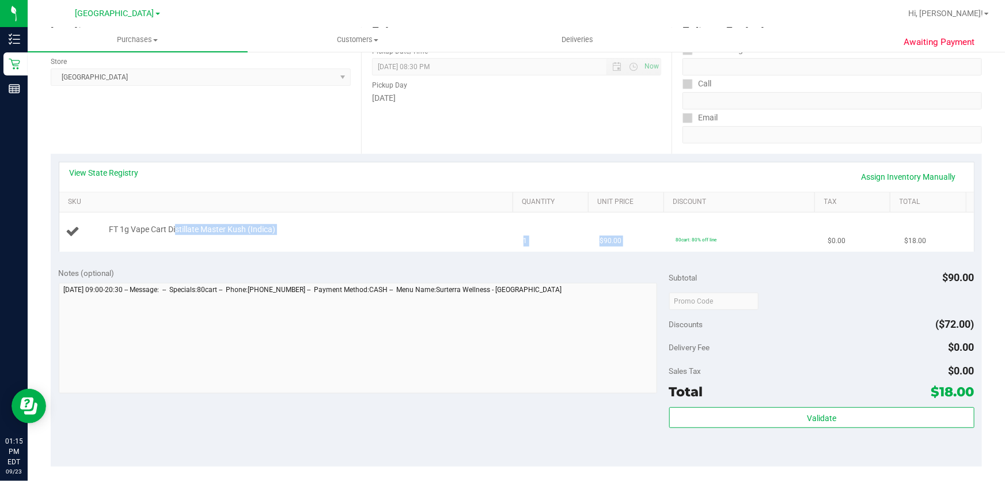
drag, startPoint x: 173, startPoint y: 229, endPoint x: 684, endPoint y: 229, distance: 510.8
click at [684, 229] on tr "FT 1g Vape Cart Distillate Master Kush (Indica) 1 $90.00 80cart: 80% off line $…" at bounding box center [516, 232] width 915 height 39
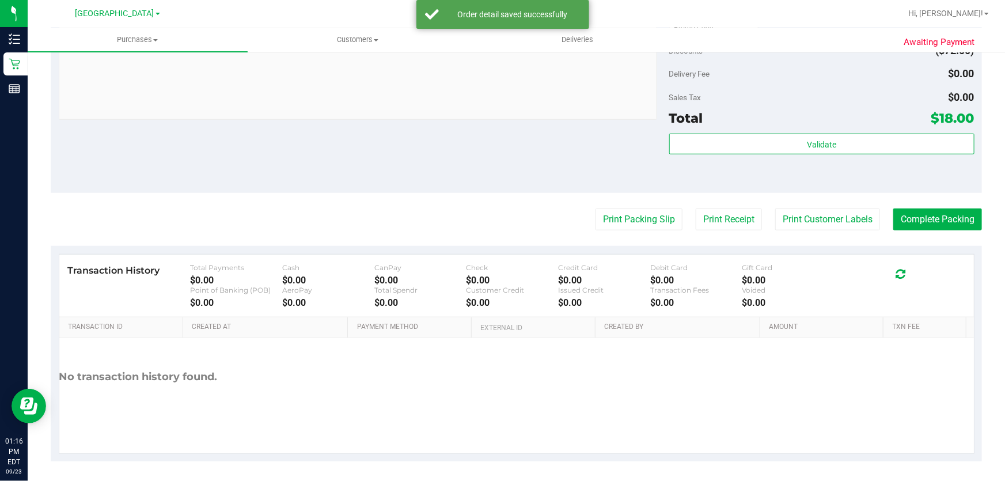
scroll to position [459, 0]
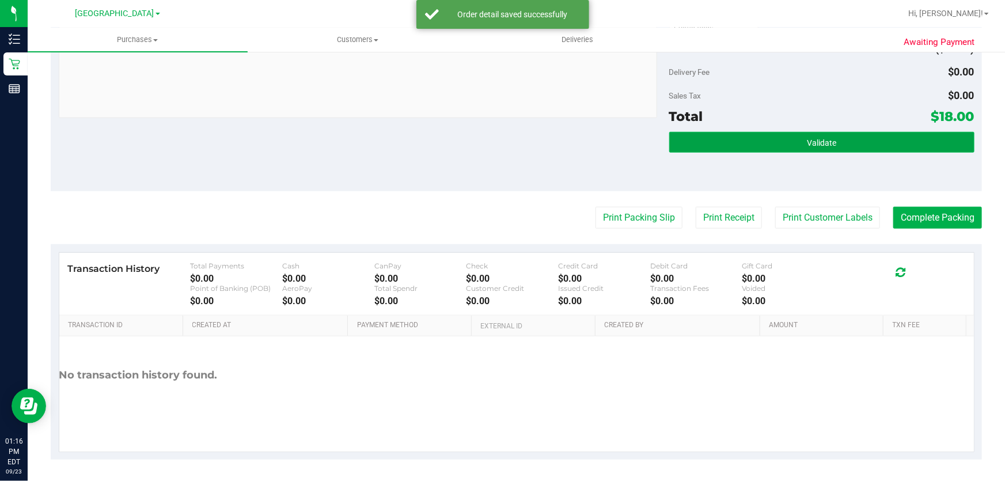
click at [807, 138] on span "Validate" at bounding box center [821, 142] width 29 height 9
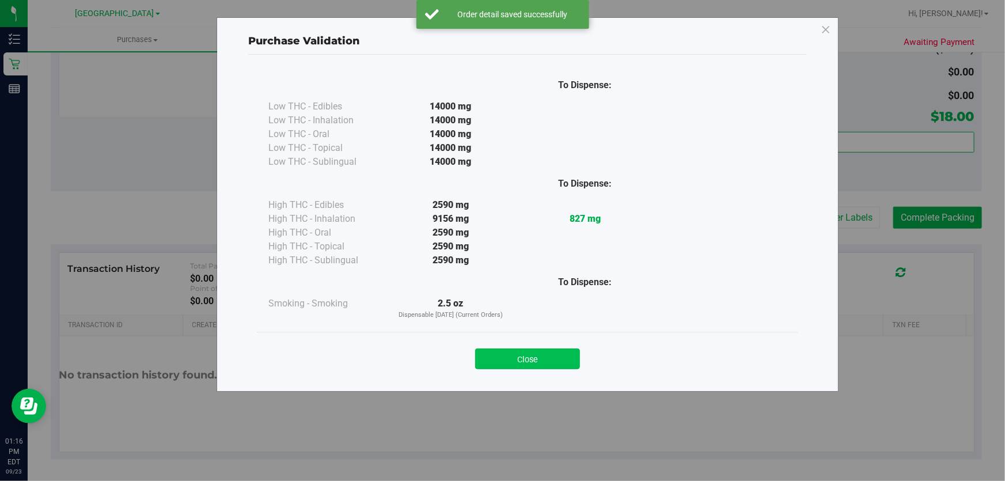
click at [536, 365] on button "Close" at bounding box center [527, 358] width 105 height 21
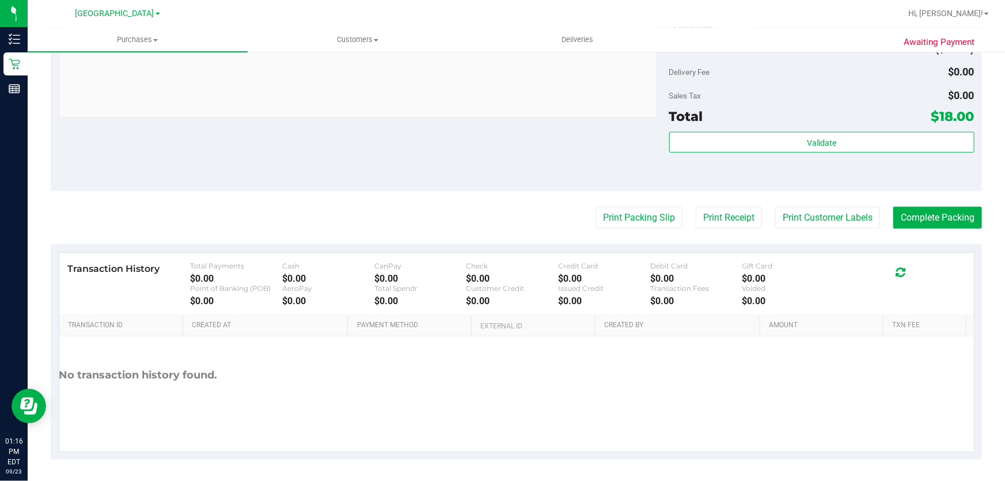
click at [835, 237] on purchase-details "Back Edit Purchase Cancel Purchase View Profile # 11994008 BioTrack ID: - Submi…" at bounding box center [516, 31] width 931 height 856
click at [826, 214] on button "Print Customer Labels" at bounding box center [827, 218] width 105 height 22
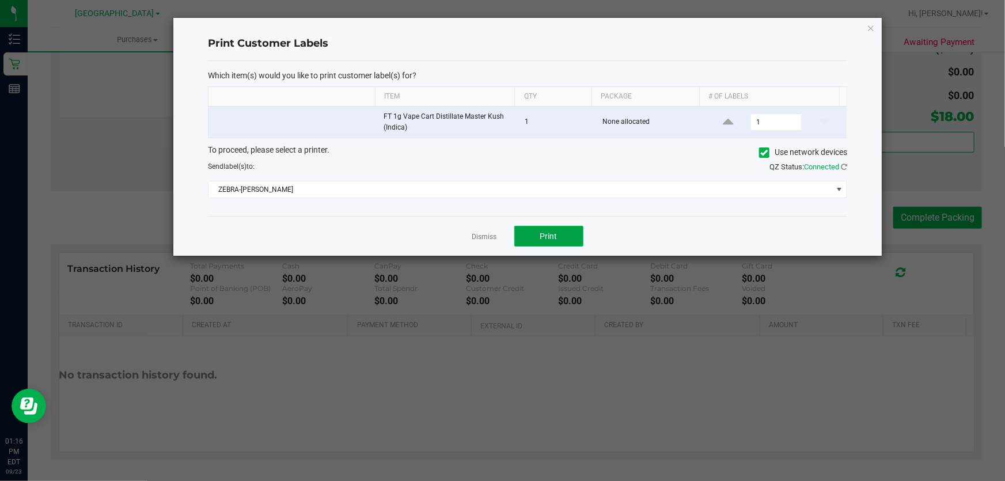
click at [563, 235] on button "Print" at bounding box center [548, 236] width 69 height 21
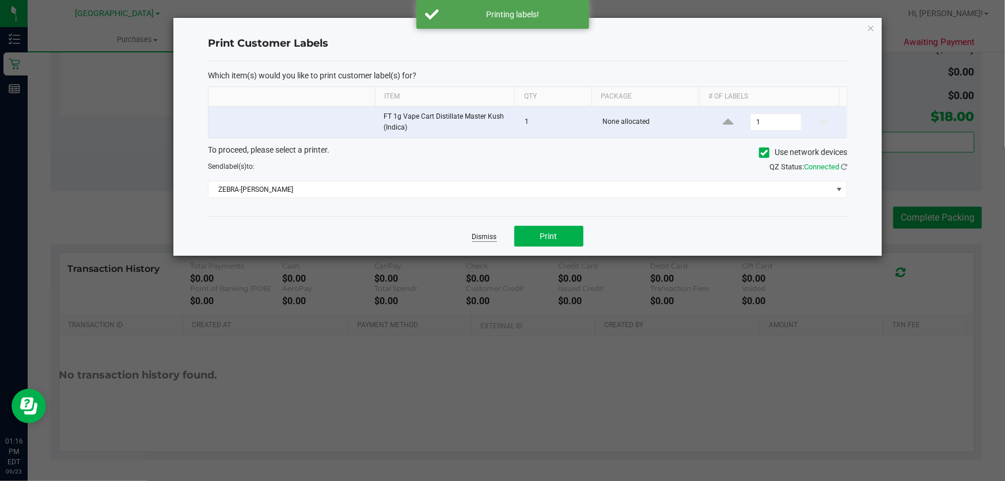
click at [485, 234] on link "Dismiss" at bounding box center [484, 237] width 25 height 10
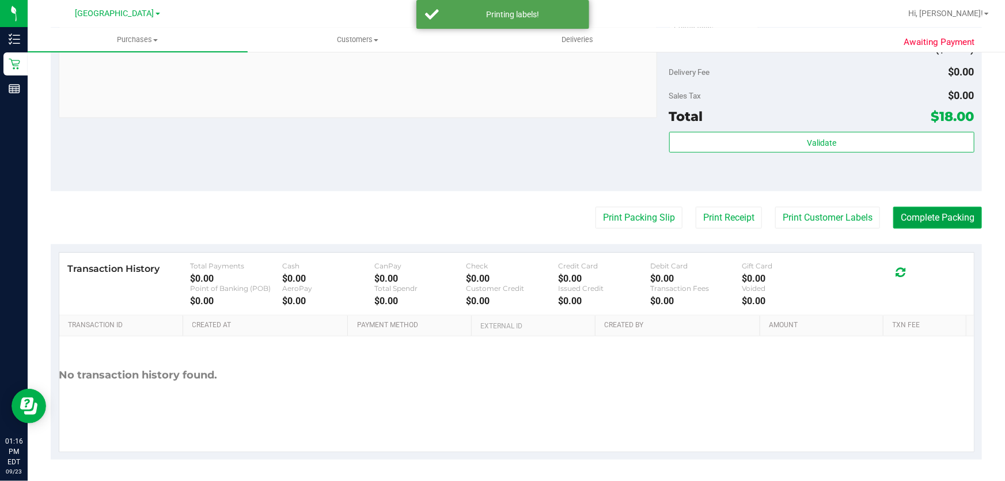
click at [915, 211] on button "Complete Packing" at bounding box center [937, 218] width 89 height 22
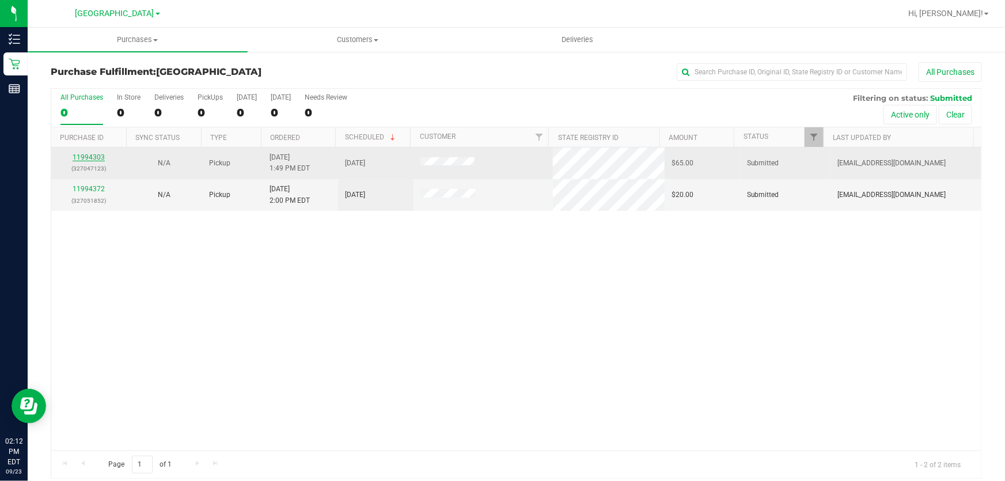
click at [85, 155] on link "11994303" at bounding box center [89, 157] width 32 height 8
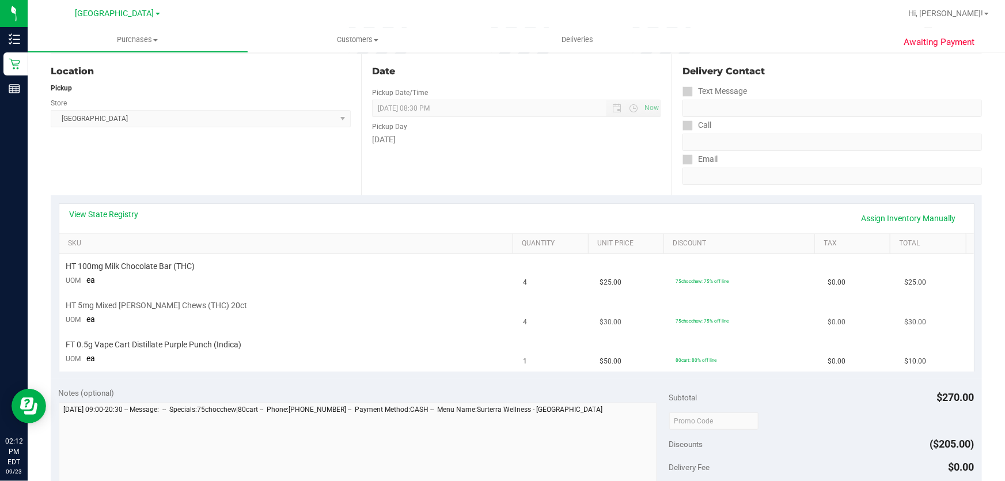
scroll to position [157, 0]
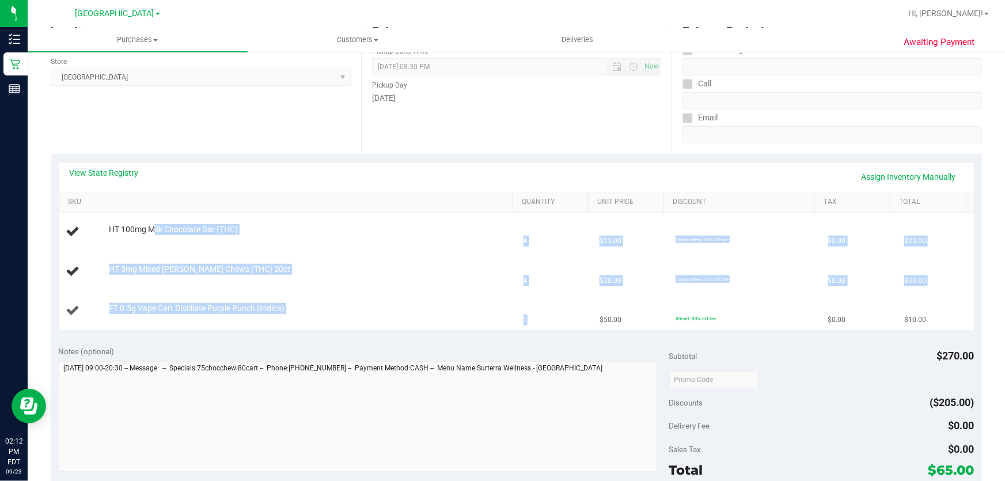
drag, startPoint x: 152, startPoint y: 228, endPoint x: 567, endPoint y: 308, distance: 422.3
click at [567, 308] on tbody "HT 100mg Milk Chocolate Bar (THC) 4 $25.00 75chocchew: 75% off line $0.00 $25.0…" at bounding box center [516, 271] width 915 height 117
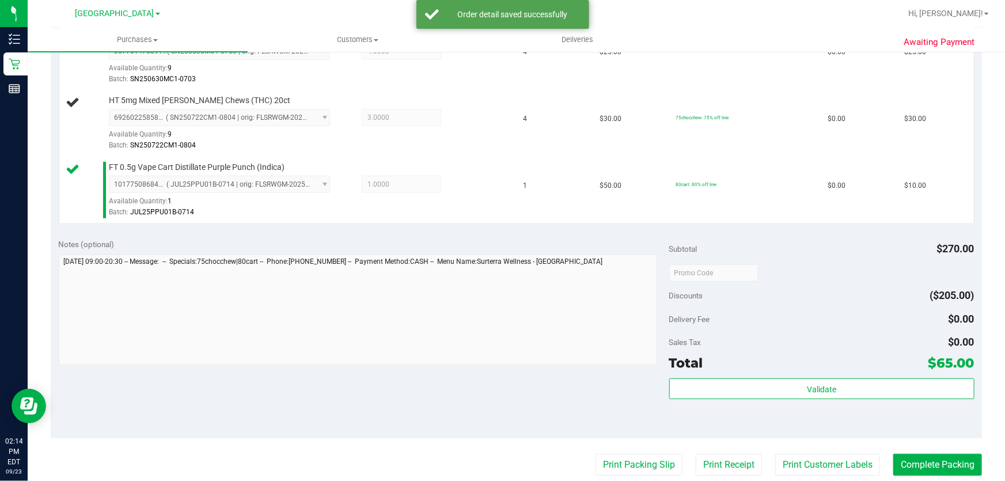
scroll to position [419, 0]
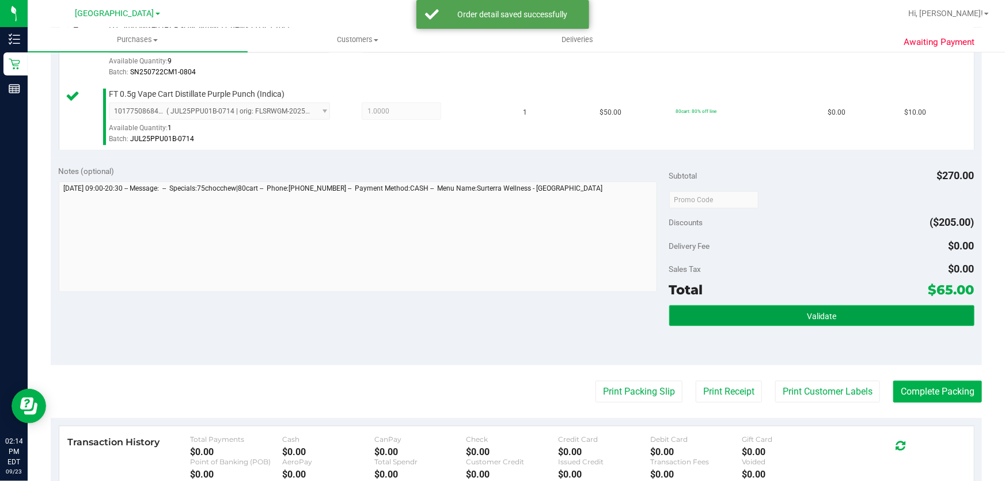
click at [829, 321] on button "Validate" at bounding box center [821, 315] width 305 height 21
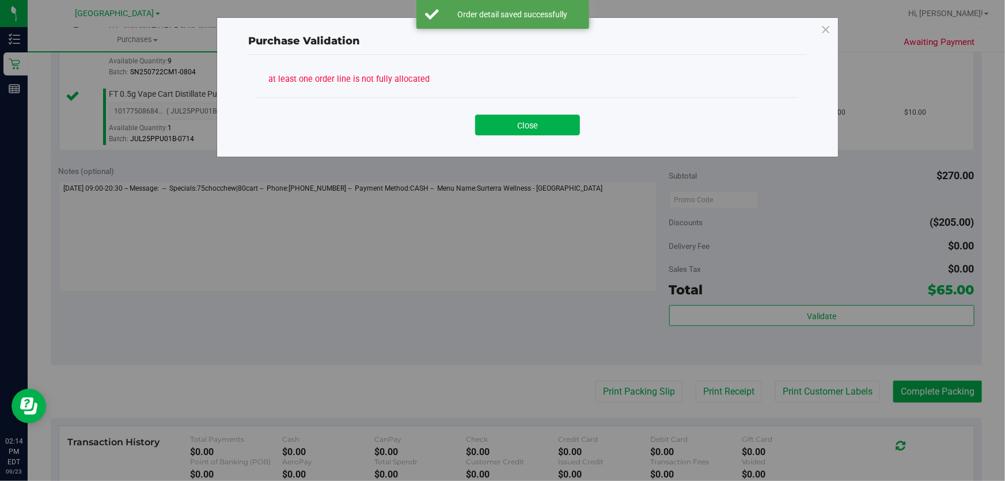
click at [819, 384] on div "Purchase Validation at least one order line is not fully allocated Close" at bounding box center [507, 240] width 1014 height 481
click at [552, 119] on button "Close" at bounding box center [527, 125] width 105 height 21
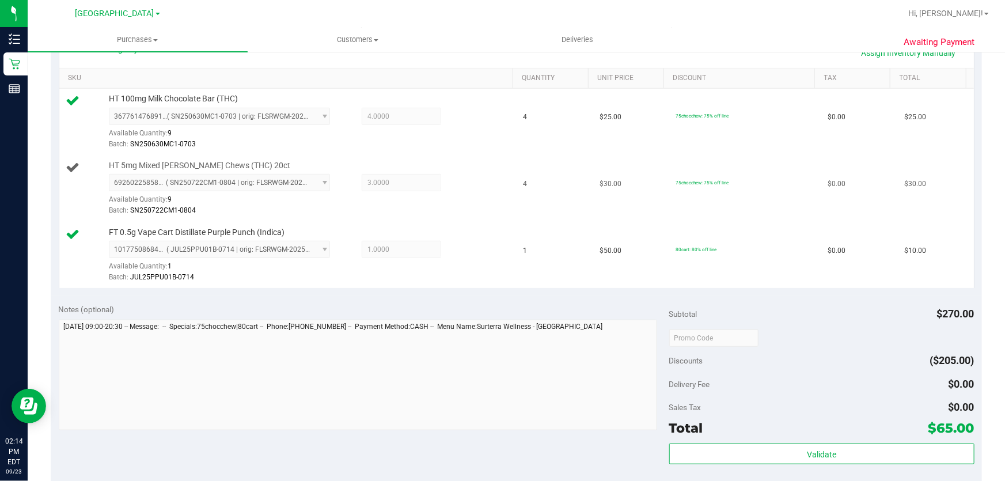
scroll to position [261, 0]
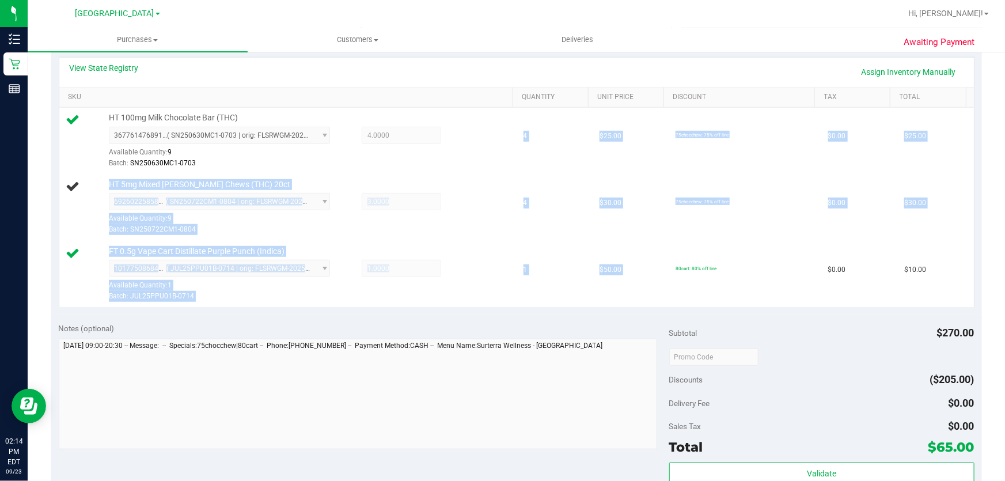
drag, startPoint x: 716, startPoint y: 245, endPoint x: 323, endPoint y: 162, distance: 402.6
click at [323, 162] on tbody "HT 100mg Milk Chocolate Bar (THC) 3677614768910694 ( SN250630MC1-0703 | orig: F…" at bounding box center [516, 207] width 915 height 199
click at [340, 187] on div "HT 5mg Mixed [PERSON_NAME] Chews (THC) 20ct 6926022585858724 ( SN250722CM1-0804…" at bounding box center [305, 207] width 405 height 57
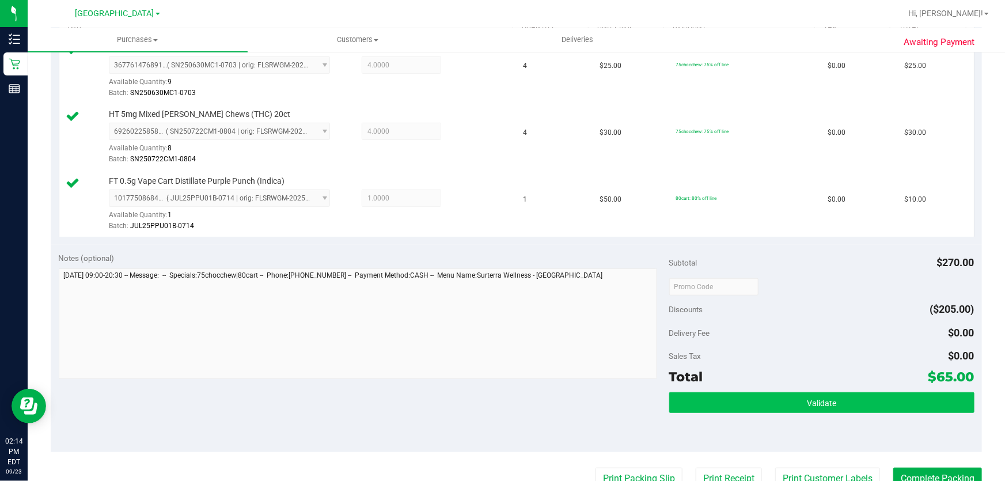
scroll to position [366, 0]
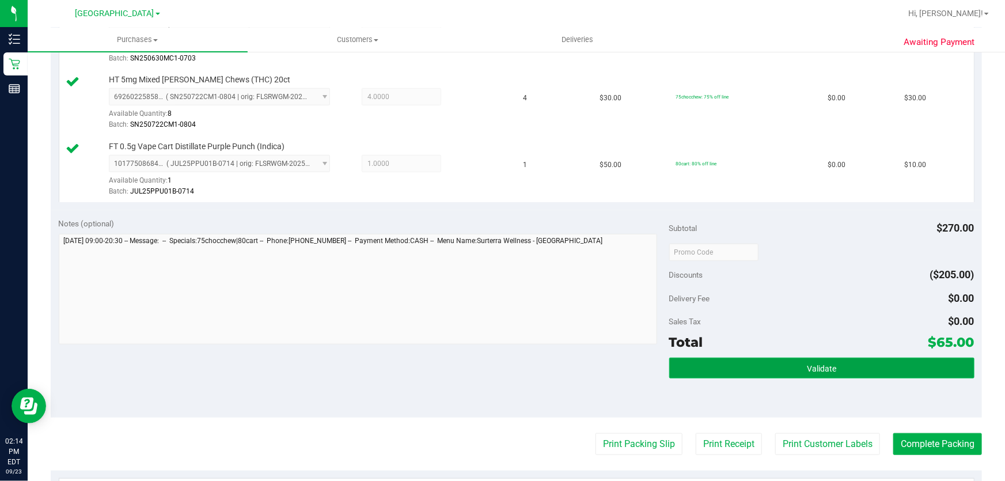
click at [791, 362] on button "Validate" at bounding box center [821, 368] width 305 height 21
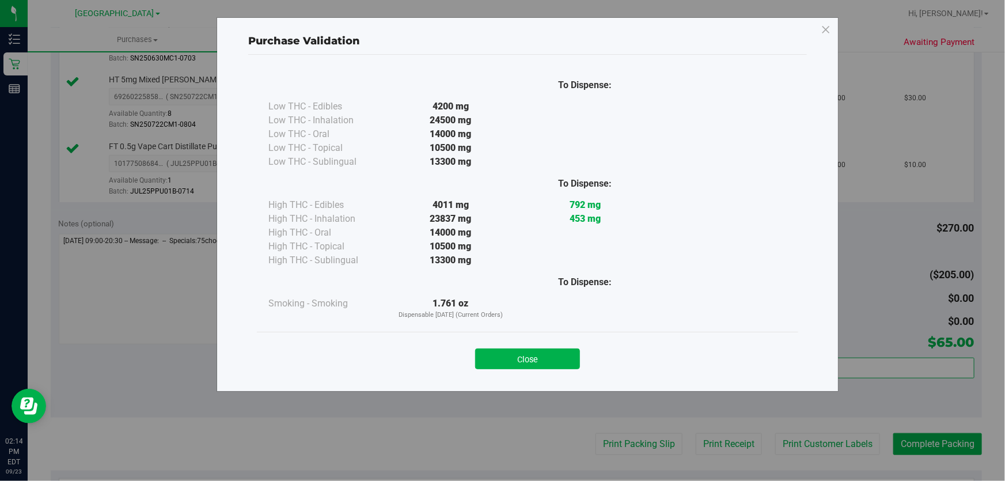
click at [529, 365] on button "Close" at bounding box center [527, 358] width 105 height 21
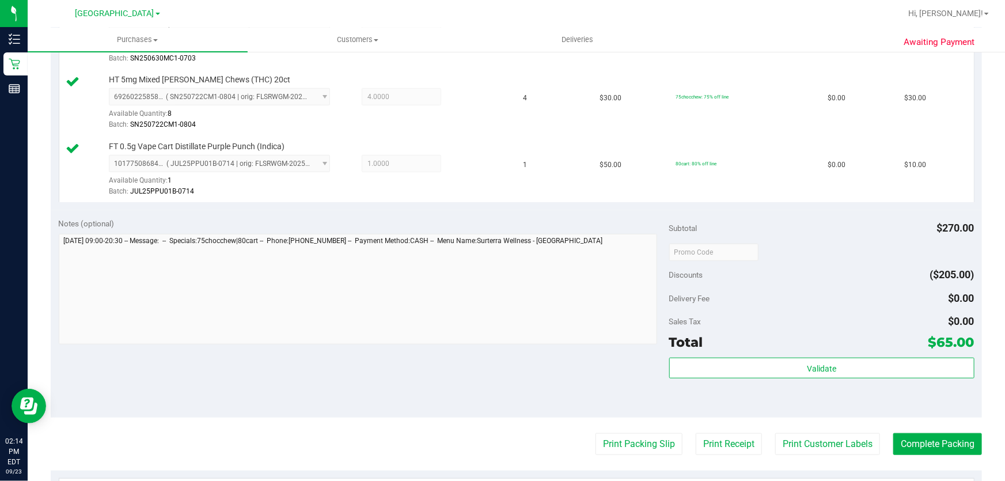
click at [824, 424] on purchase-details "Back Edit Purchase Cancel Purchase View Profile # 11994303 BioTrack ID: - Submi…" at bounding box center [516, 191] width 931 height 990
click at [818, 437] on button "Print Customer Labels" at bounding box center [827, 444] width 105 height 22
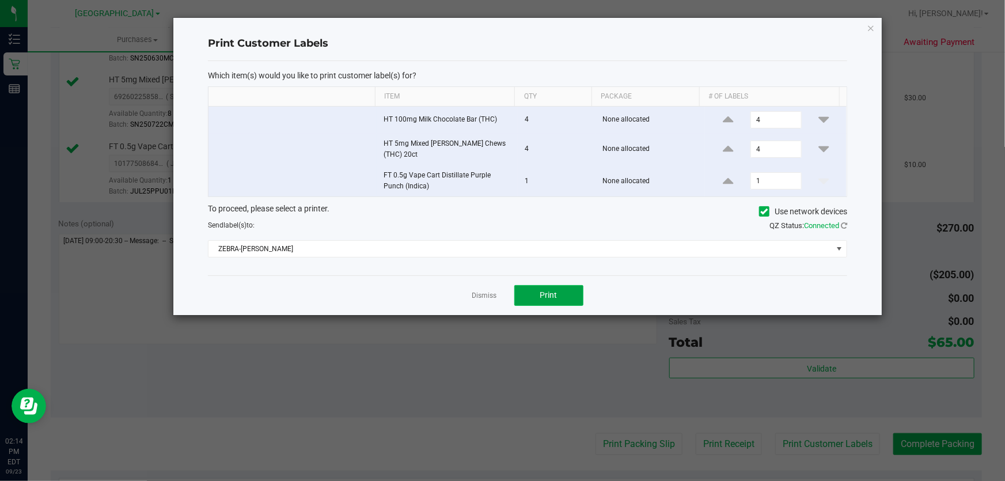
click at [555, 290] on span "Print" at bounding box center [548, 294] width 17 height 9
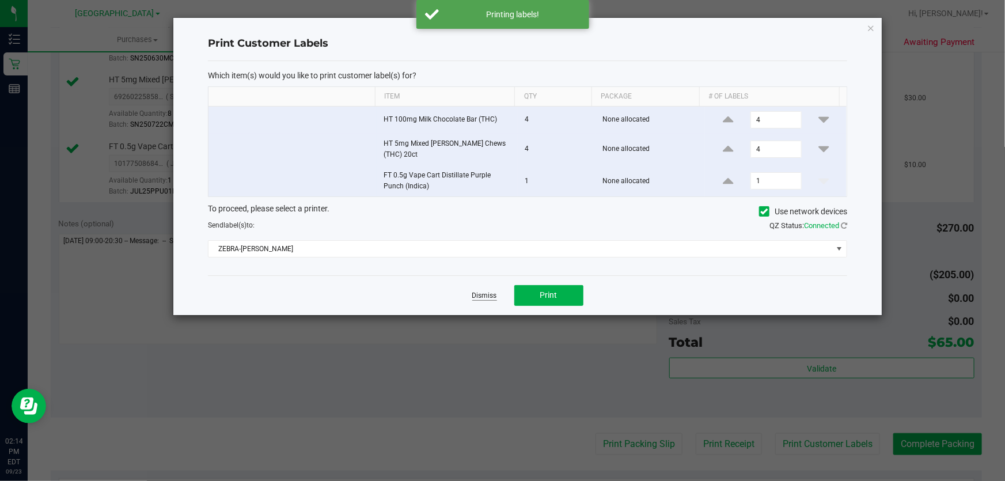
click at [492, 291] on link "Dismiss" at bounding box center [484, 296] width 25 height 10
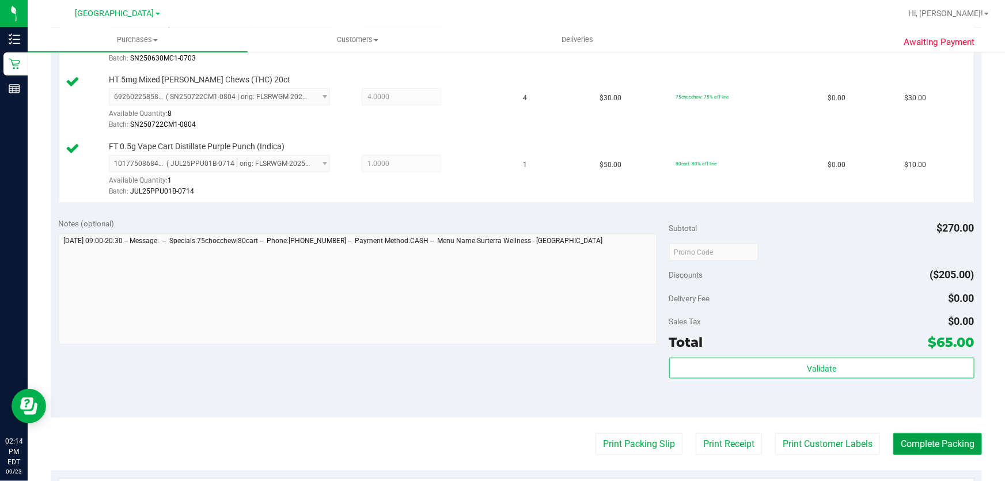
click at [947, 441] on button "Complete Packing" at bounding box center [937, 444] width 89 height 22
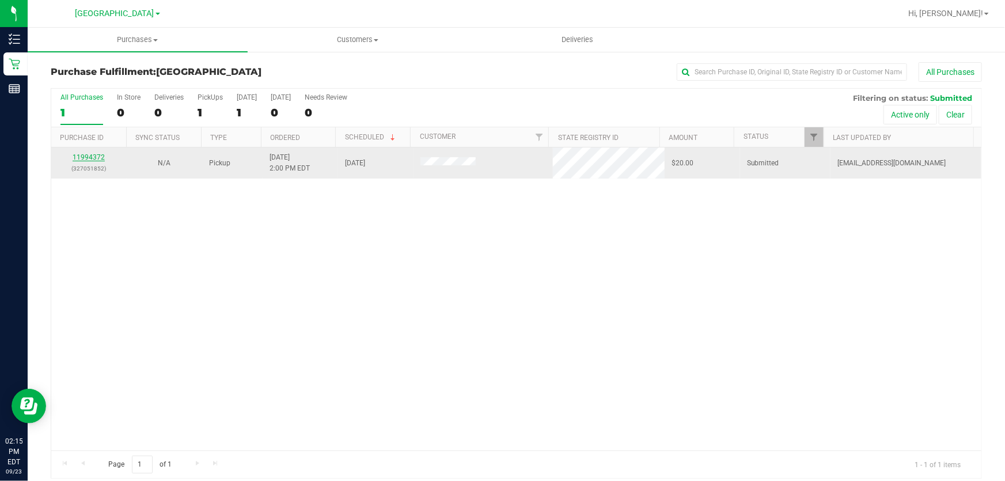
click at [89, 157] on link "11994372" at bounding box center [89, 157] width 32 height 8
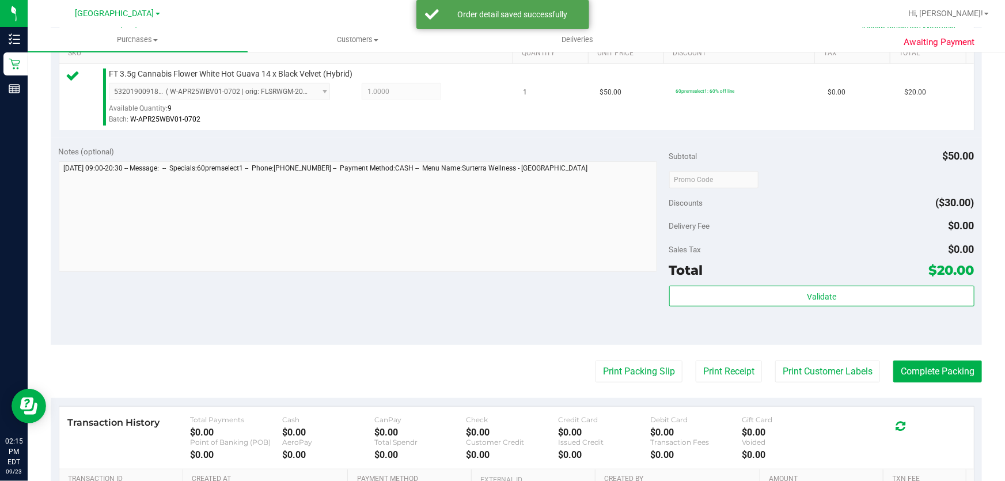
scroll to position [314, 0]
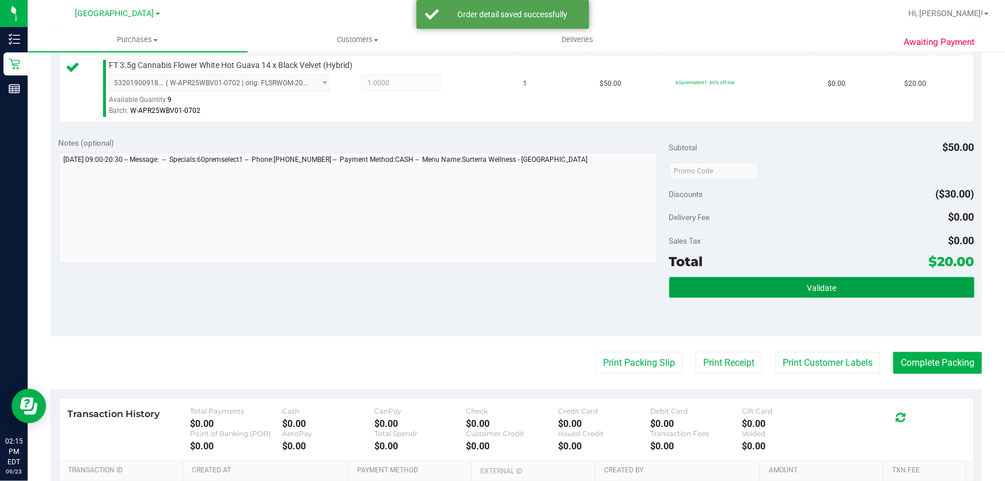
click at [787, 296] on button "Validate" at bounding box center [821, 287] width 305 height 21
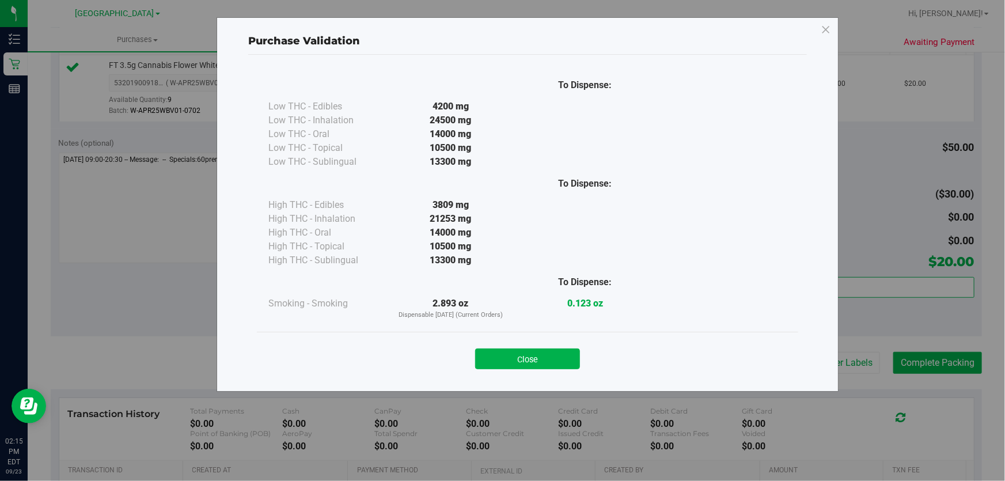
drag, startPoint x: 525, startPoint y: 356, endPoint x: 559, endPoint y: 358, distance: 34.0
click at [527, 356] on button "Close" at bounding box center [527, 358] width 105 height 21
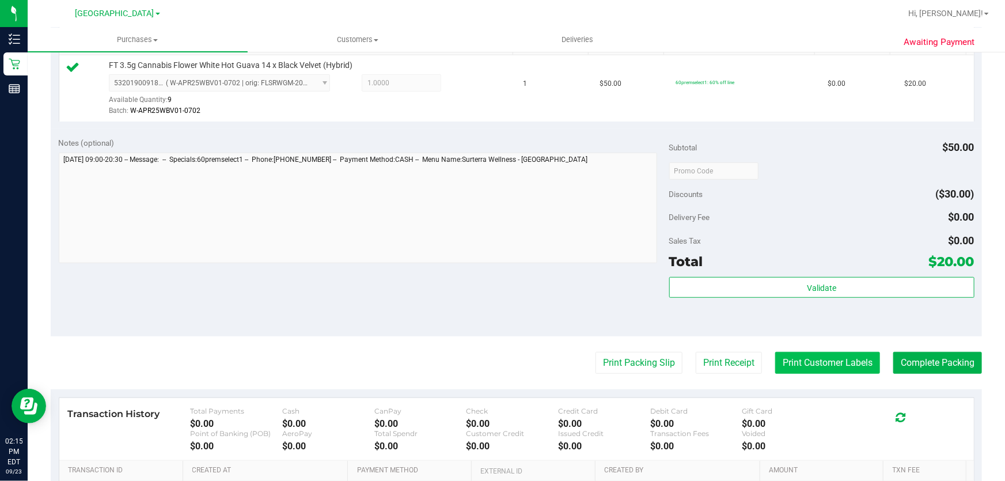
click at [797, 363] on button "Print Customer Labels" at bounding box center [827, 363] width 105 height 22
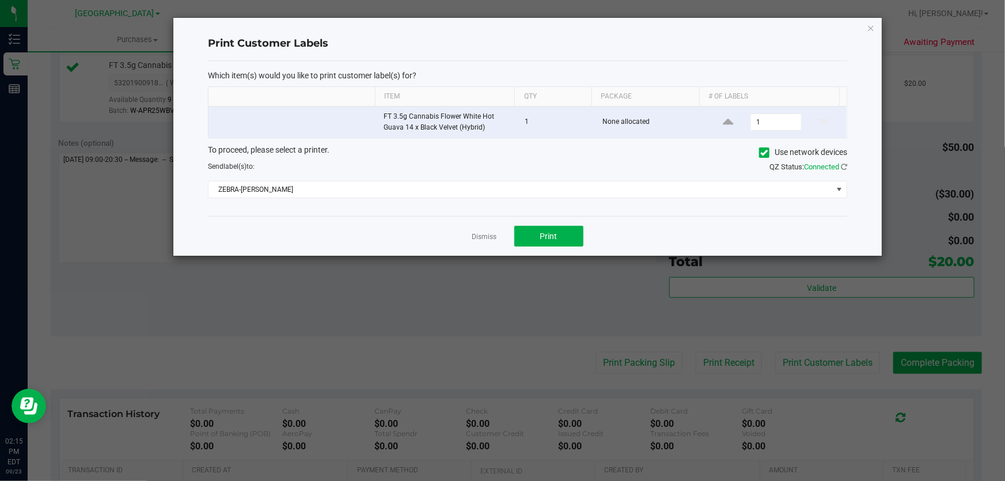
click at [552, 223] on div "Dismiss Print" at bounding box center [527, 236] width 639 height 40
click at [552, 228] on button "Print" at bounding box center [548, 236] width 69 height 21
click at [491, 238] on link "Dismiss" at bounding box center [484, 237] width 25 height 10
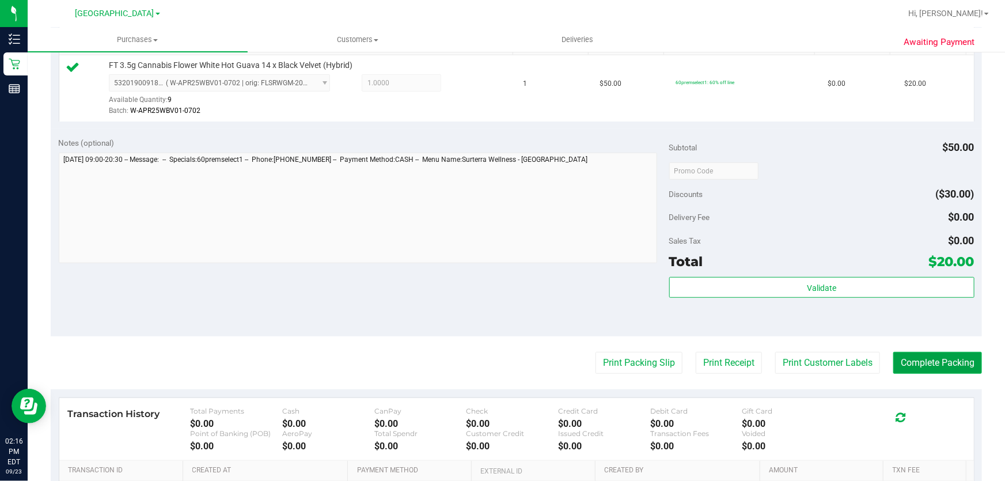
click at [922, 359] on button "Complete Packing" at bounding box center [937, 363] width 89 height 22
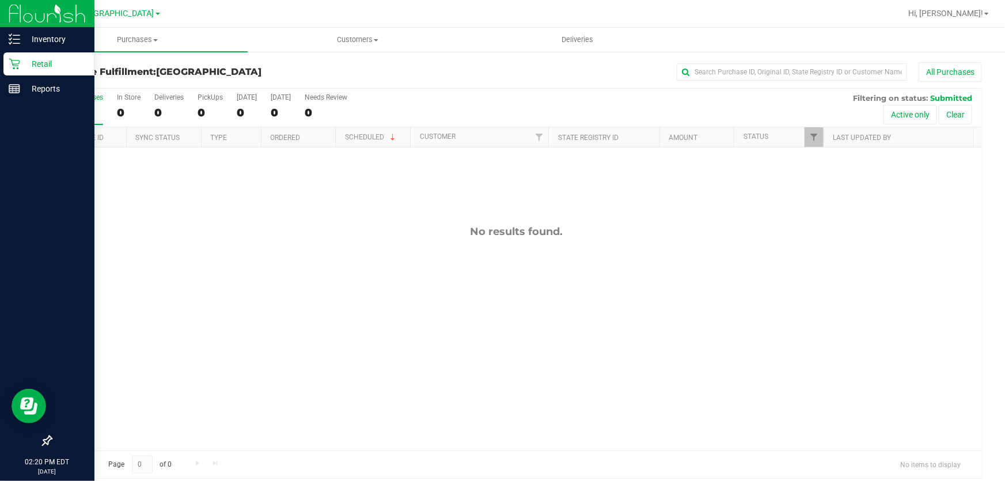
click at [45, 75] on div "Retail" at bounding box center [48, 63] width 91 height 23
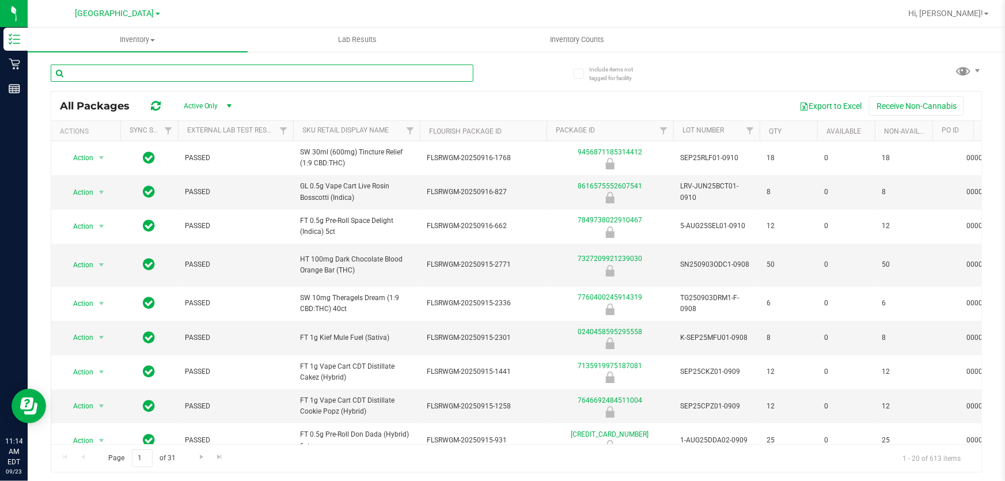
click at [227, 74] on input "text" at bounding box center [262, 73] width 423 height 17
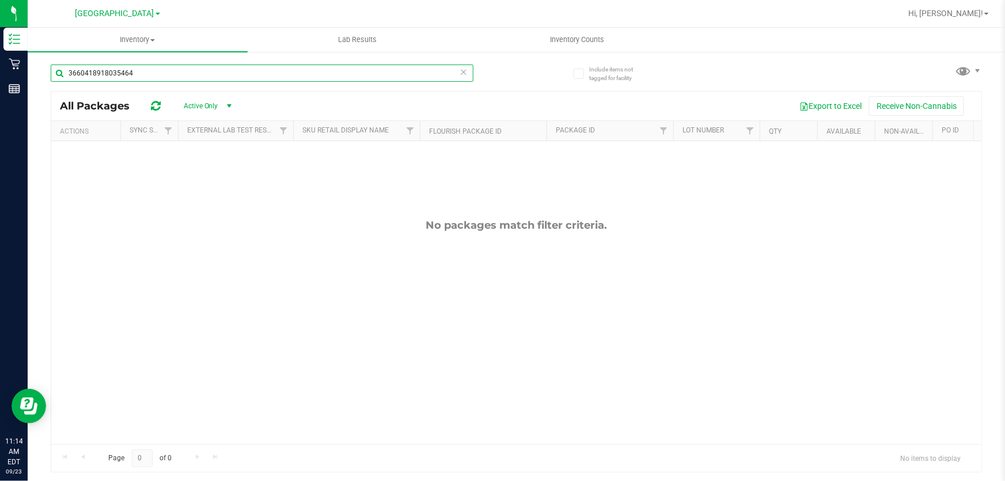
click at [228, 73] on input "3660418918035464" at bounding box center [262, 73] width 423 height 17
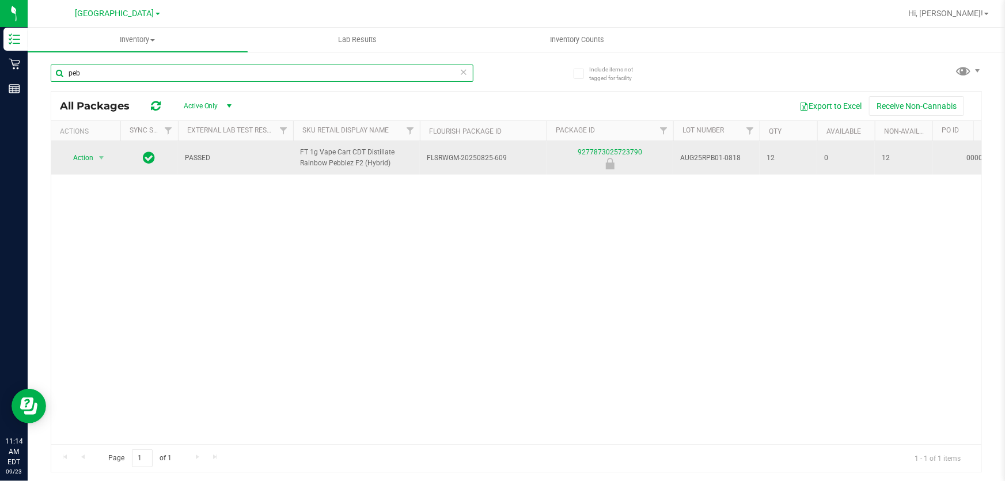
type input "peb"
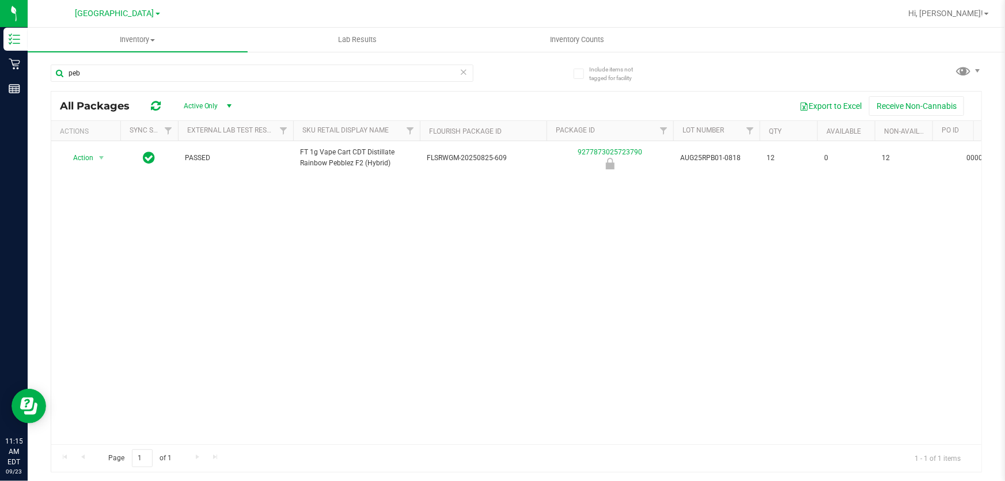
drag, startPoint x: 496, startPoint y: 150, endPoint x: 50, endPoint y: 141, distance: 446.4
click at [51, 141] on div "All Packages Active Only Active Only Lab Samples Locked All External Internal E…" at bounding box center [516, 281] width 931 height 381
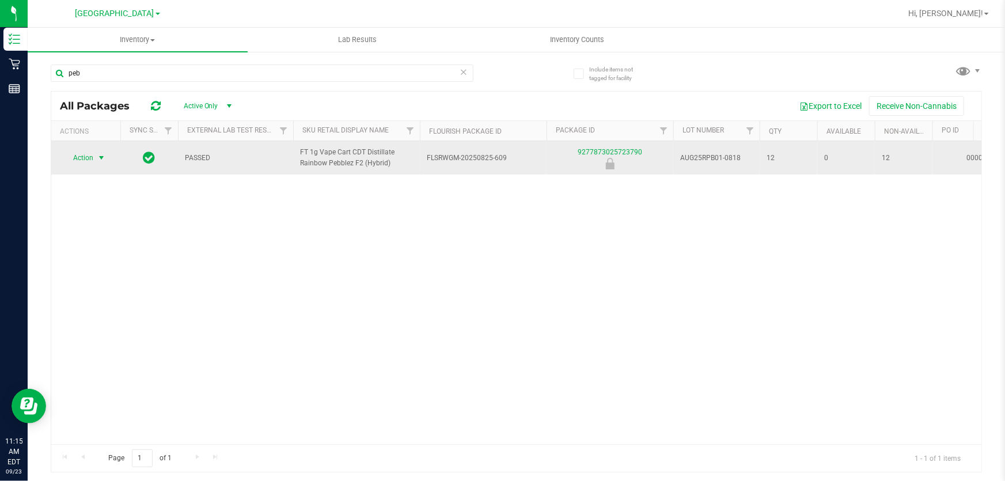
click at [96, 164] on span "select" at bounding box center [101, 158] width 14 height 16
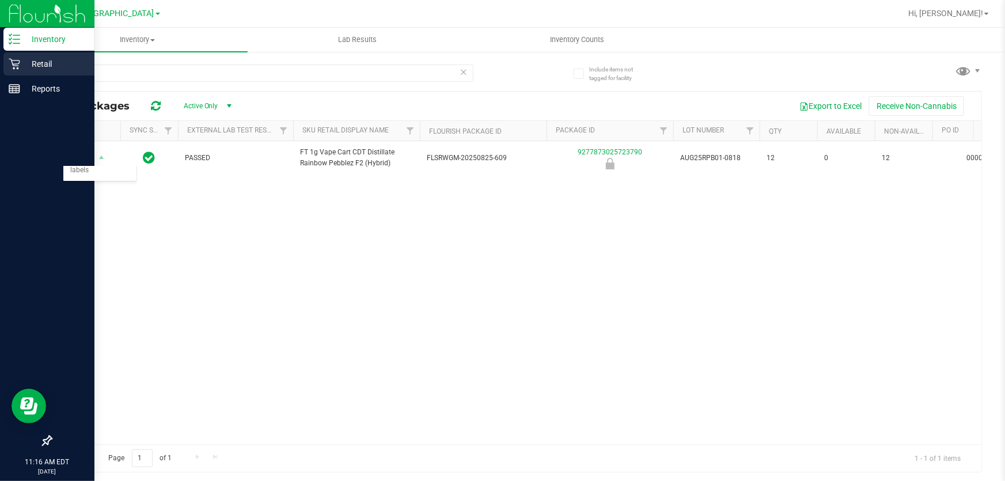
click at [54, 61] on p "Retail" at bounding box center [54, 64] width 69 height 14
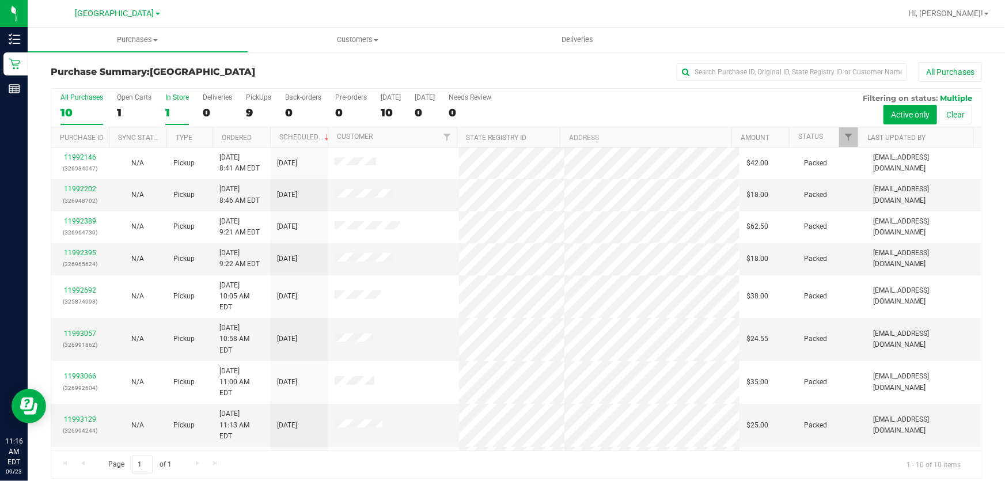
click at [172, 109] on div "1" at bounding box center [177, 112] width 24 height 13
click at [0, 0] on input "In Store 1" at bounding box center [0, 0] width 0 height 0
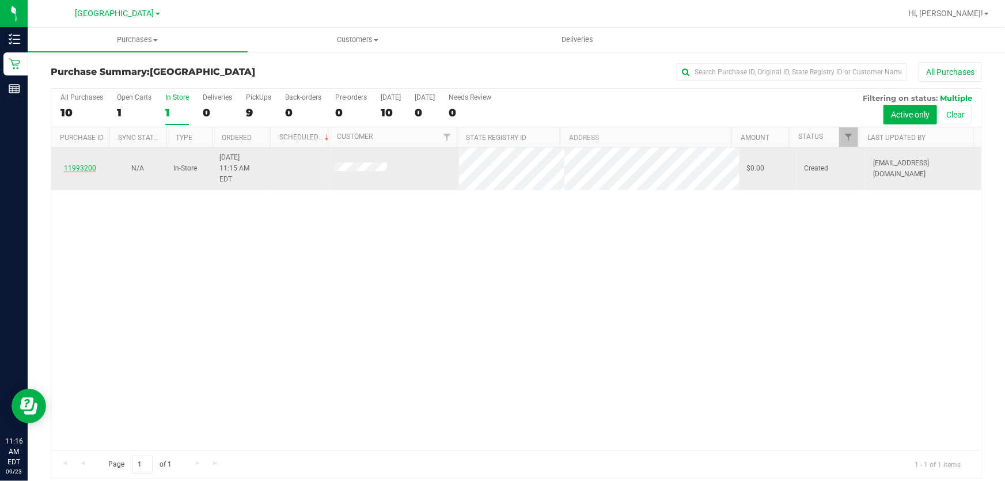
click at [92, 164] on link "11993200" at bounding box center [80, 168] width 32 height 8
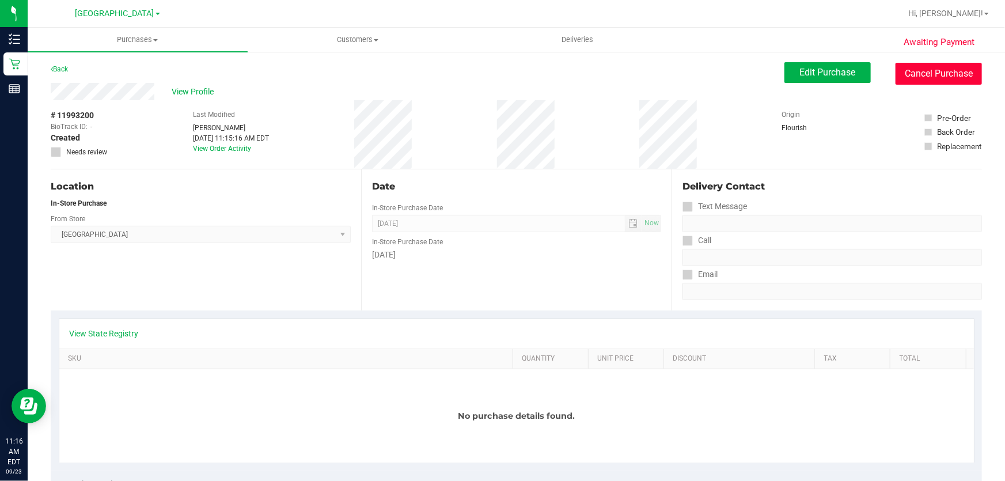
click at [915, 67] on button "Cancel Purchase" at bounding box center [939, 74] width 86 height 22
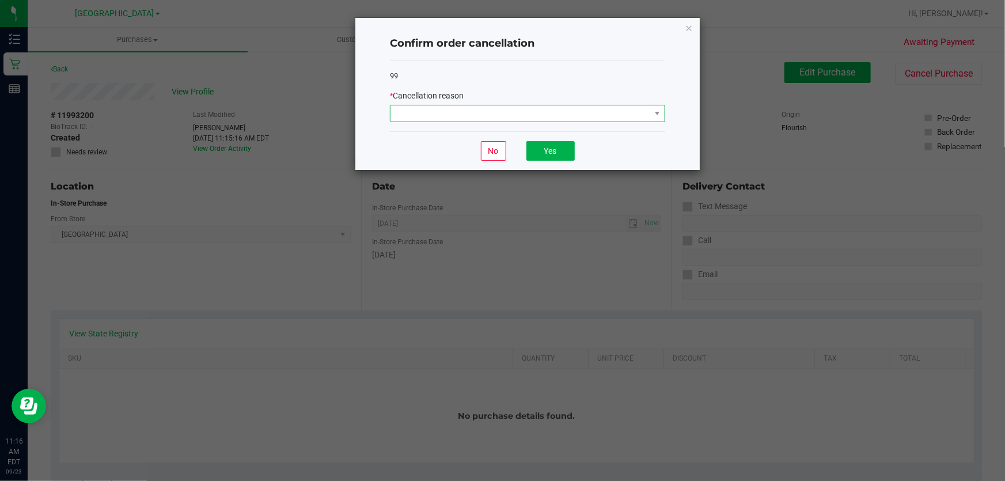
click at [474, 117] on span at bounding box center [520, 113] width 260 height 16
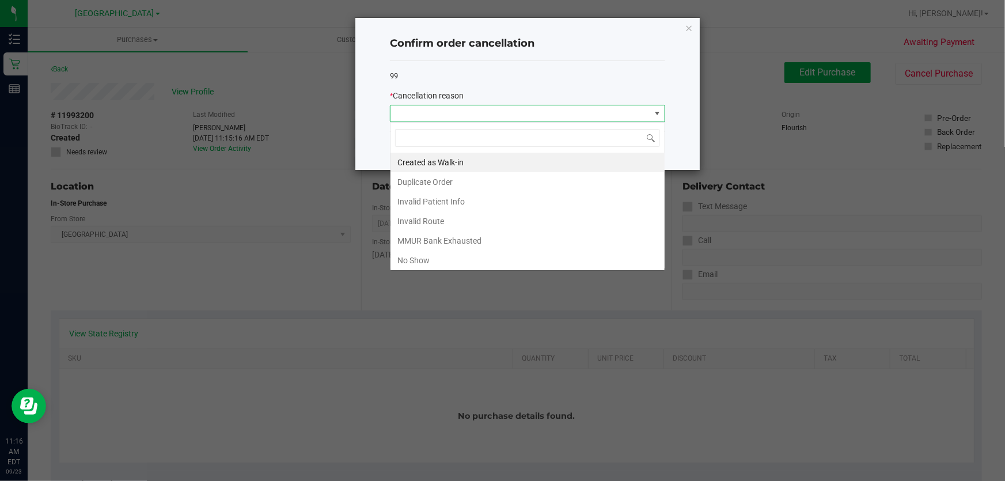
scroll to position [17, 275]
click at [418, 159] on li "Created as Walk-in" at bounding box center [527, 163] width 274 height 20
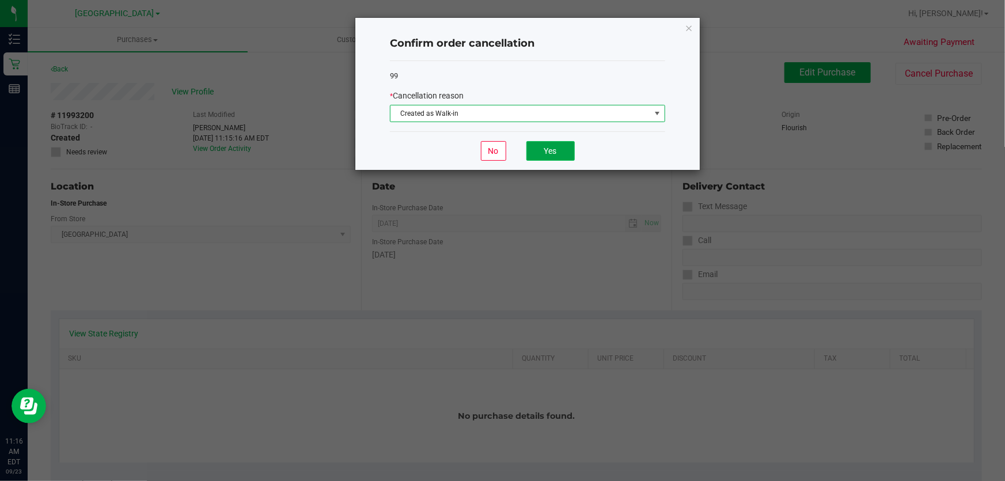
click at [551, 152] on button "Yes" at bounding box center [550, 151] width 48 height 20
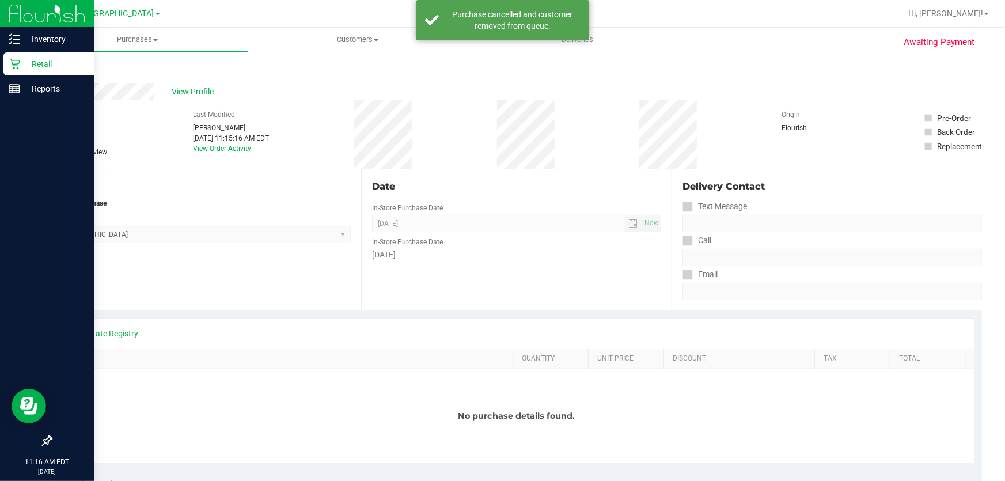
click at [69, 63] on p "Retail" at bounding box center [54, 64] width 69 height 14
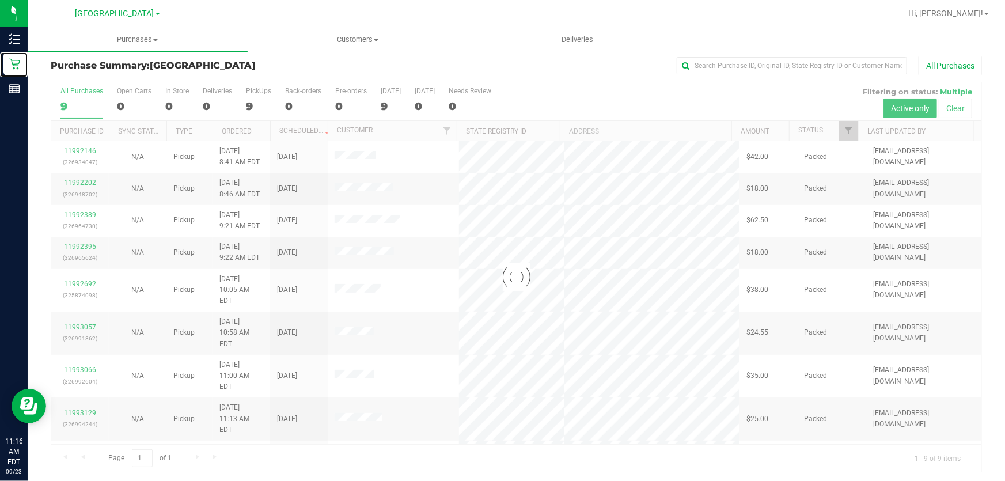
scroll to position [9, 0]
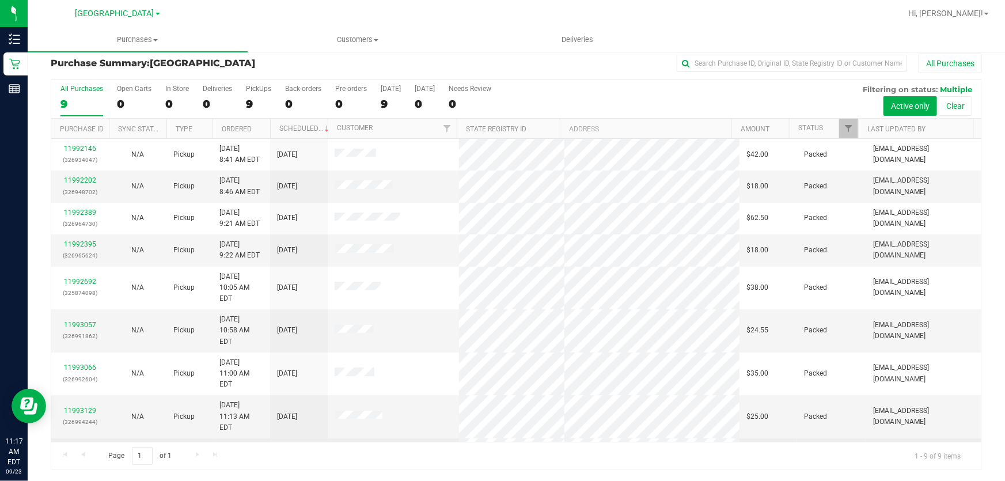
click at [67, 460] on p "(326990152)" at bounding box center [80, 465] width 44 height 11
click at [68, 460] on p "(326990152)" at bounding box center [80, 465] width 44 height 11
click at [69, 450] on link "11993196" at bounding box center [80, 454] width 32 height 8
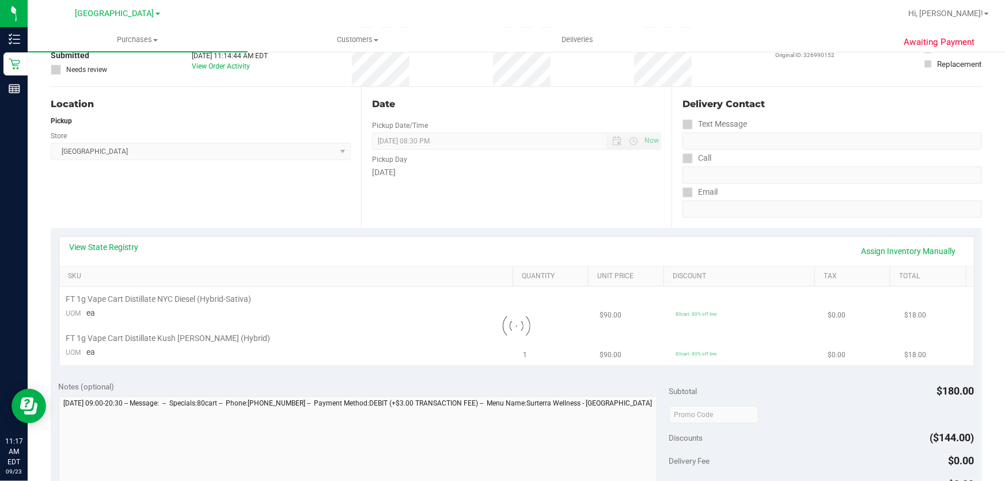
scroll to position [113, 0]
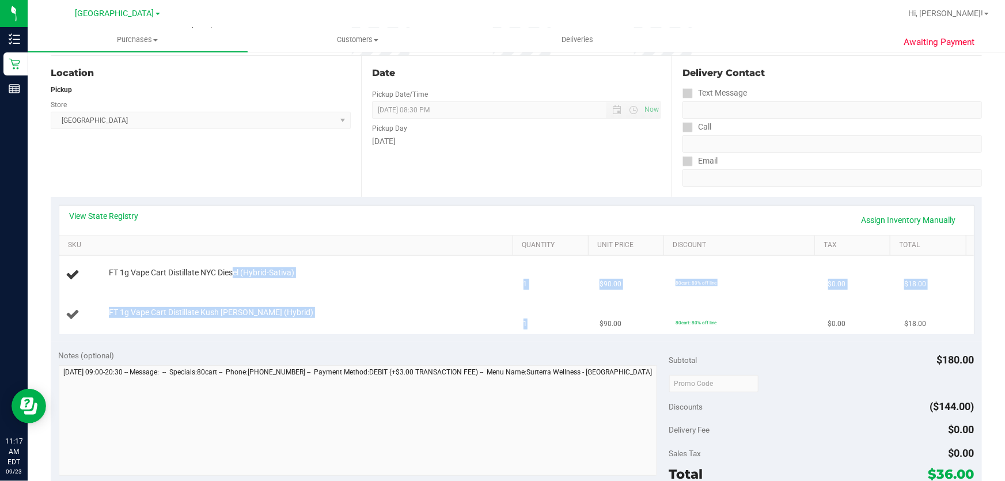
drag, startPoint x: 232, startPoint y: 275, endPoint x: 579, endPoint y: 299, distance: 348.1
click at [579, 299] on tbody "FT 1g Vape Cart Distillate NYC Diesel (Hybrid-Sativa) 1 $90.00 80cart: 80% off …" at bounding box center [516, 295] width 915 height 78
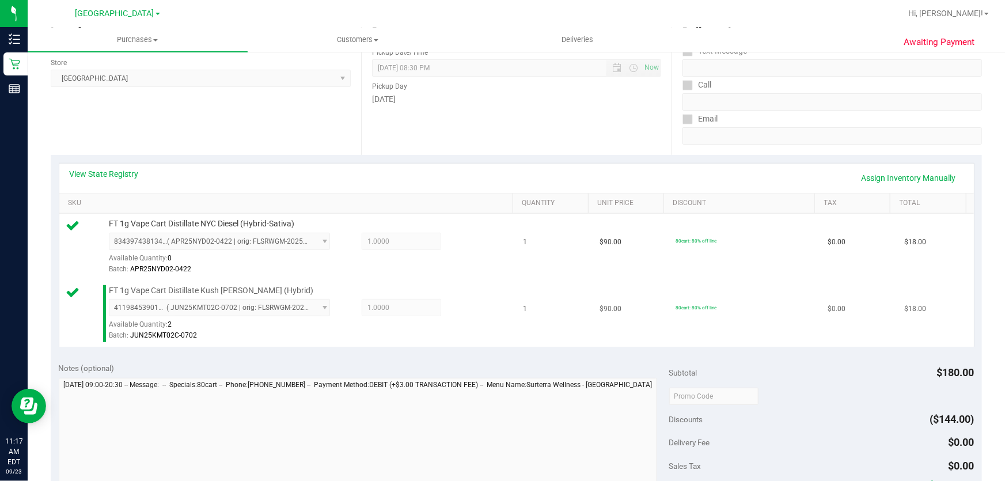
scroll to position [271, 0]
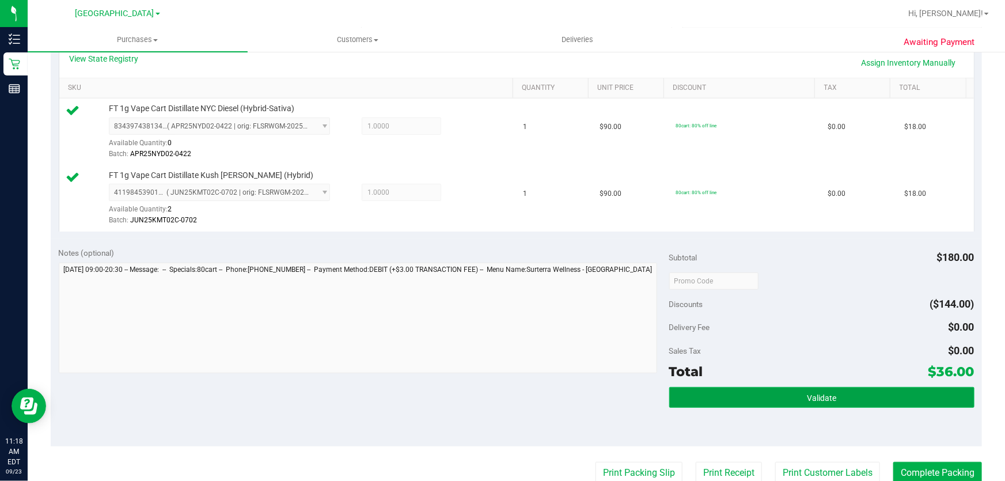
click at [821, 400] on span "Validate" at bounding box center [821, 397] width 29 height 9
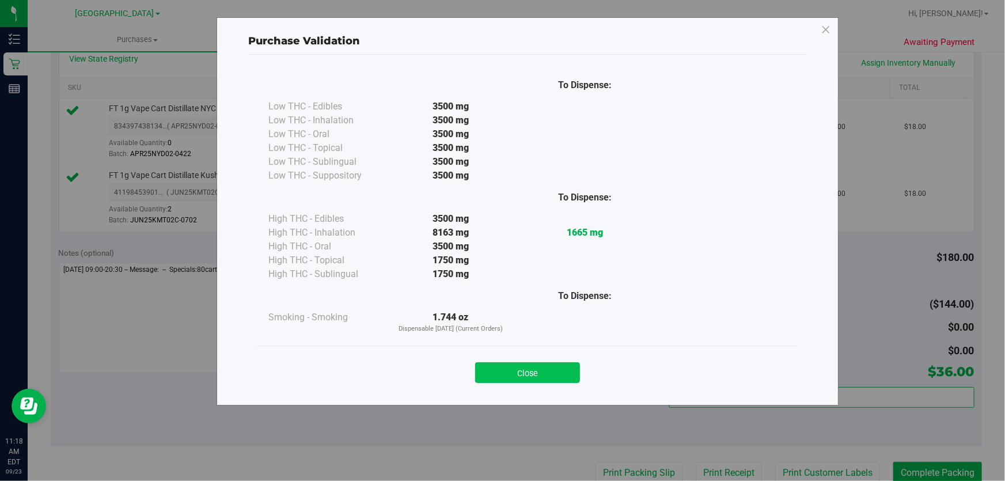
drag, startPoint x: 534, startPoint y: 386, endPoint x: 540, endPoint y: 378, distance: 9.9
click at [534, 386] on div "Close" at bounding box center [527, 369] width 541 height 47
click at [541, 373] on button "Close" at bounding box center [527, 372] width 105 height 21
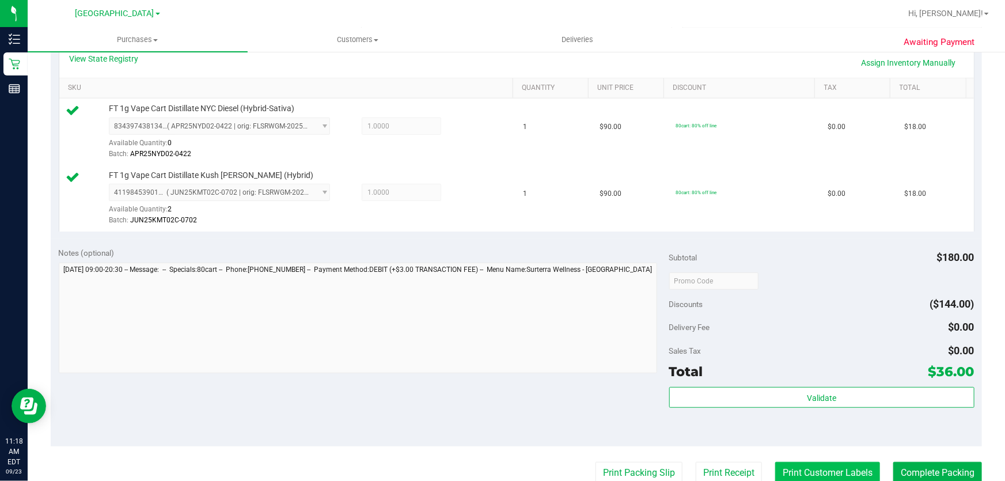
click at [837, 469] on button "Print Customer Labels" at bounding box center [827, 473] width 105 height 22
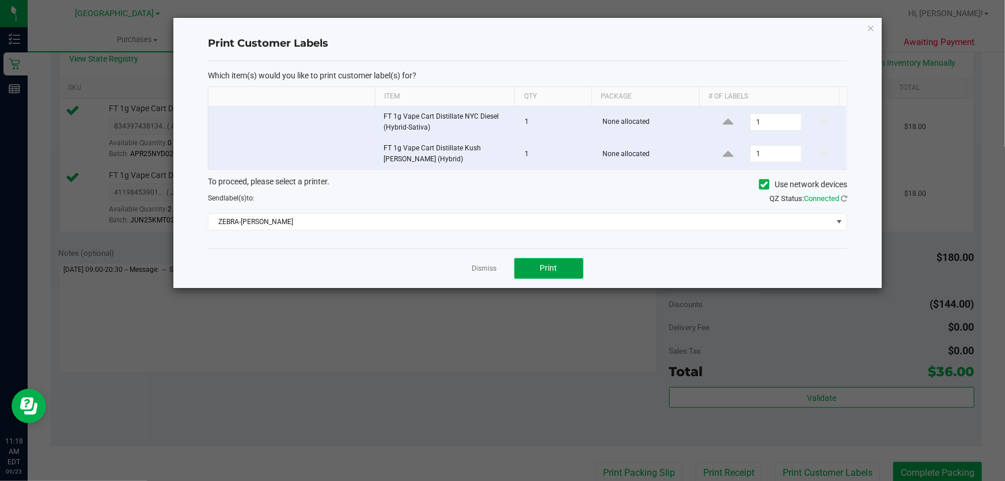
click at [546, 259] on button "Print" at bounding box center [548, 268] width 69 height 21
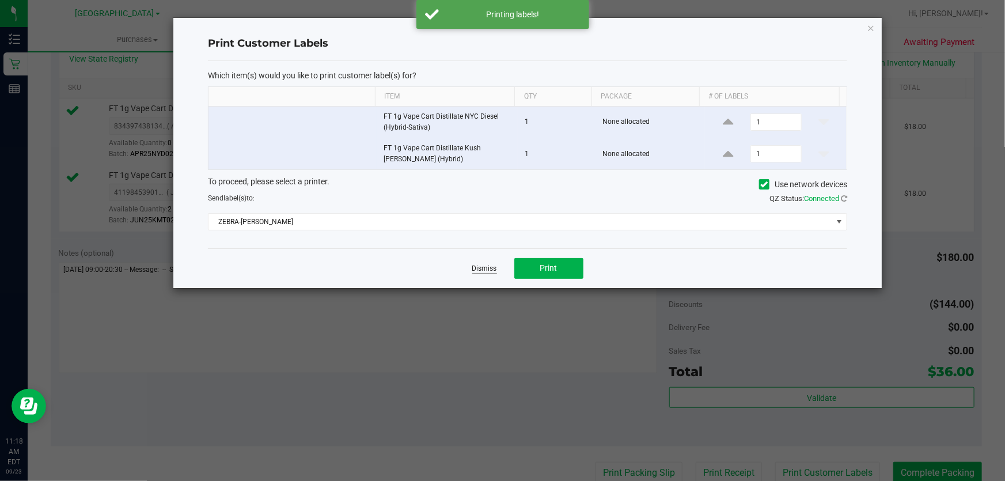
click at [483, 266] on link "Dismiss" at bounding box center [484, 269] width 25 height 10
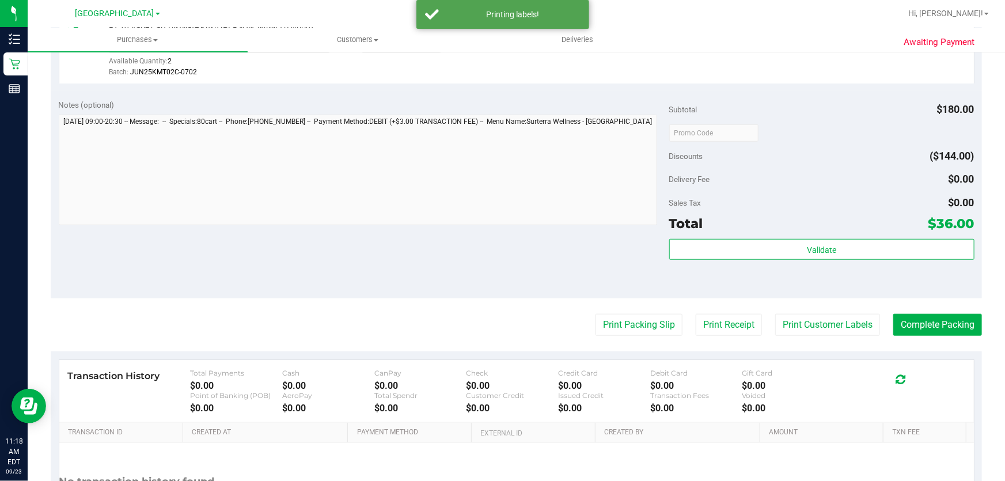
scroll to position [430, 0]
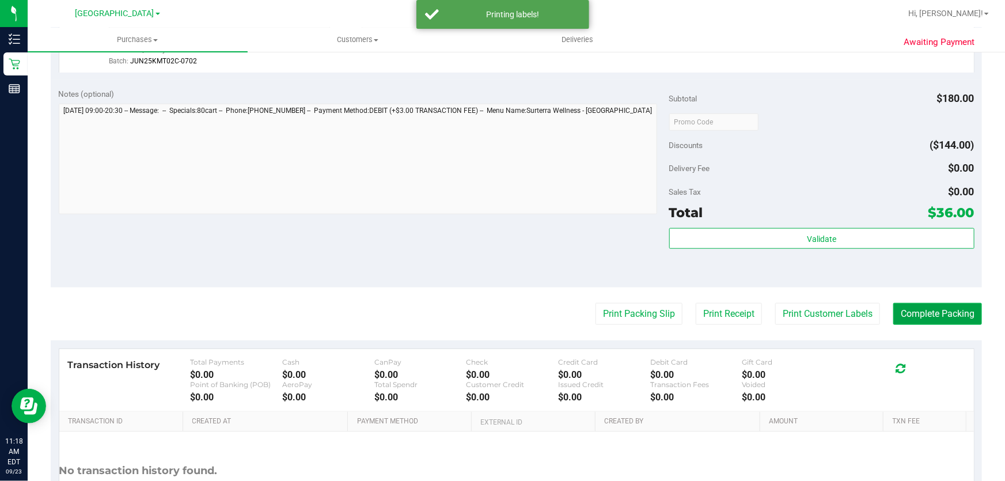
click at [910, 316] on button "Complete Packing" at bounding box center [937, 314] width 89 height 22
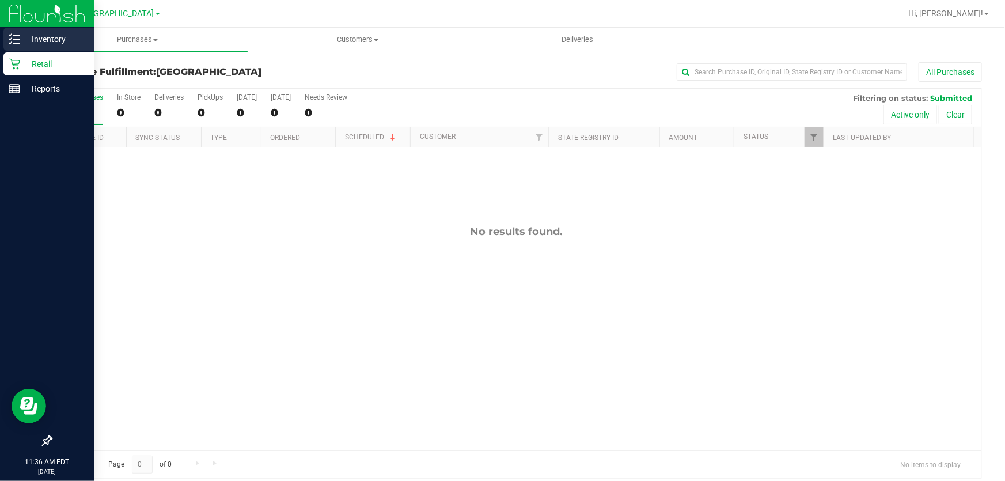
click at [39, 35] on p "Inventory" at bounding box center [54, 39] width 69 height 14
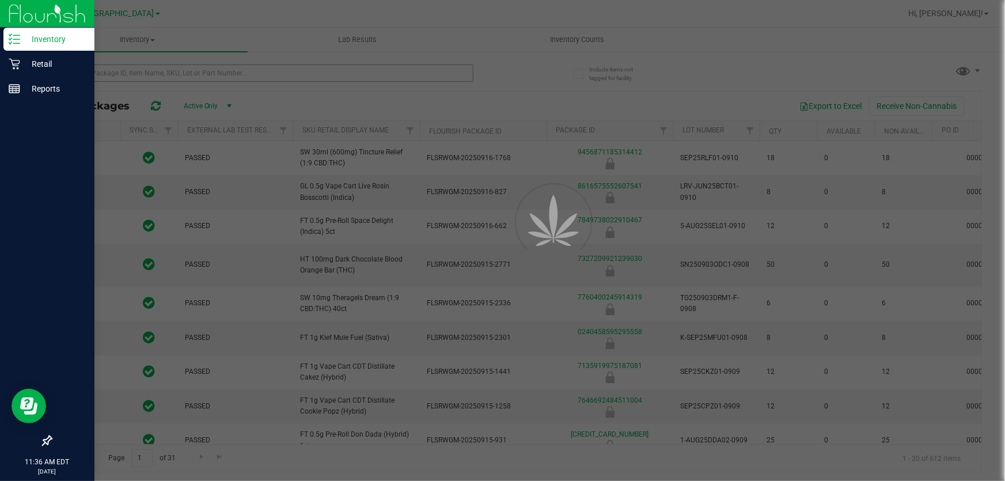
click at [193, 69] on div at bounding box center [502, 240] width 1005 height 481
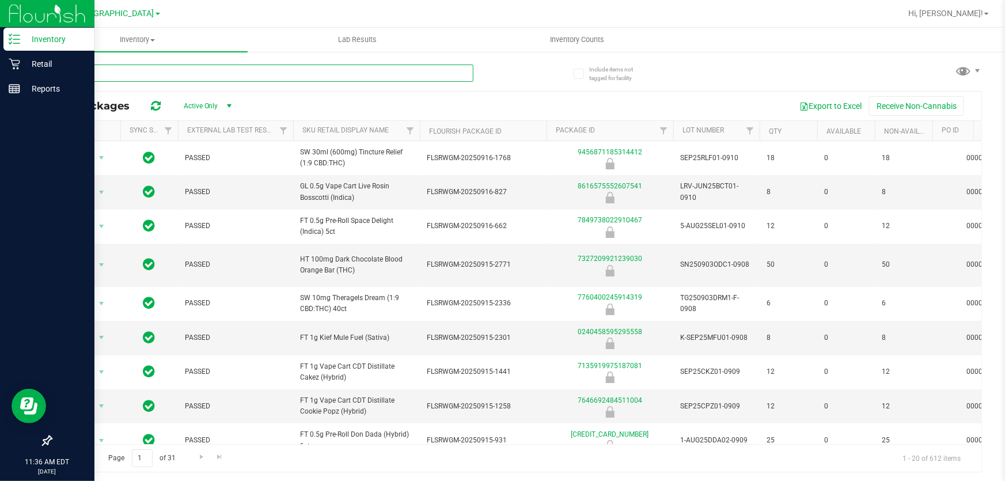
click at [193, 69] on input "text" at bounding box center [262, 73] width 423 height 17
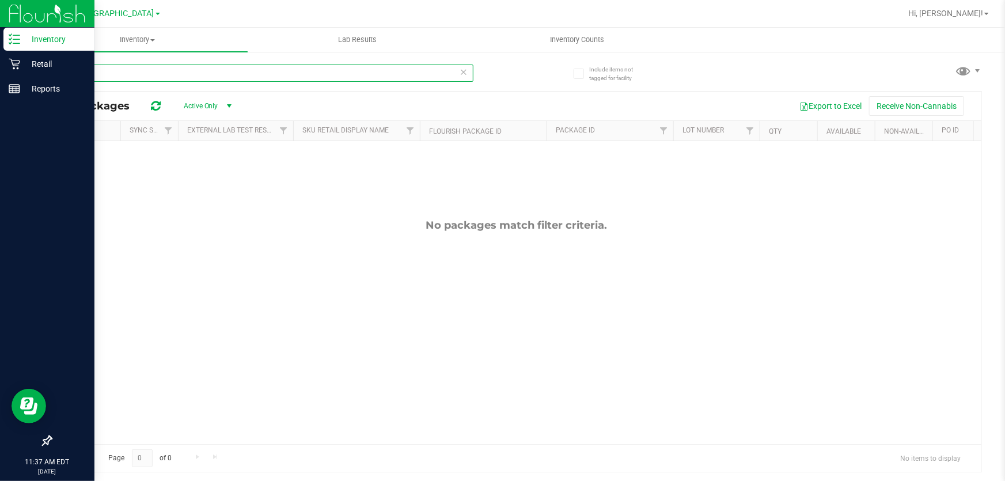
type input "rasbe"
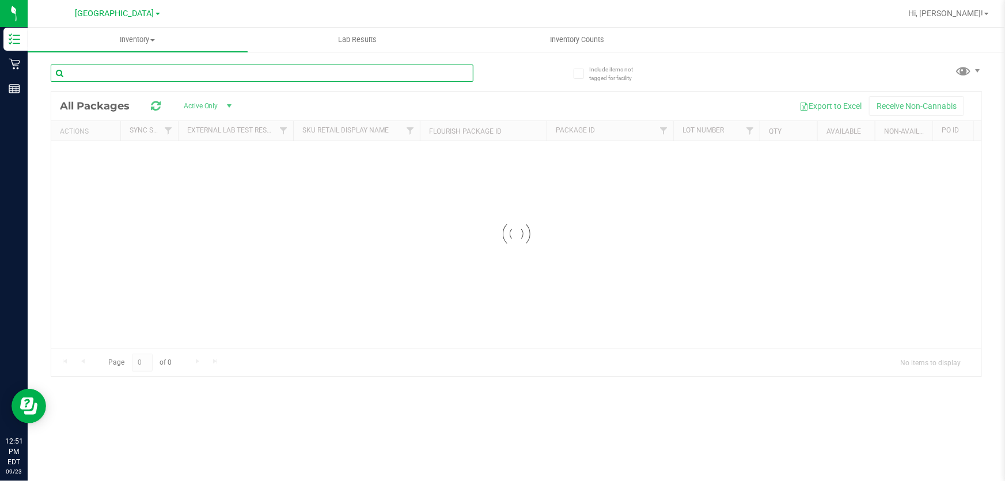
click at [227, 75] on input "text" at bounding box center [262, 73] width 423 height 17
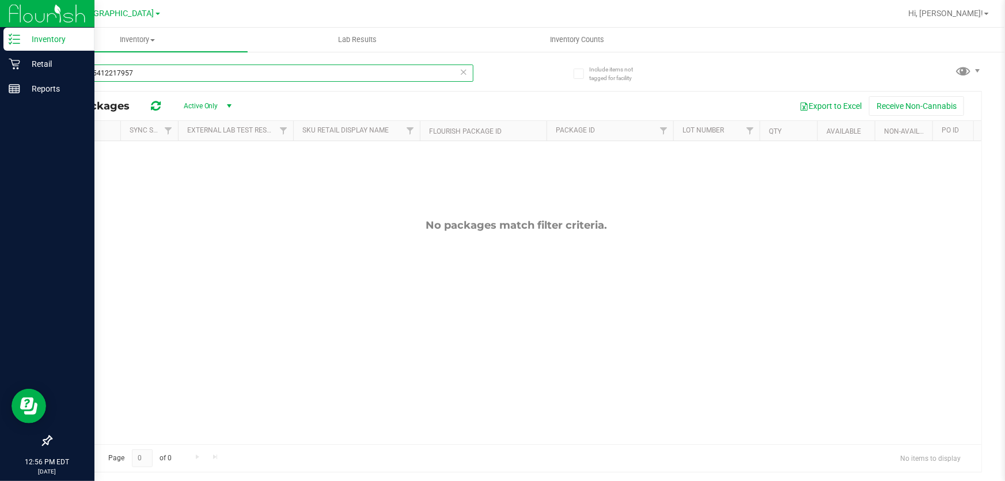
type input "0818875412217957"
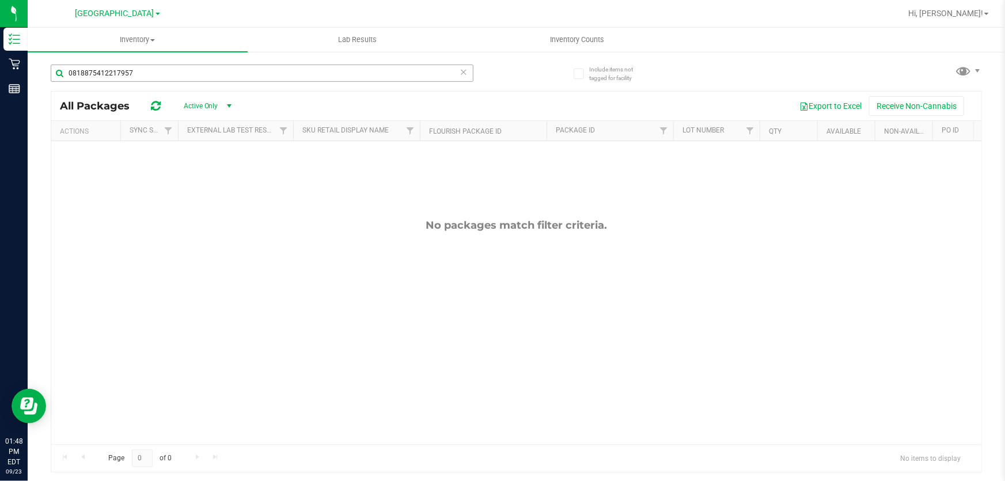
drag, startPoint x: 206, startPoint y: 59, endPoint x: 204, endPoint y: 66, distance: 7.7
click at [206, 60] on div "0818875412217957" at bounding box center [284, 72] width 466 height 37
click at [204, 66] on input "0818875412217957" at bounding box center [262, 73] width 423 height 17
type input "6969730510905694"
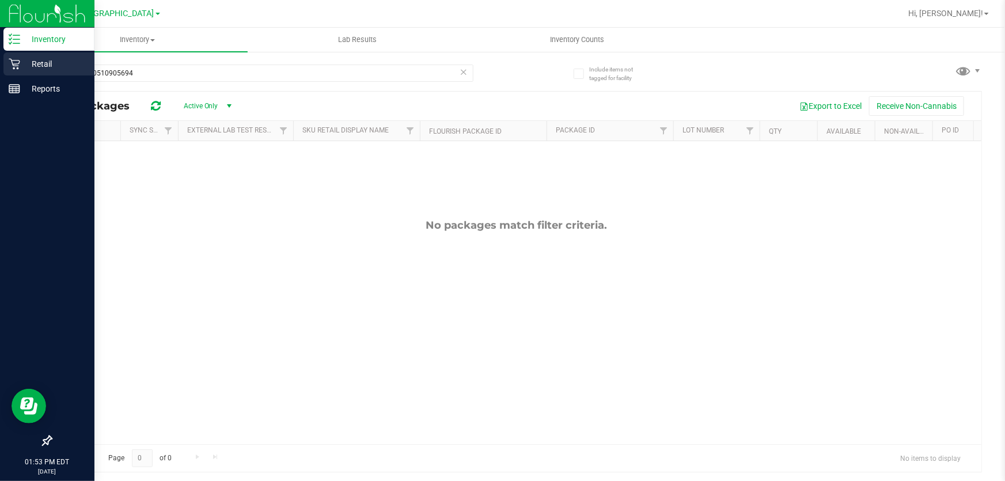
click at [14, 64] on icon at bounding box center [14, 64] width 11 height 11
